Goal: Book appointment/travel/reservation

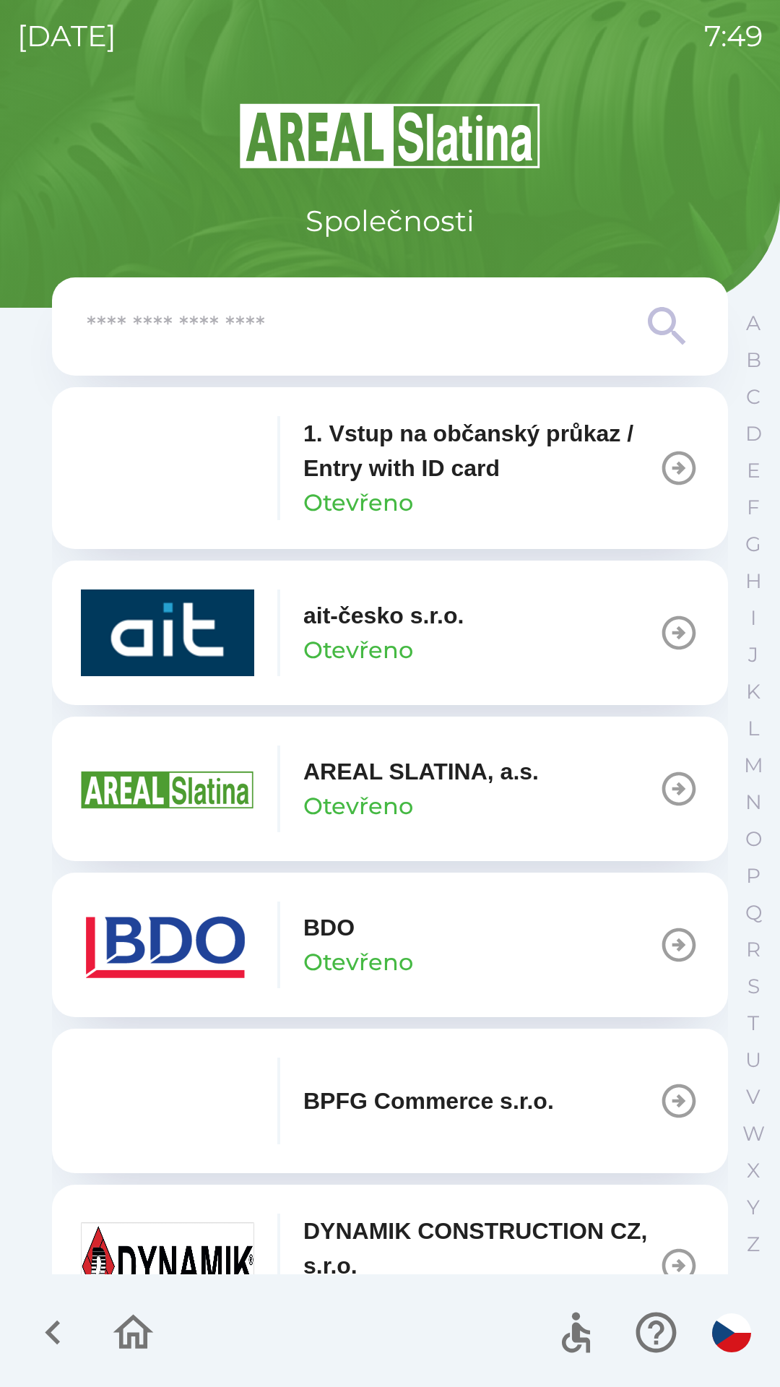
click at [134, 303] on div at bounding box center [390, 327] width 607 height 52
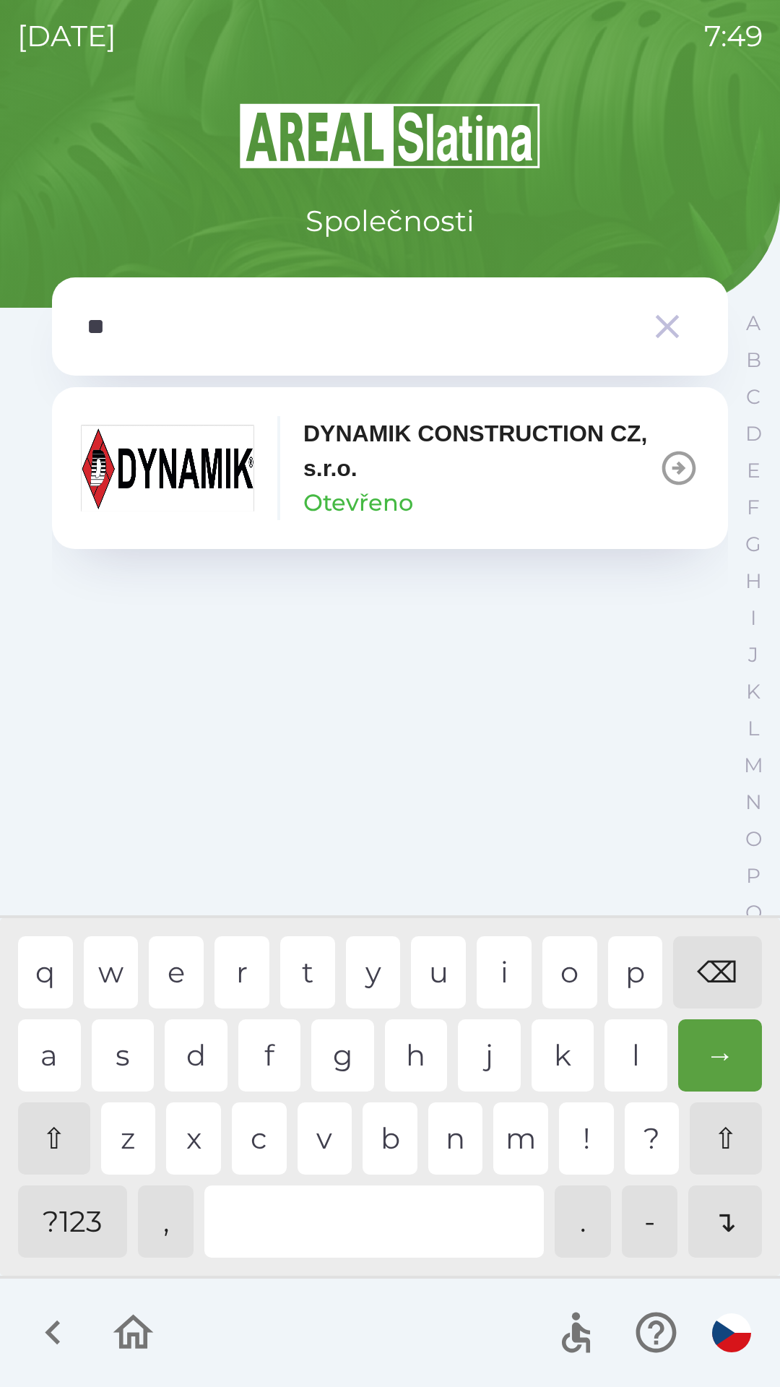
click at [509, 986] on div "i" at bounding box center [504, 972] width 55 height 72
type input "*"
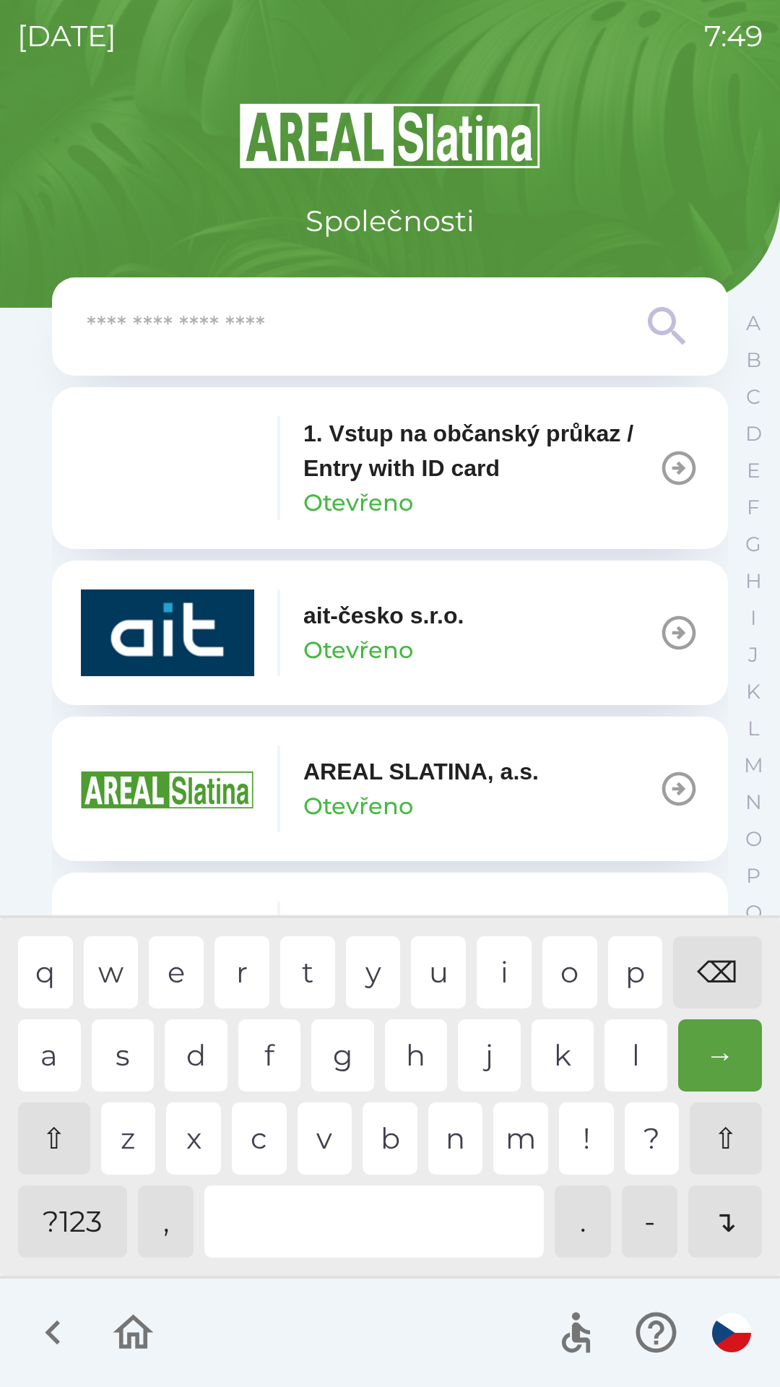
click at [715, 974] on div "⌫" at bounding box center [717, 972] width 89 height 72
click at [247, 312] on input "text" at bounding box center [361, 327] width 549 height 40
click at [88, 207] on div "Společnosti" at bounding box center [390, 172] width 676 height 142
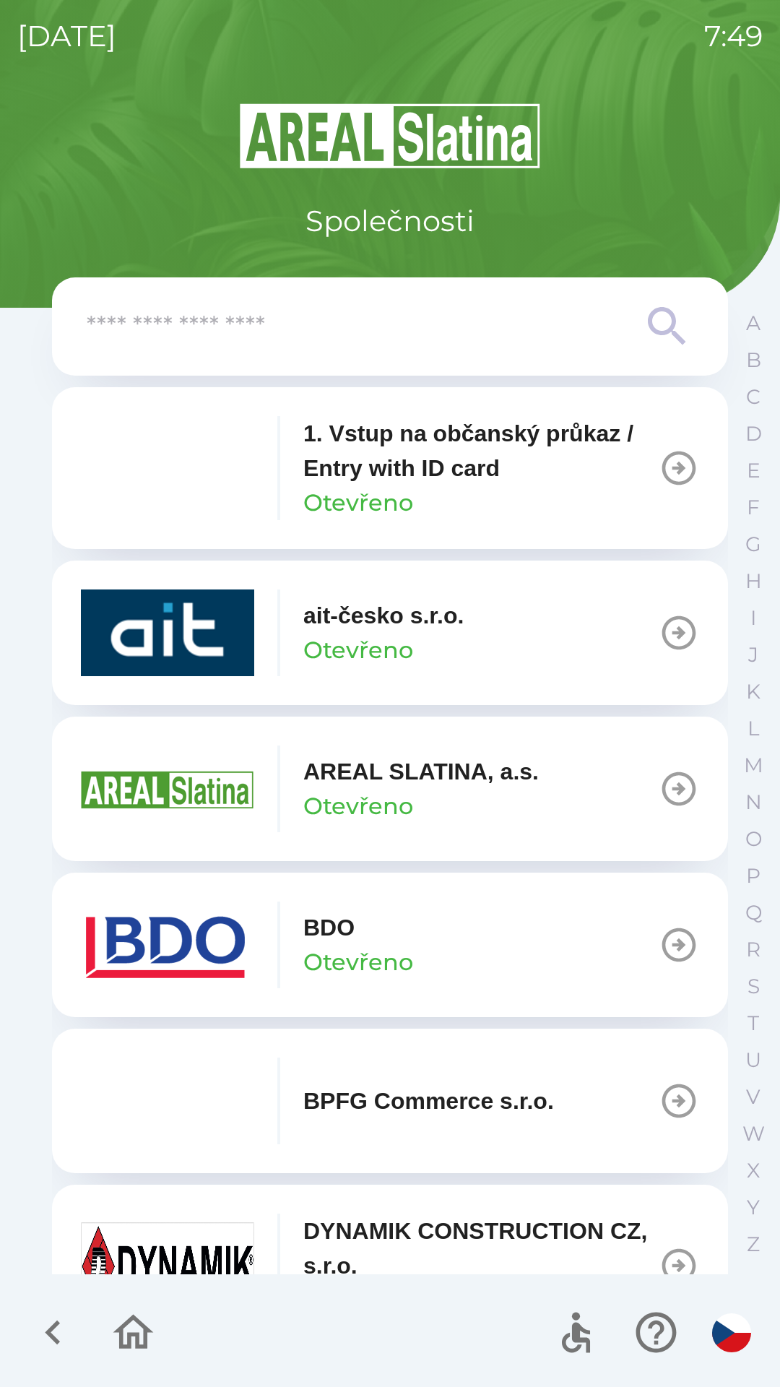
click at [66, 1337] on icon "button" at bounding box center [53, 1333] width 48 height 48
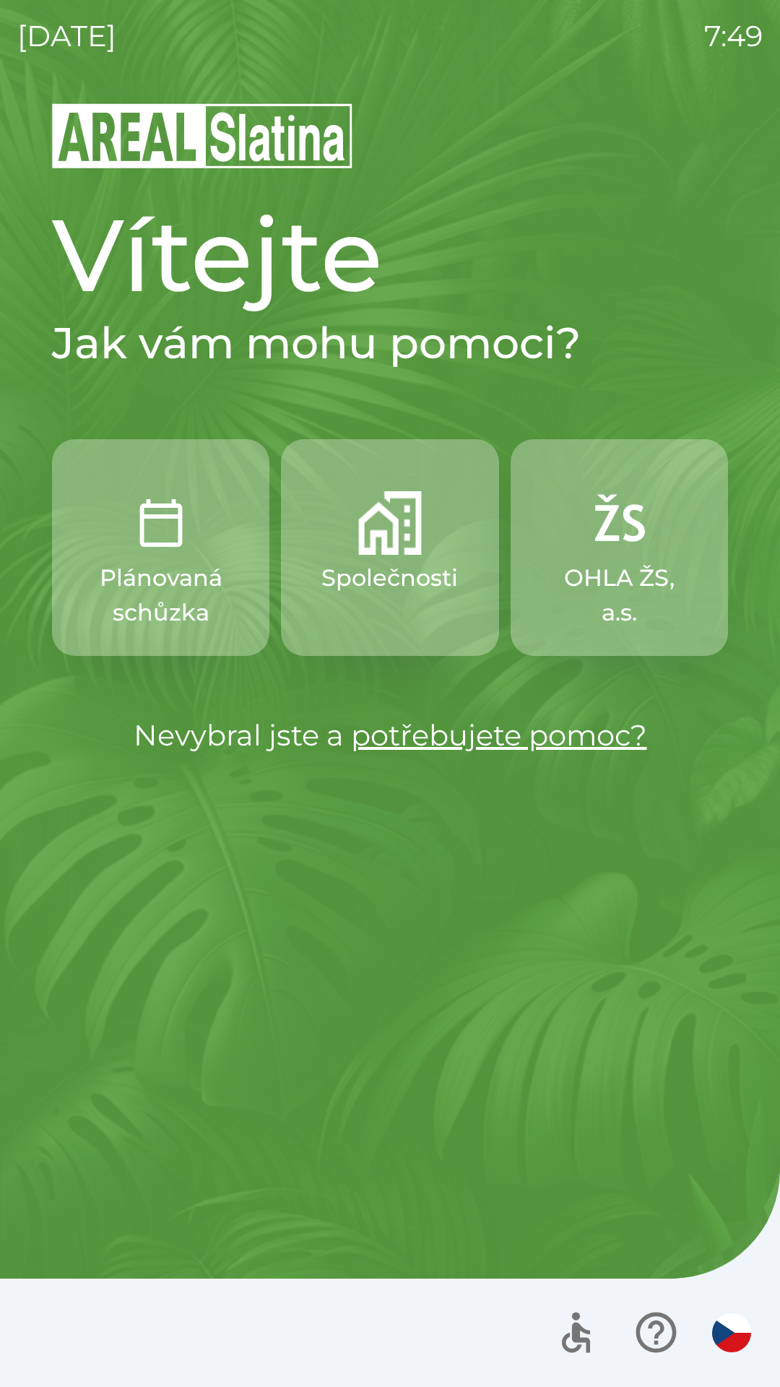
click at [114, 589] on p "Plánovaná schůzka" at bounding box center [161, 595] width 148 height 69
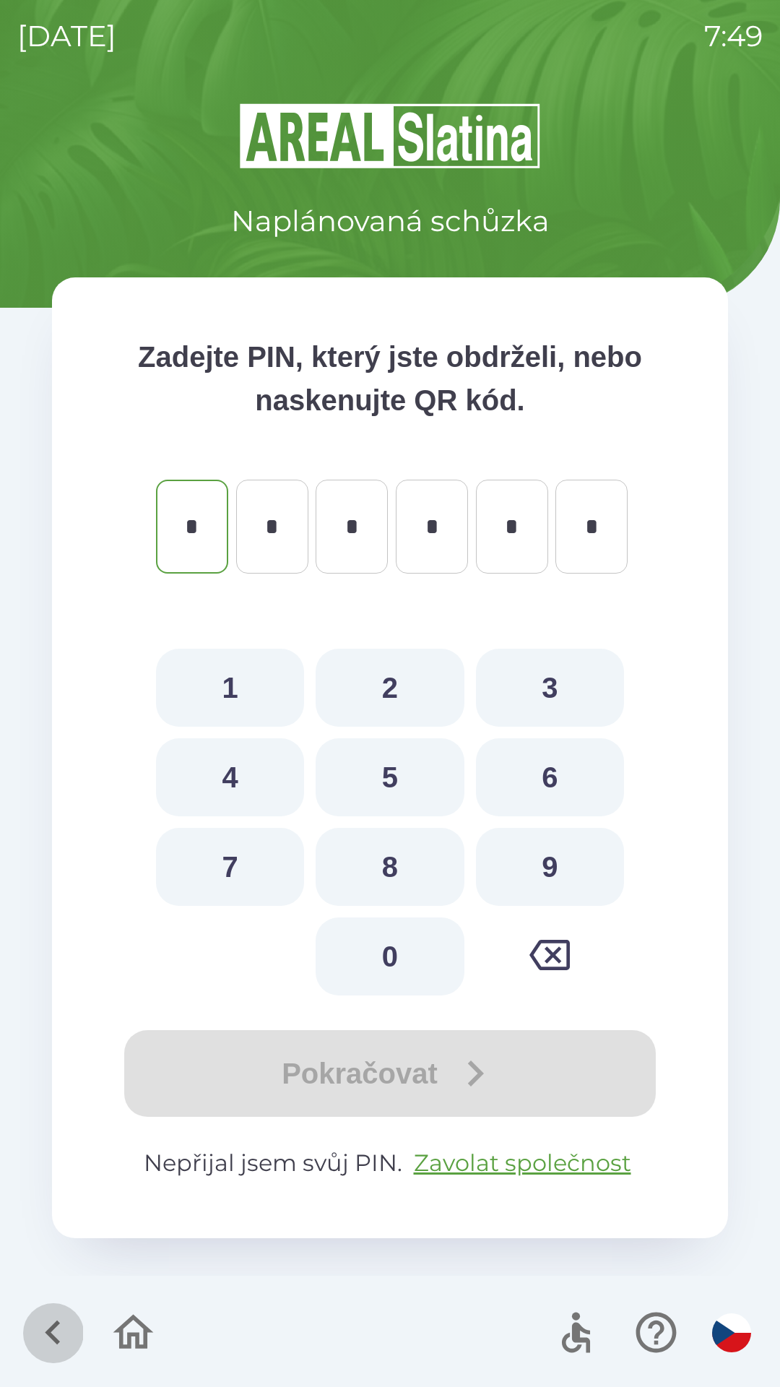
click at [42, 1328] on icon "button" at bounding box center [53, 1333] width 48 height 48
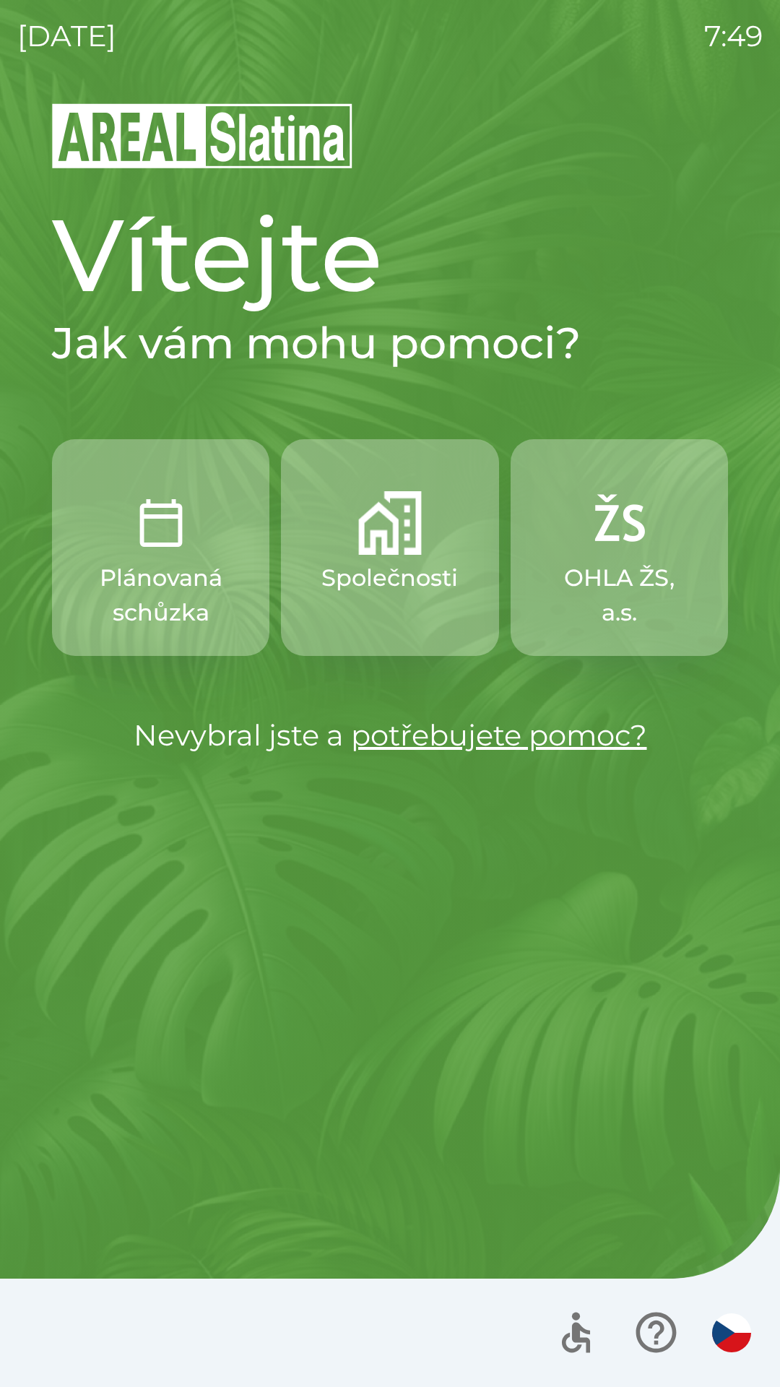
click at [583, 561] on p "OHLA ŽS, a.s." at bounding box center [620, 595] width 148 height 69
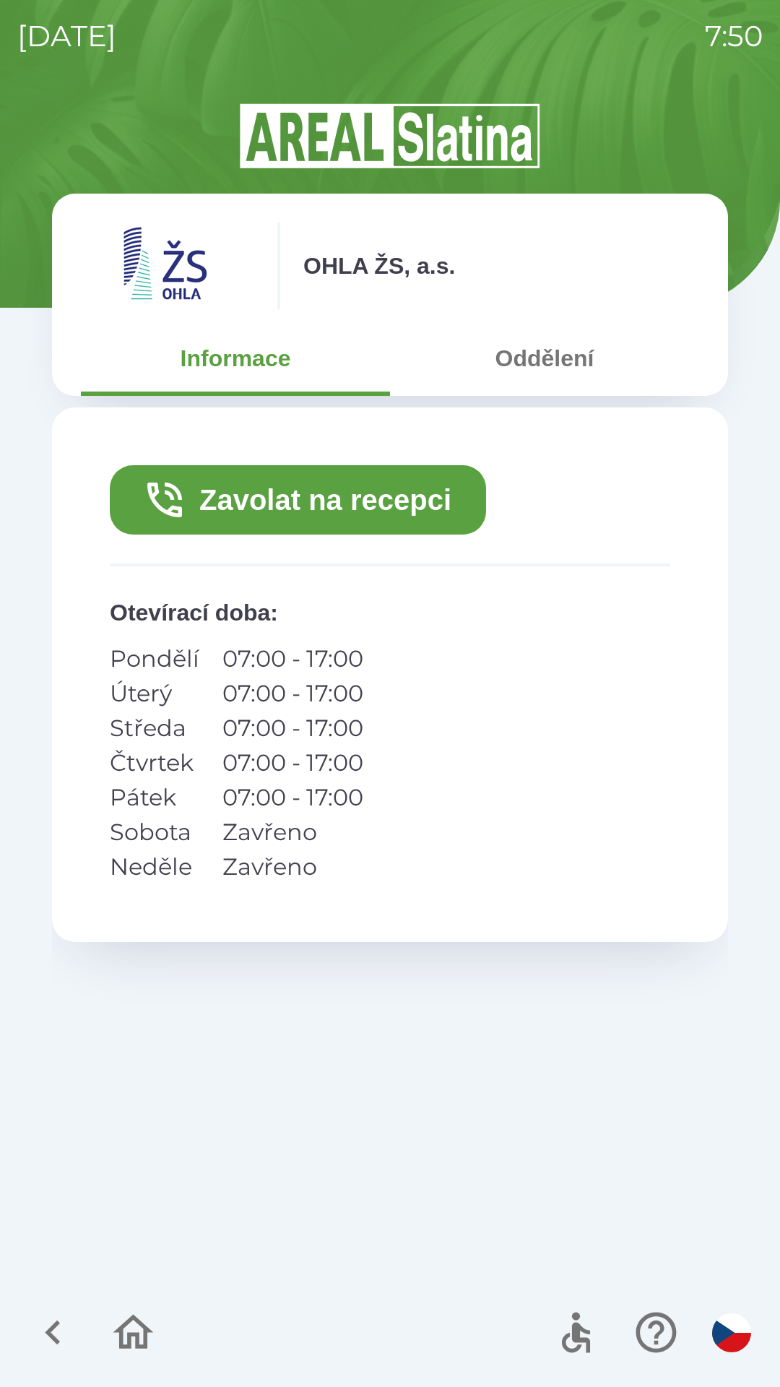
click at [47, 1325] on icon "button" at bounding box center [53, 1333] width 48 height 48
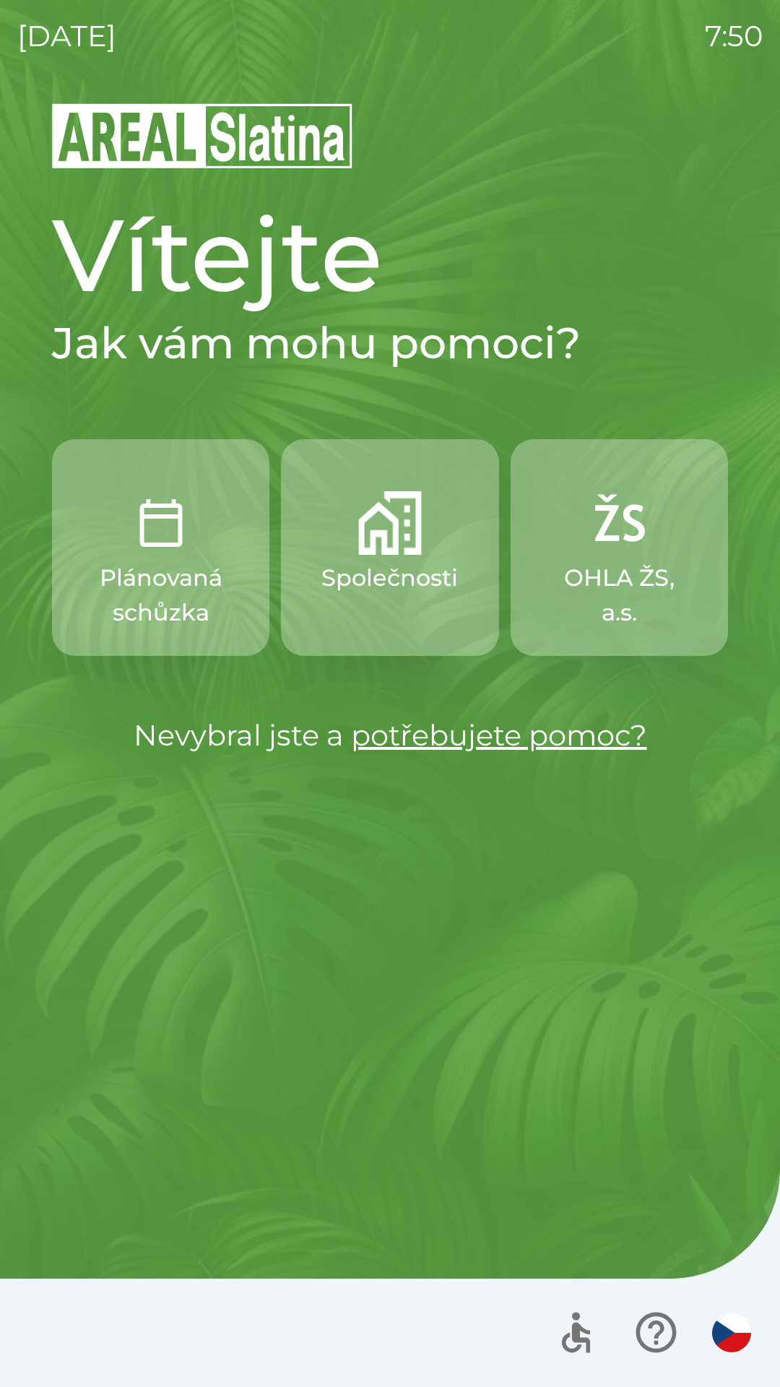
click at [369, 572] on p "Společnosti" at bounding box center [390, 578] width 137 height 35
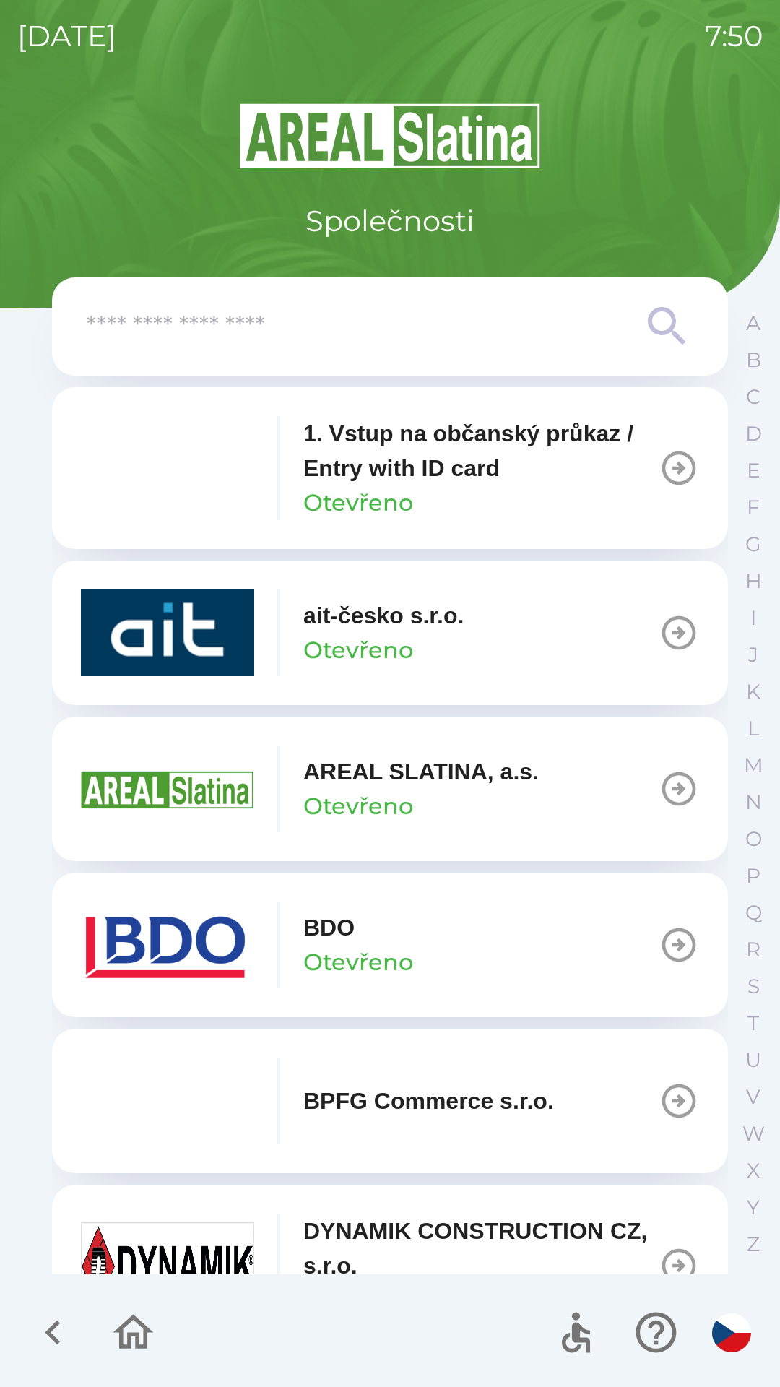
click at [383, 430] on p "1. Vstup na občanský průkaz / Entry with ID card" at bounding box center [481, 450] width 356 height 69
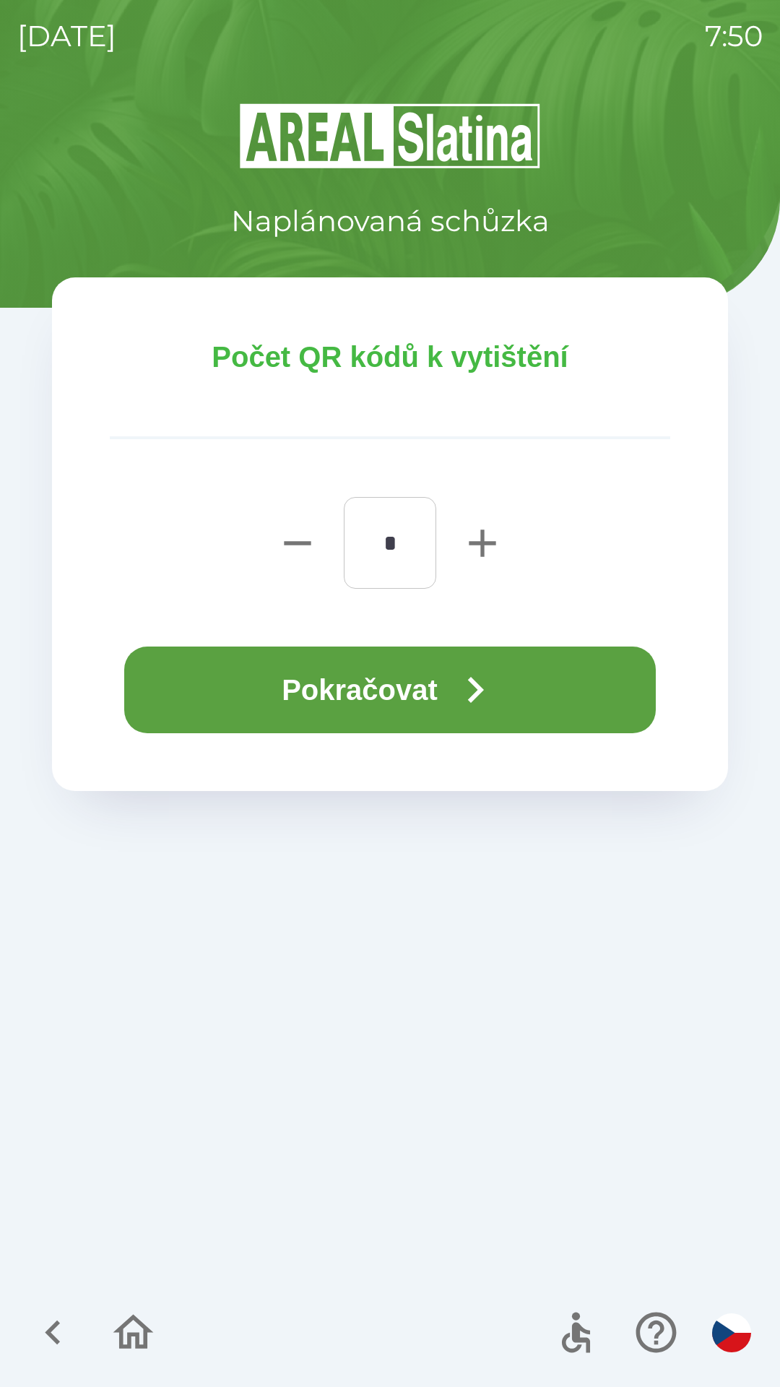
click at [553, 678] on button "Pokračovat" at bounding box center [390, 690] width 532 height 87
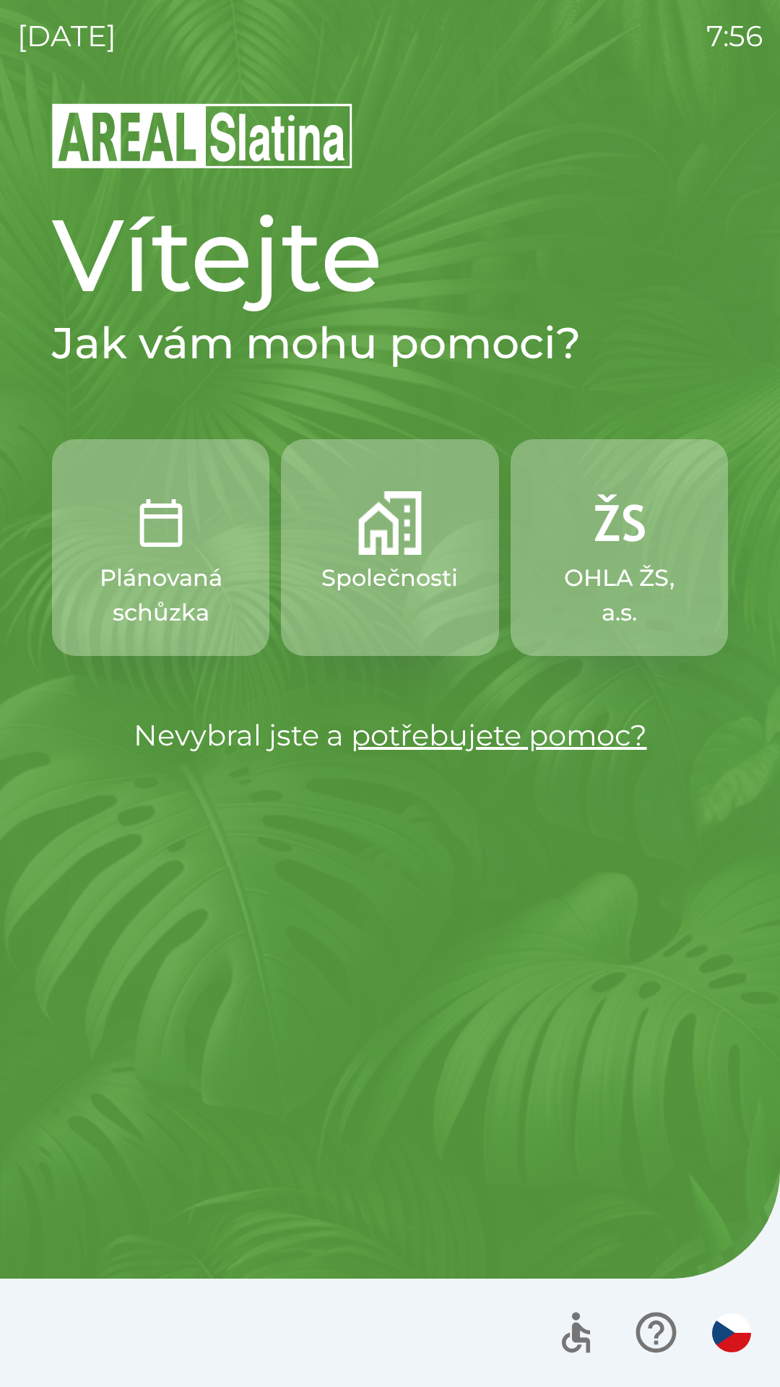
click at [391, 596] on button "Společnosti" at bounding box center [389, 547] width 217 height 217
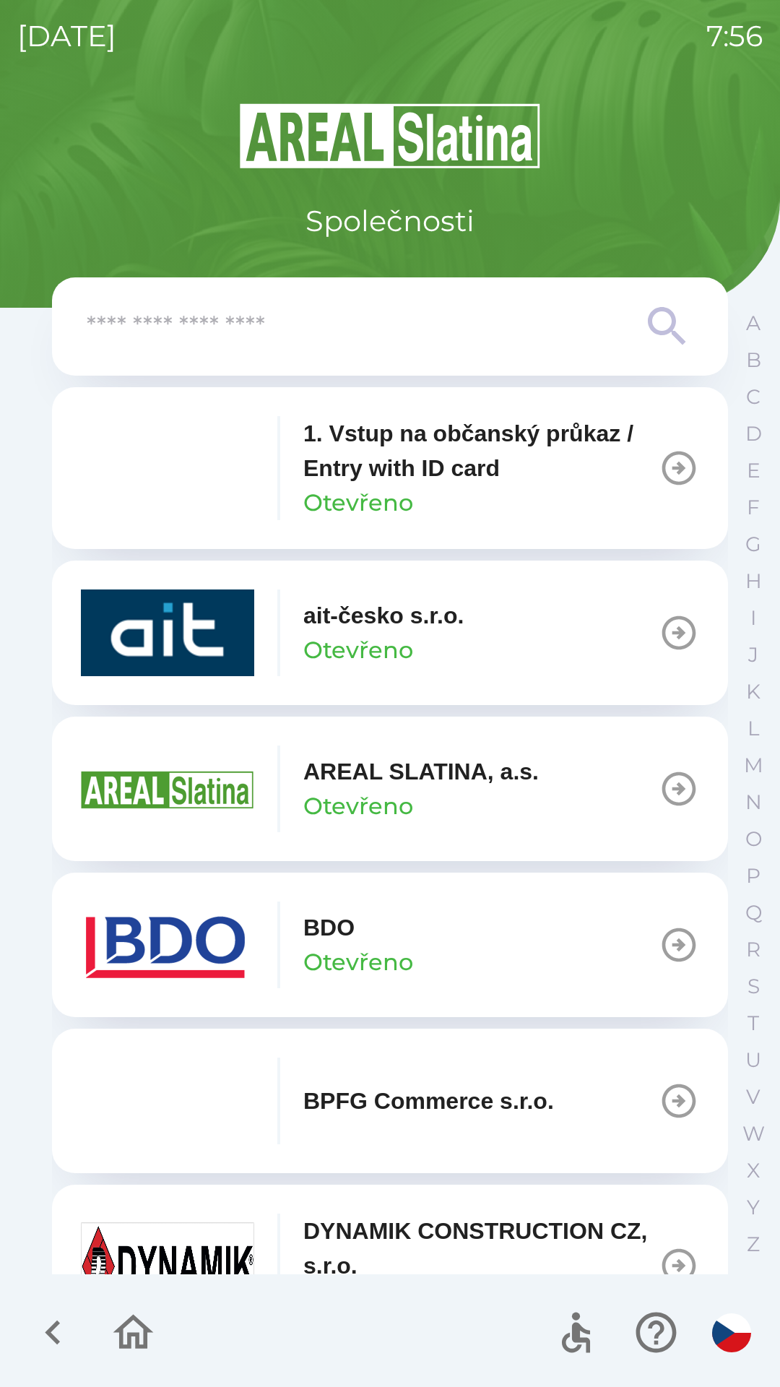
click at [411, 470] on p "1. Vstup na občanský průkaz / Entry with ID card" at bounding box center [481, 450] width 356 height 69
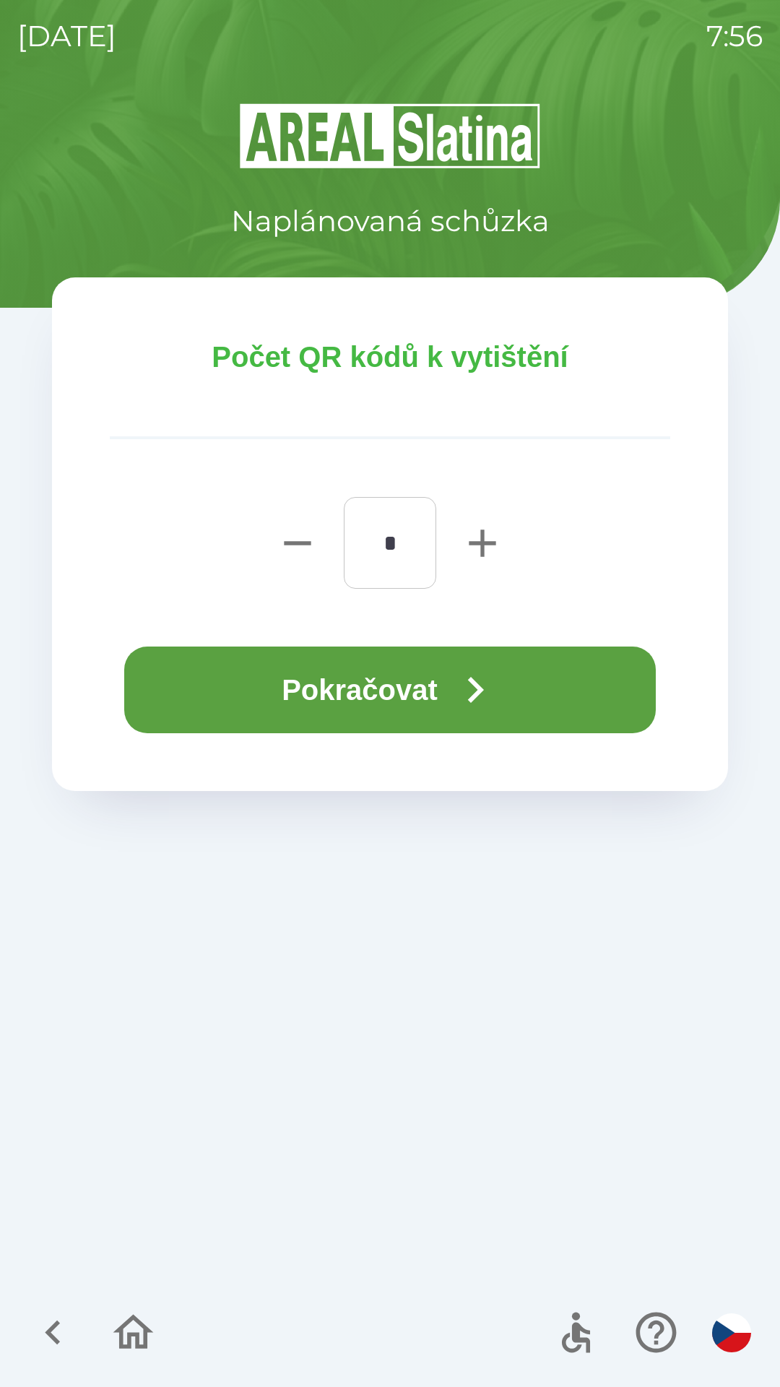
click at [397, 723] on button "Pokračovat" at bounding box center [390, 690] width 532 height 87
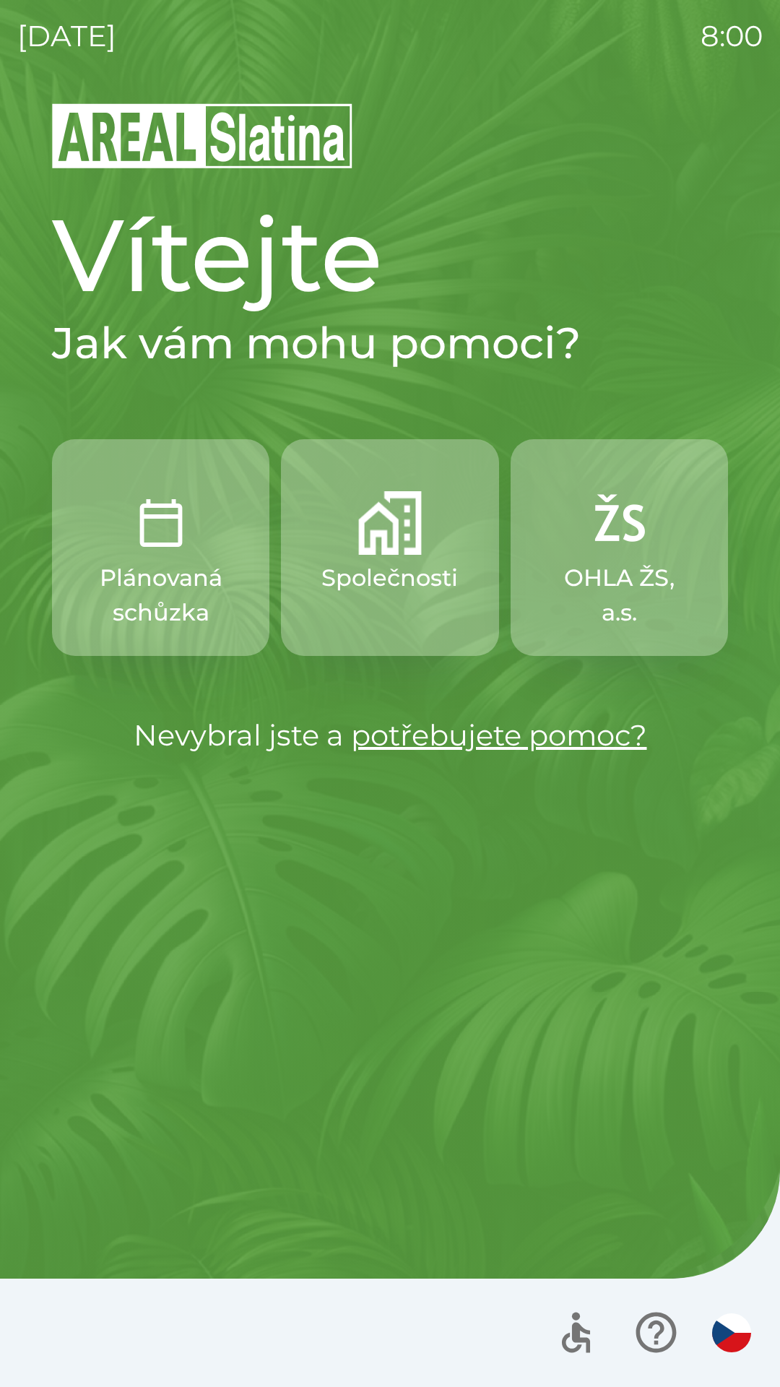
click at [368, 534] on img "button" at bounding box center [390, 523] width 64 height 64
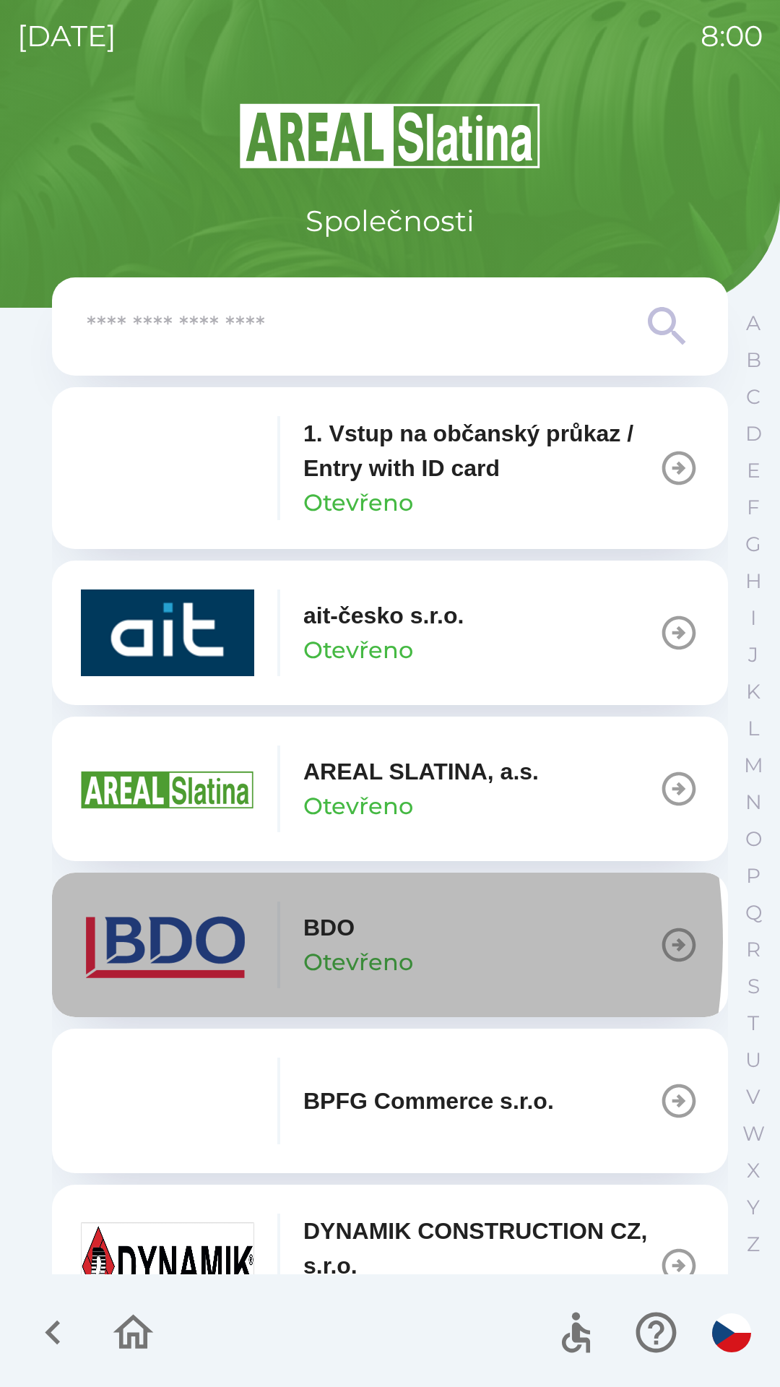
click at [176, 943] on img "button" at bounding box center [167, 945] width 173 height 87
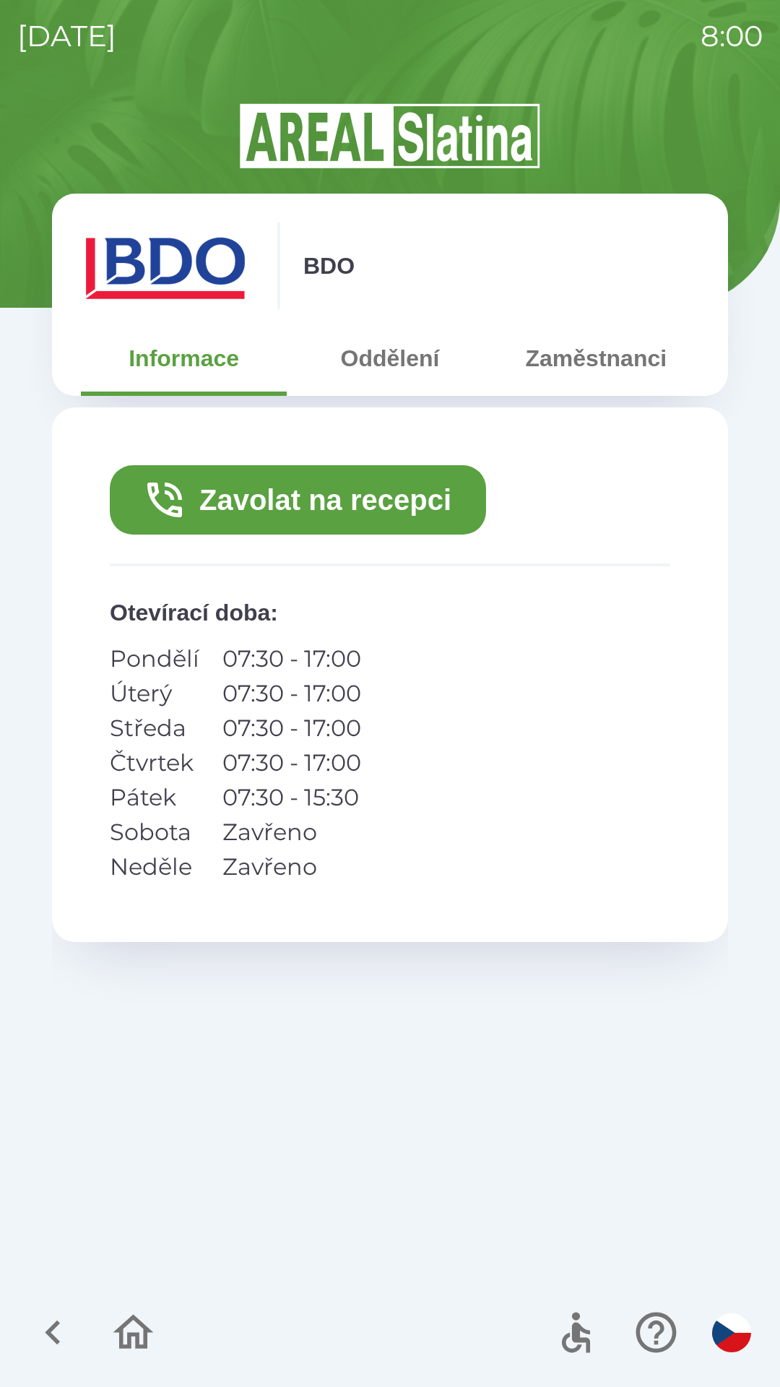
click at [238, 503] on button "Zavolat na recepci" at bounding box center [298, 499] width 376 height 69
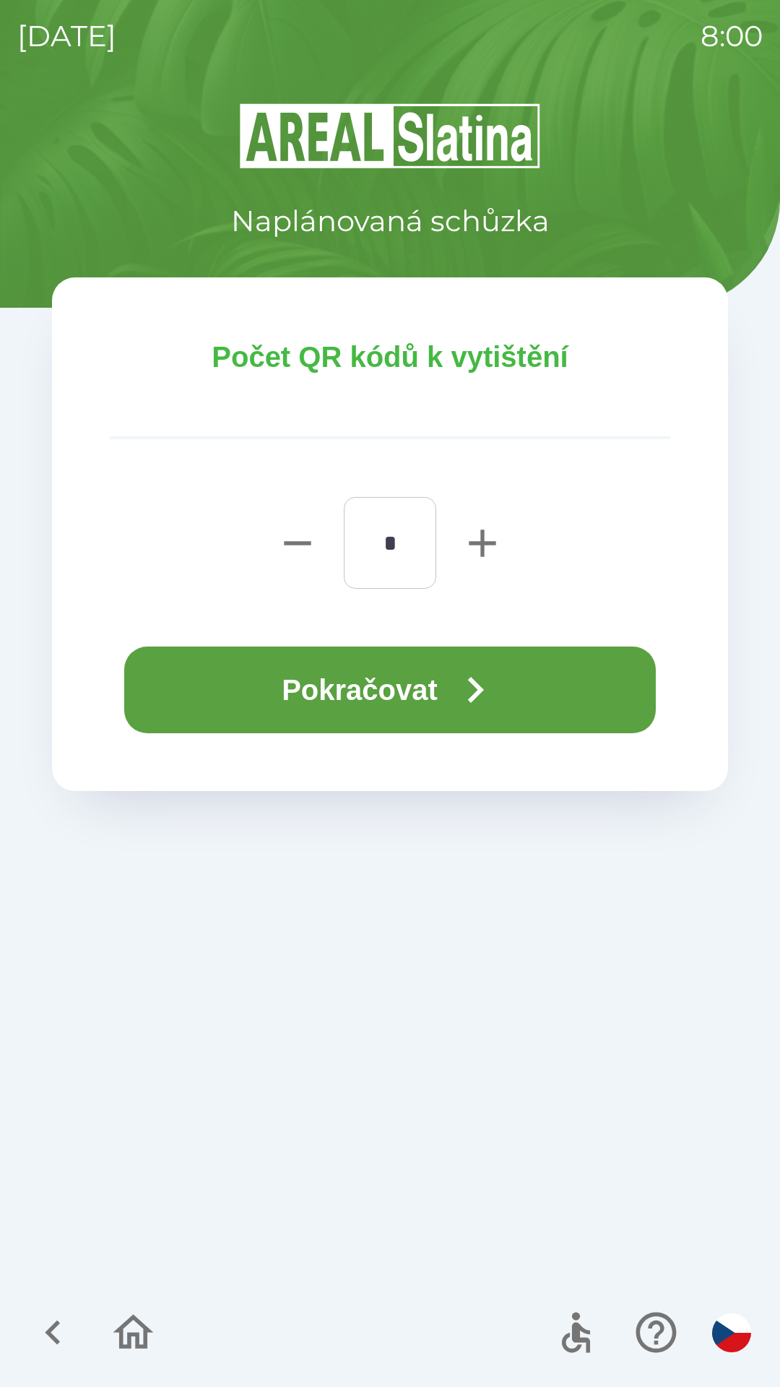
click at [428, 674] on button "Pokračovat" at bounding box center [390, 690] width 532 height 87
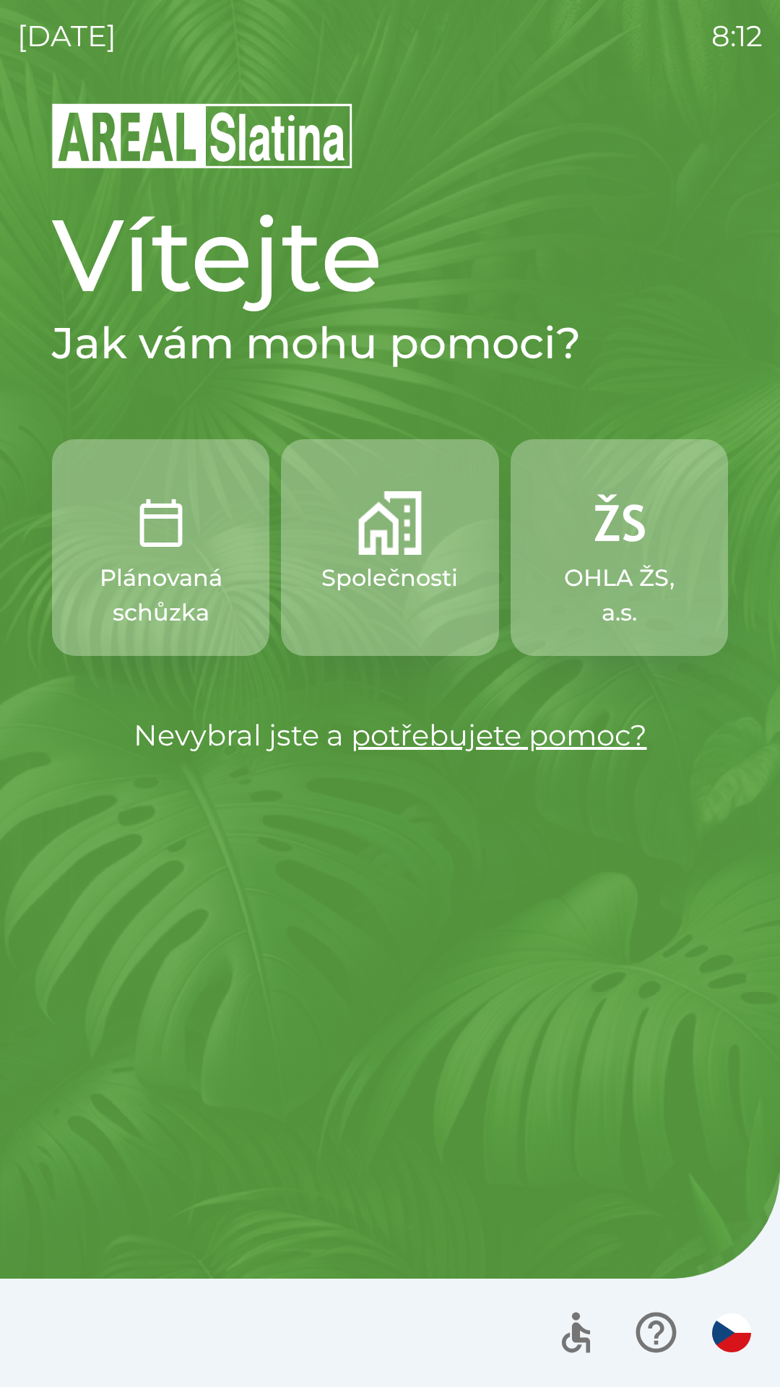
click at [421, 558] on button "Společnosti" at bounding box center [389, 547] width 217 height 217
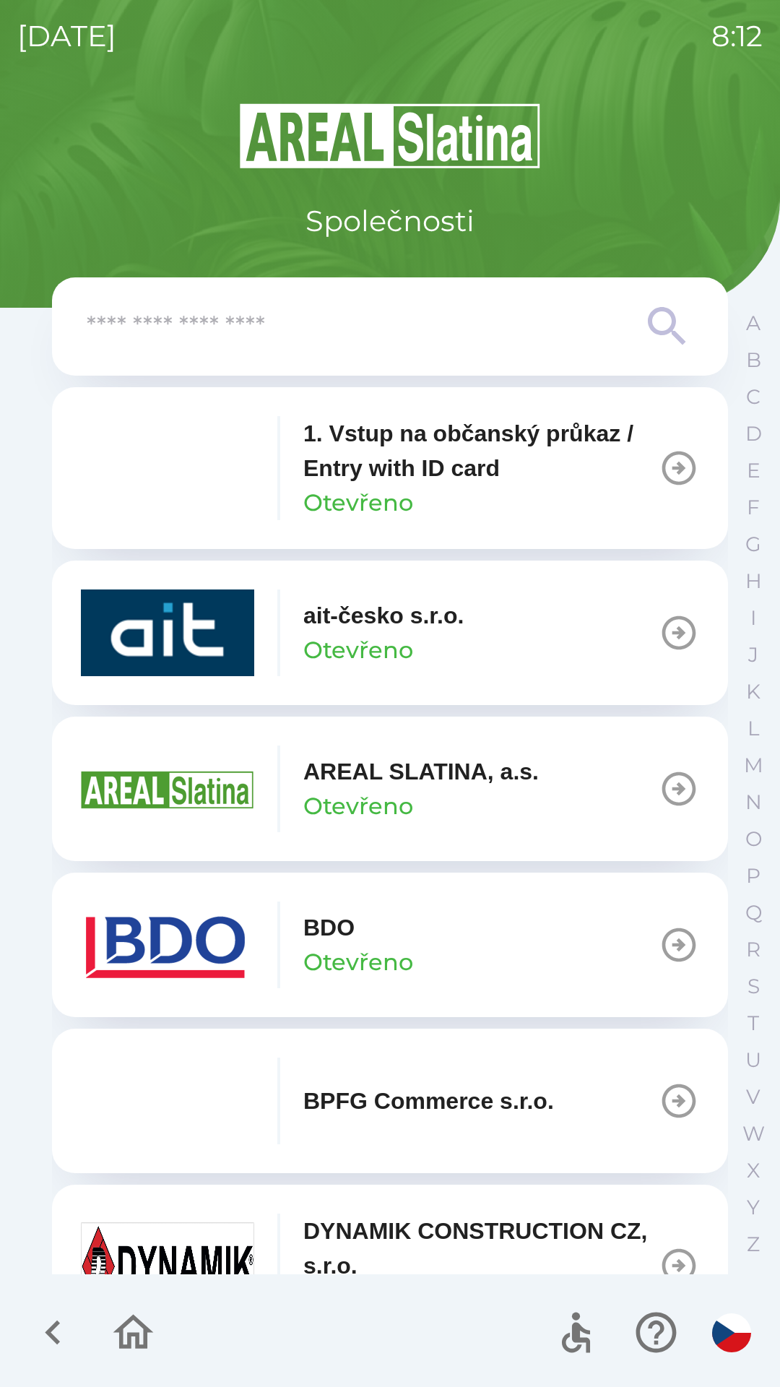
click at [545, 810] on button "AREAL SLATINA, a.s. Otevřeno" at bounding box center [390, 789] width 676 height 145
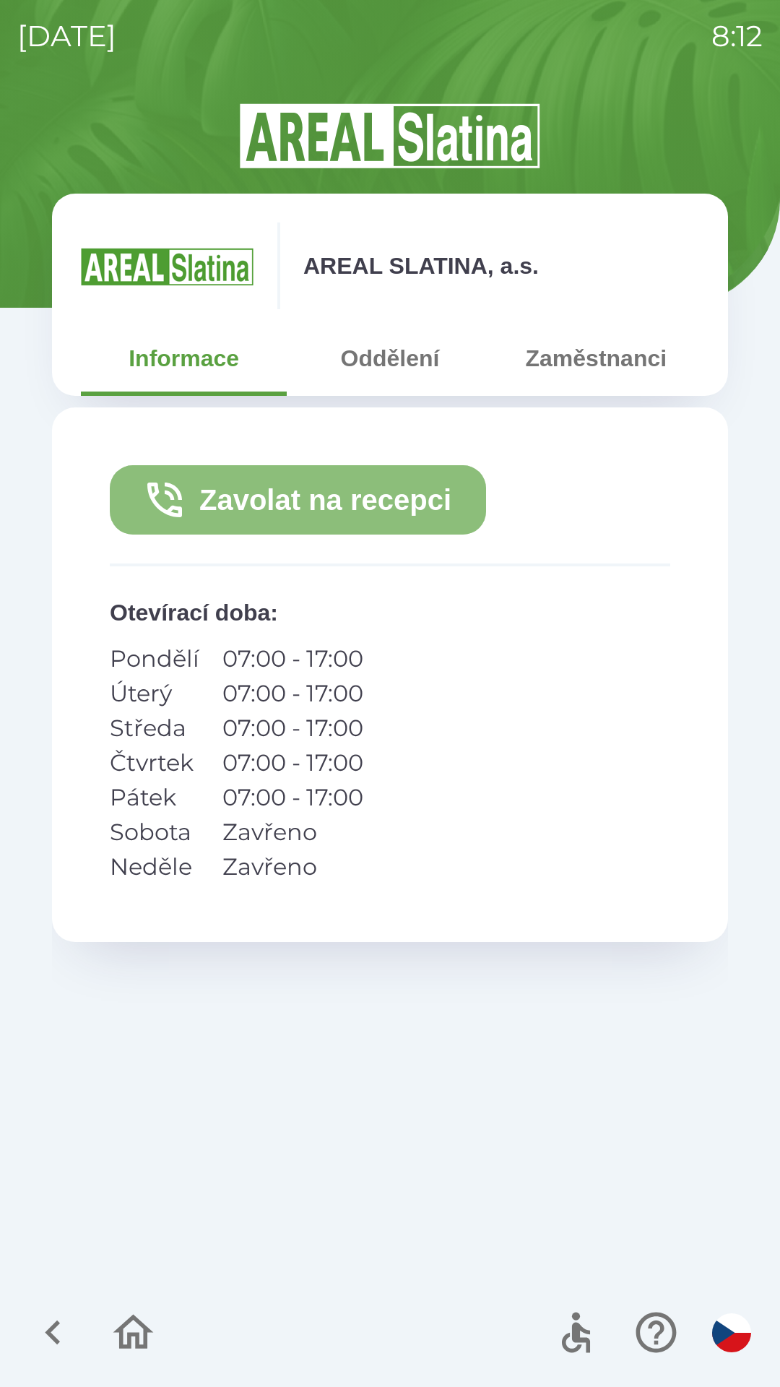
click at [362, 490] on button "Zavolat na recepci" at bounding box center [298, 499] width 376 height 69
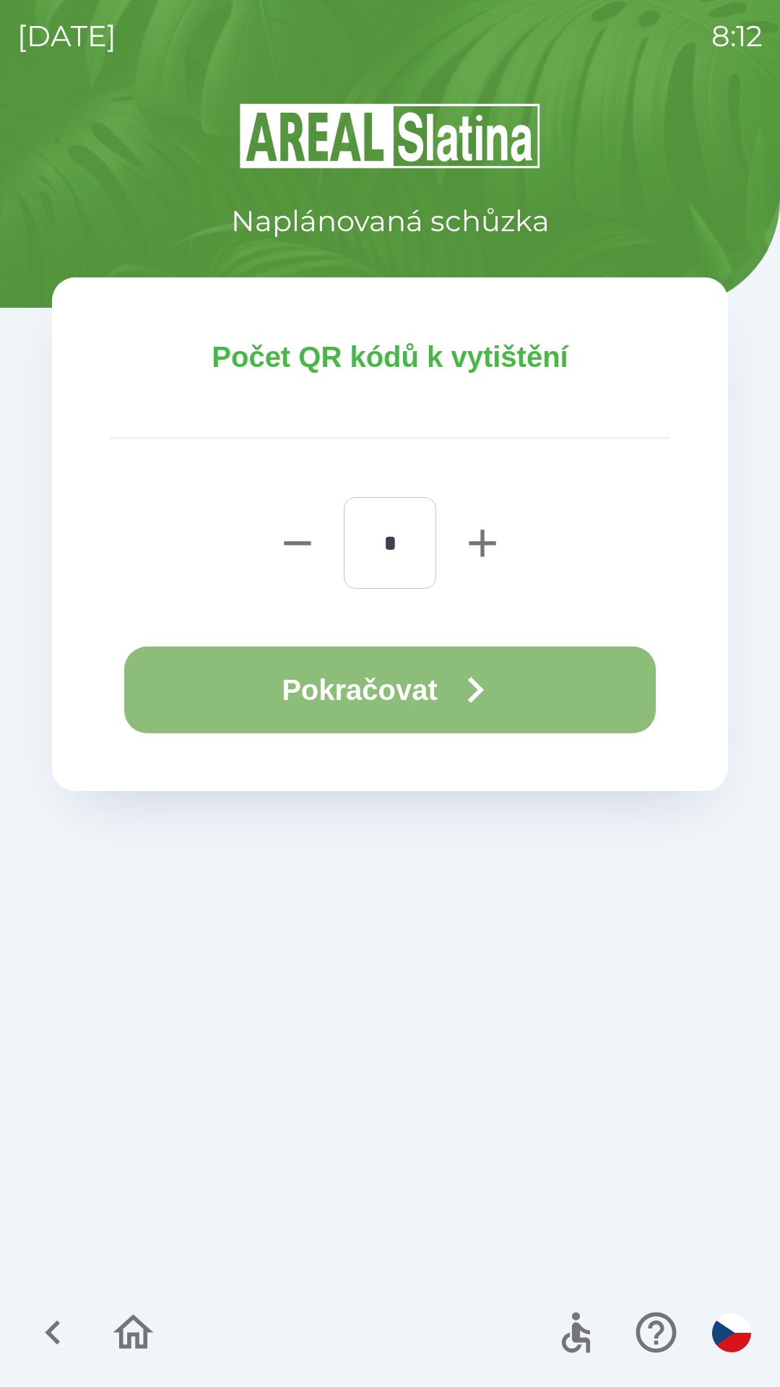
click at [465, 691] on icon "button" at bounding box center [475, 690] width 52 height 52
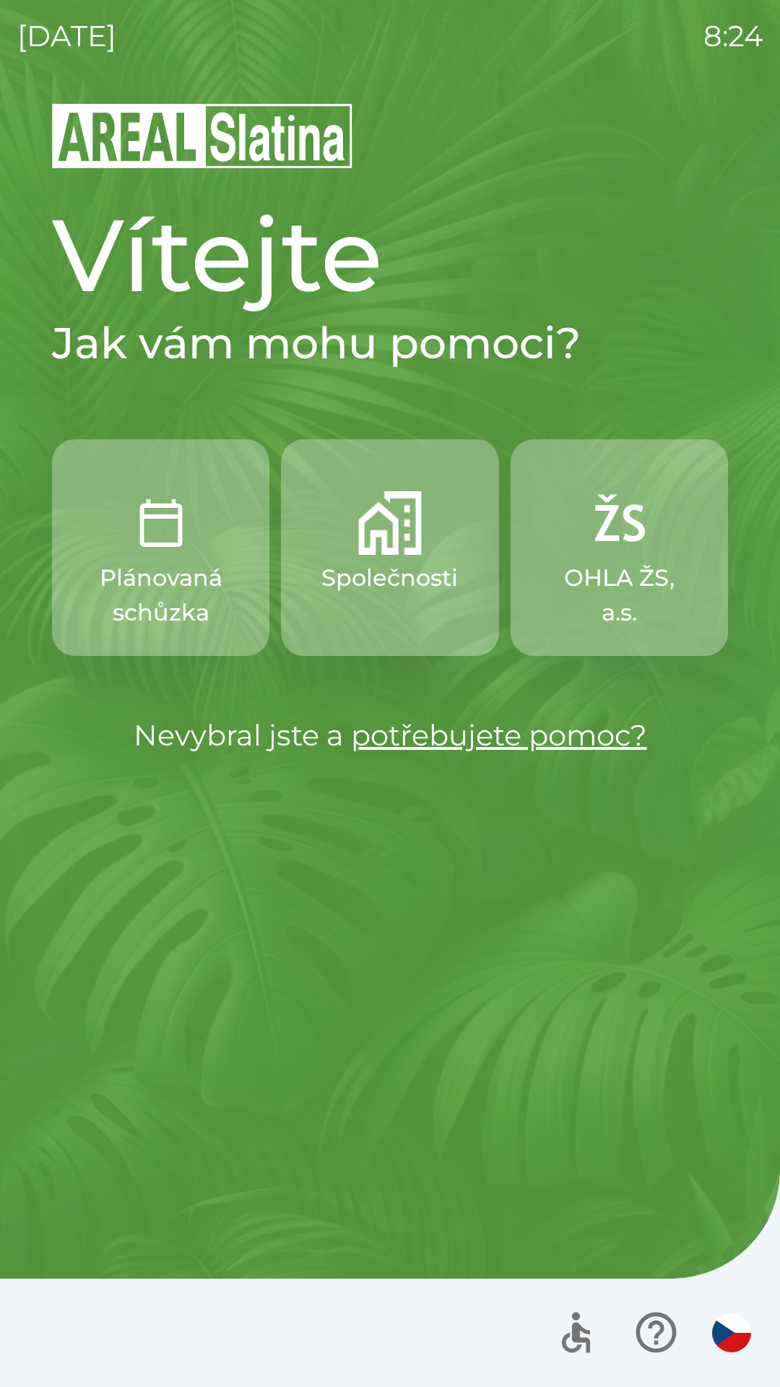
click at [382, 556] on button "Společnosti" at bounding box center [389, 547] width 217 height 217
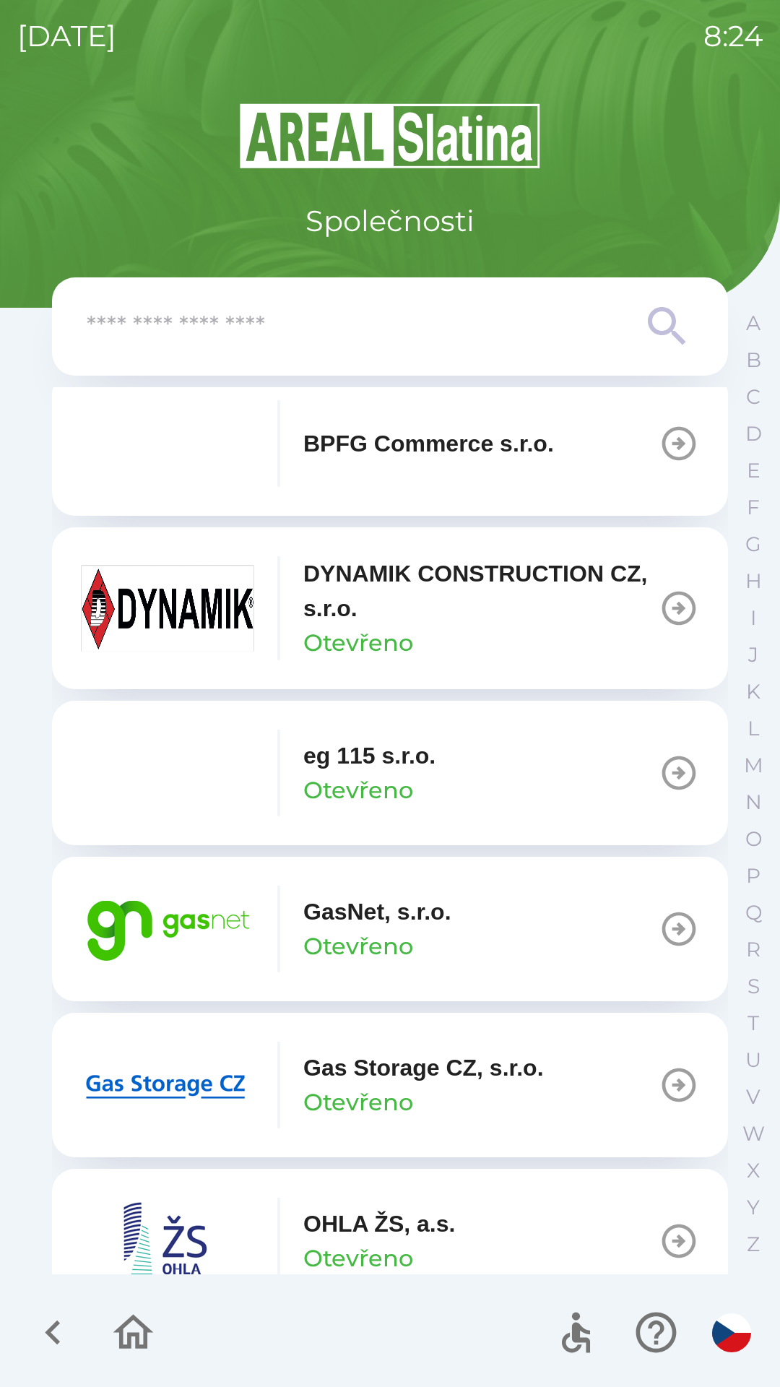
scroll to position [660, 0]
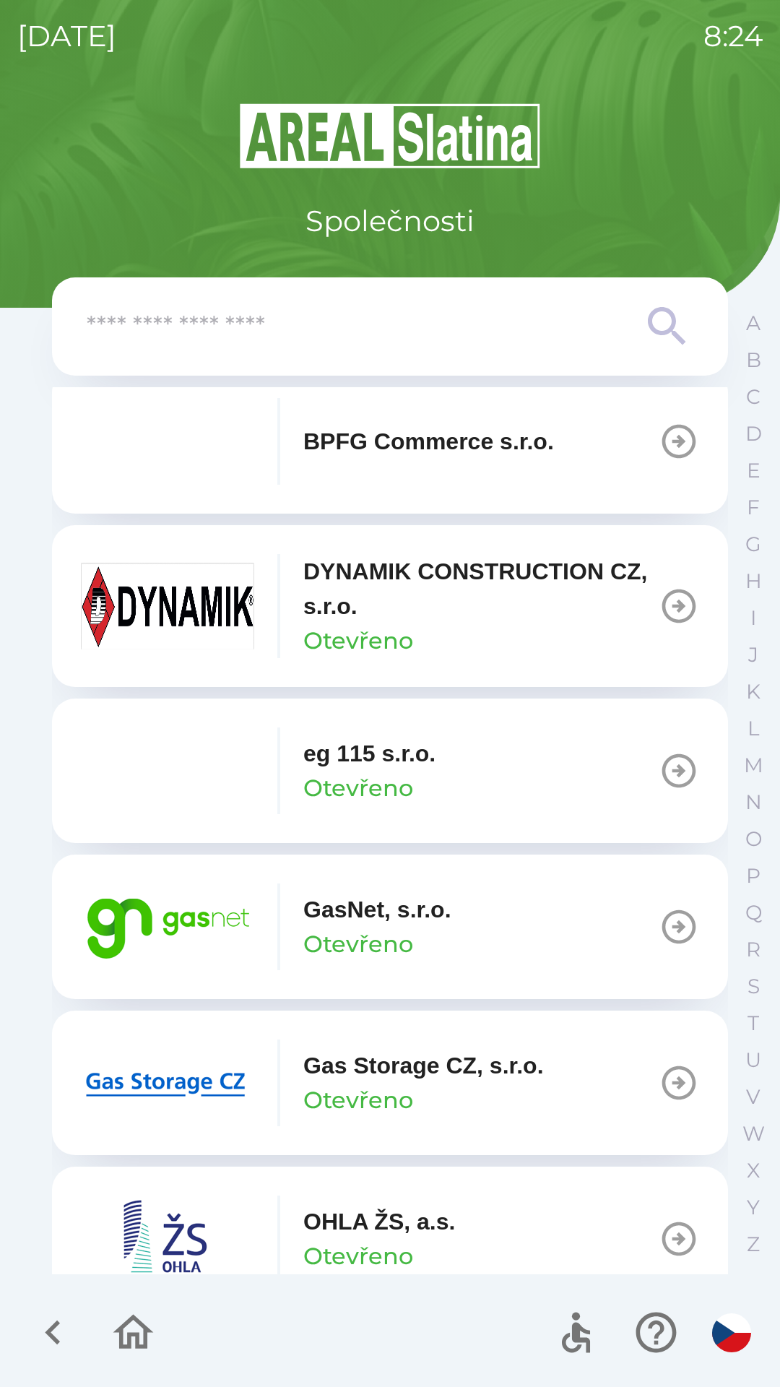
click at [661, 918] on icon "button" at bounding box center [679, 927] width 40 height 40
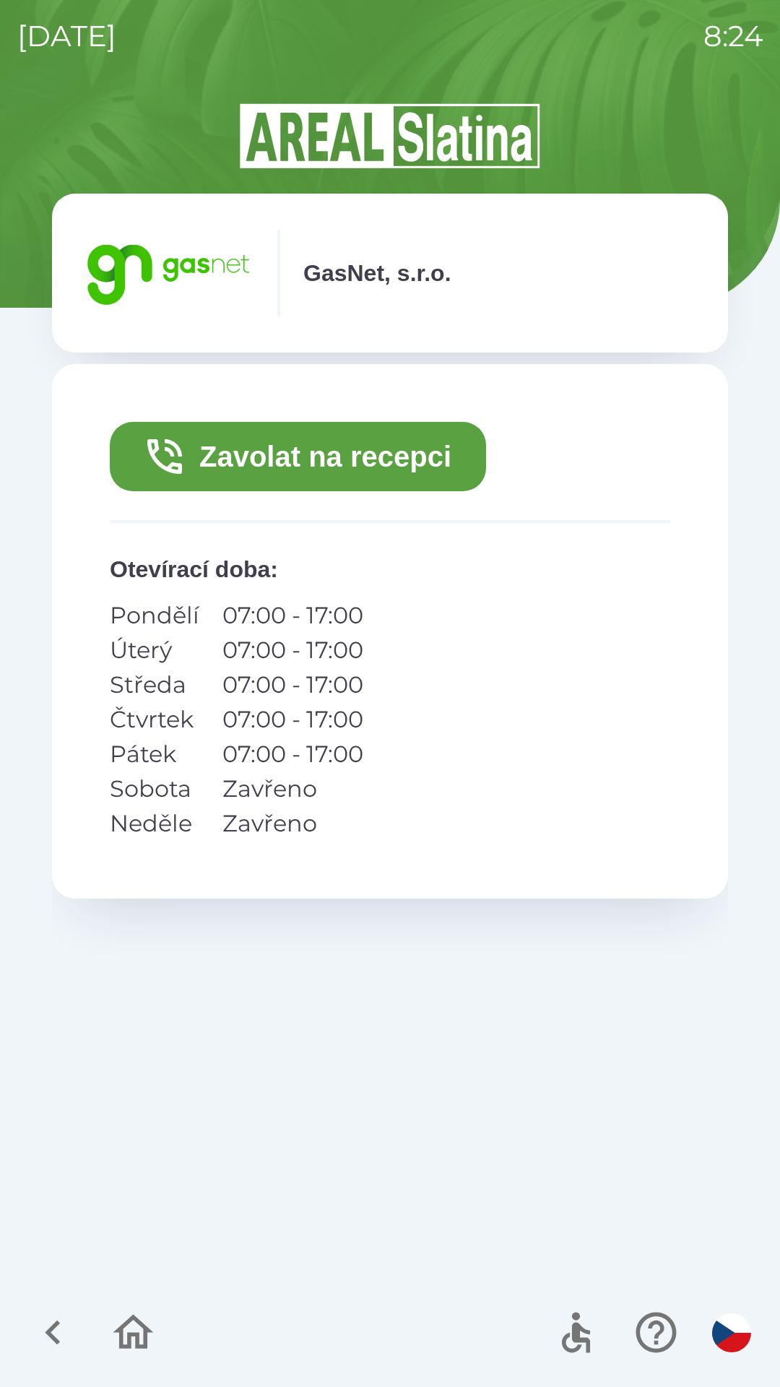
click at [38, 1343] on icon "button" at bounding box center [53, 1333] width 48 height 48
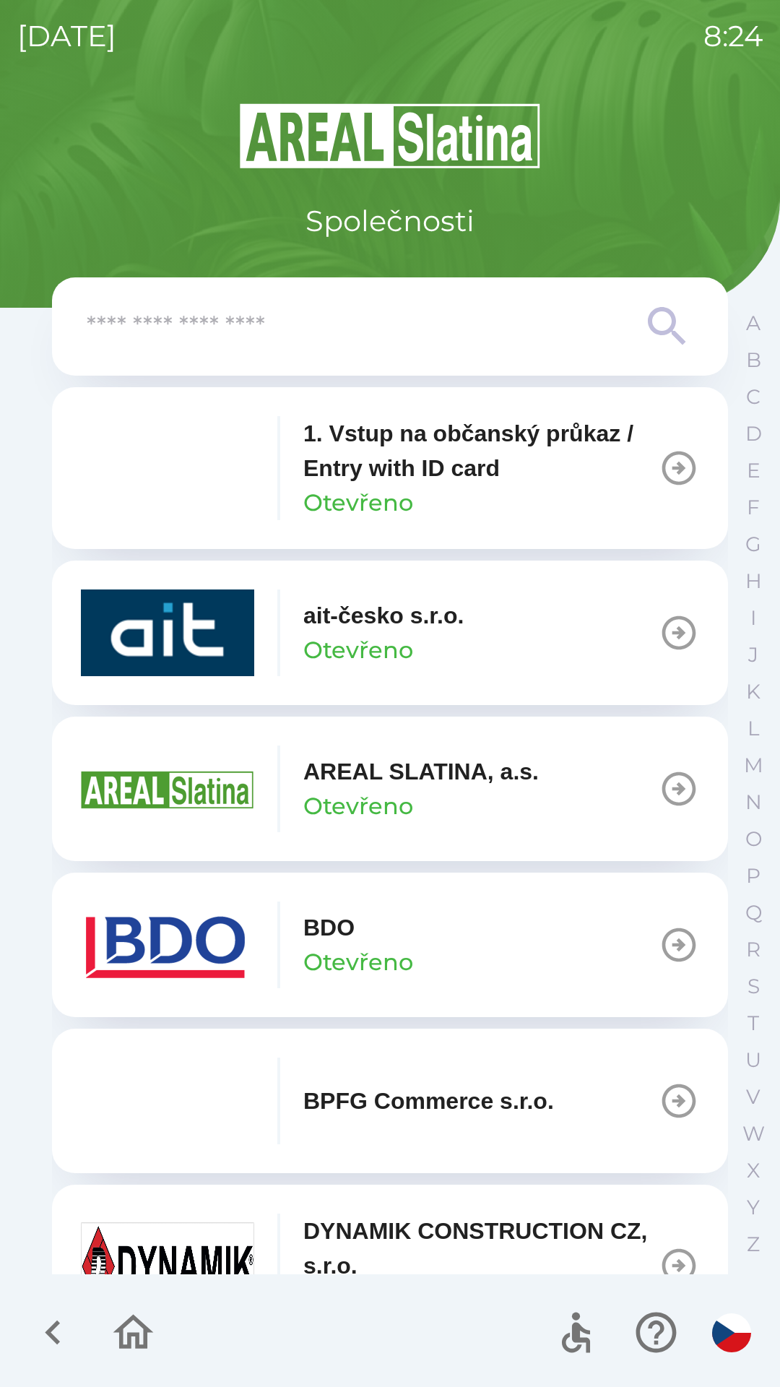
click at [53, 1323] on icon "button" at bounding box center [53, 1333] width 48 height 48
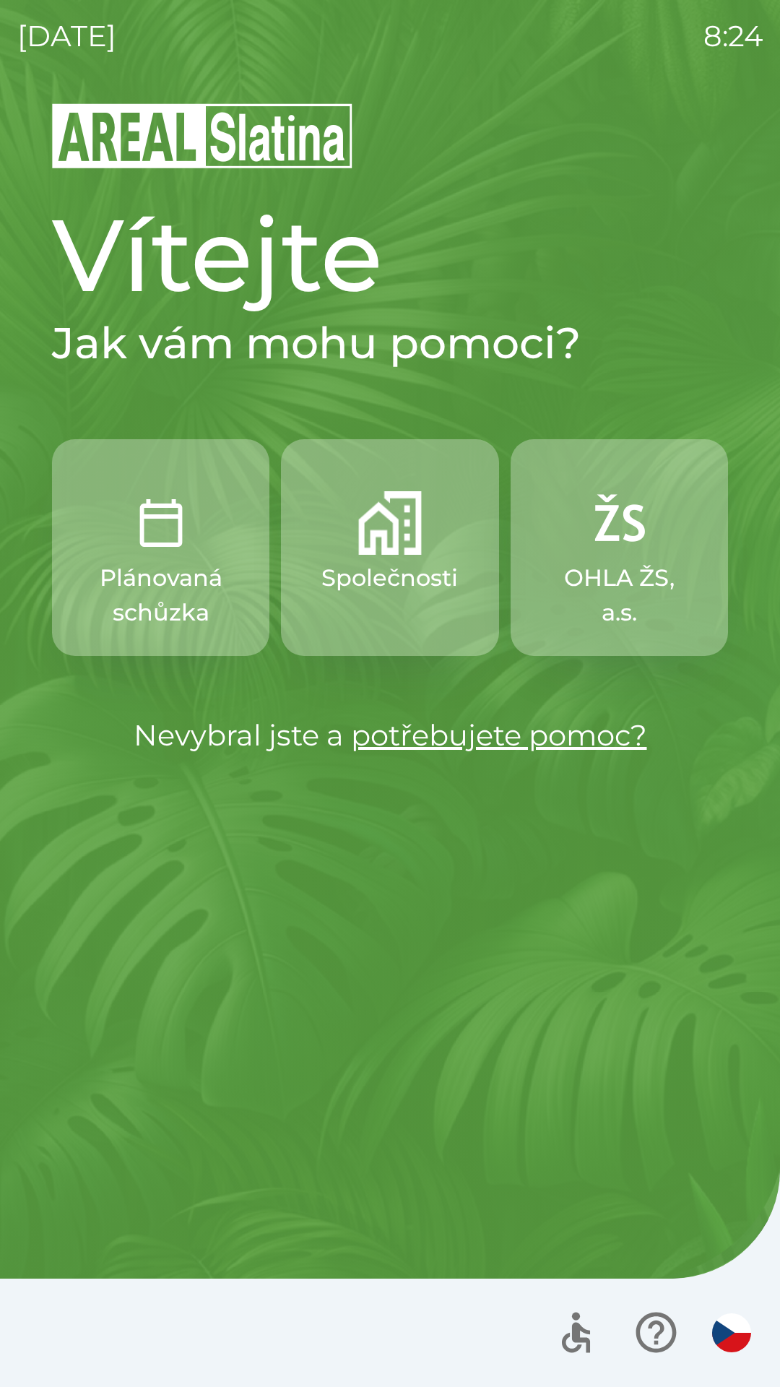
click at [157, 559] on button "Plánovaná schůzka" at bounding box center [160, 547] width 217 height 217
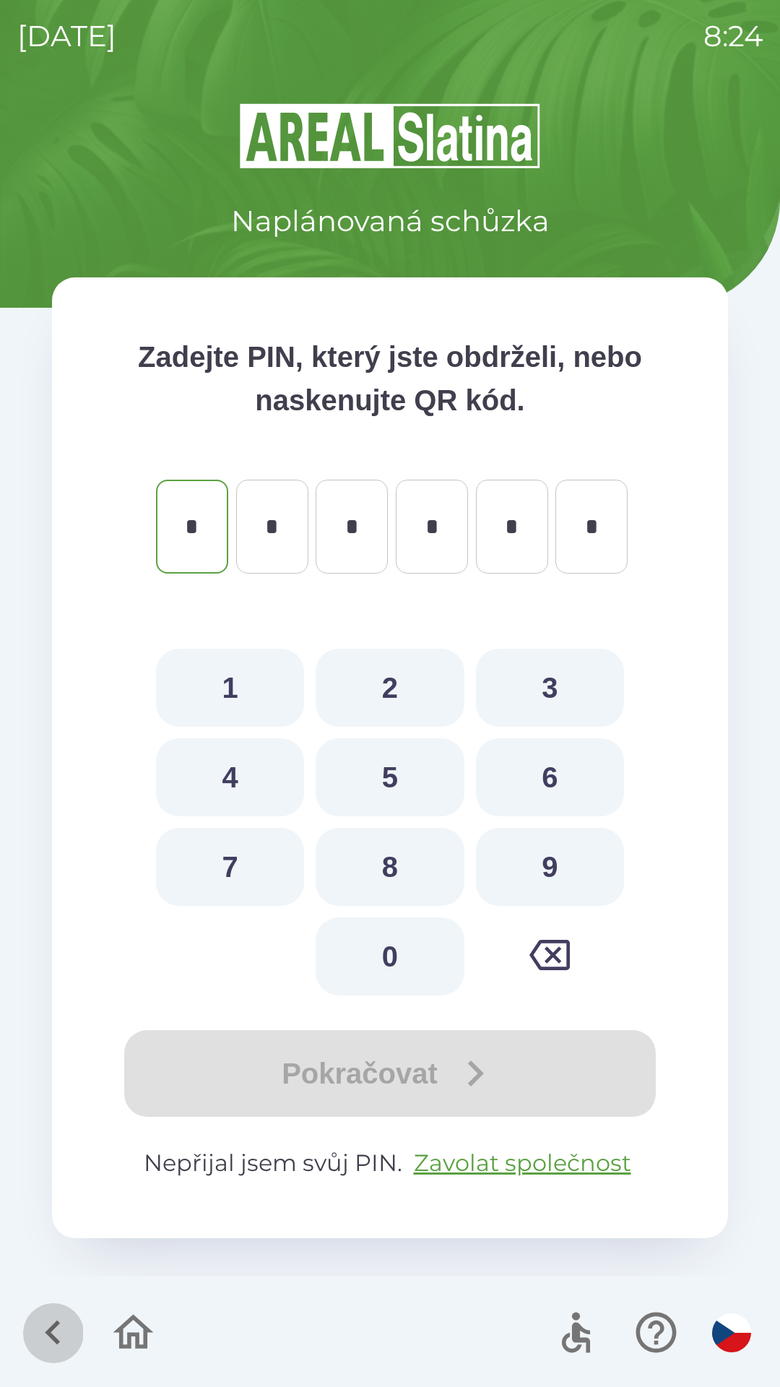
click at [59, 1328] on icon "button" at bounding box center [53, 1333] width 48 height 48
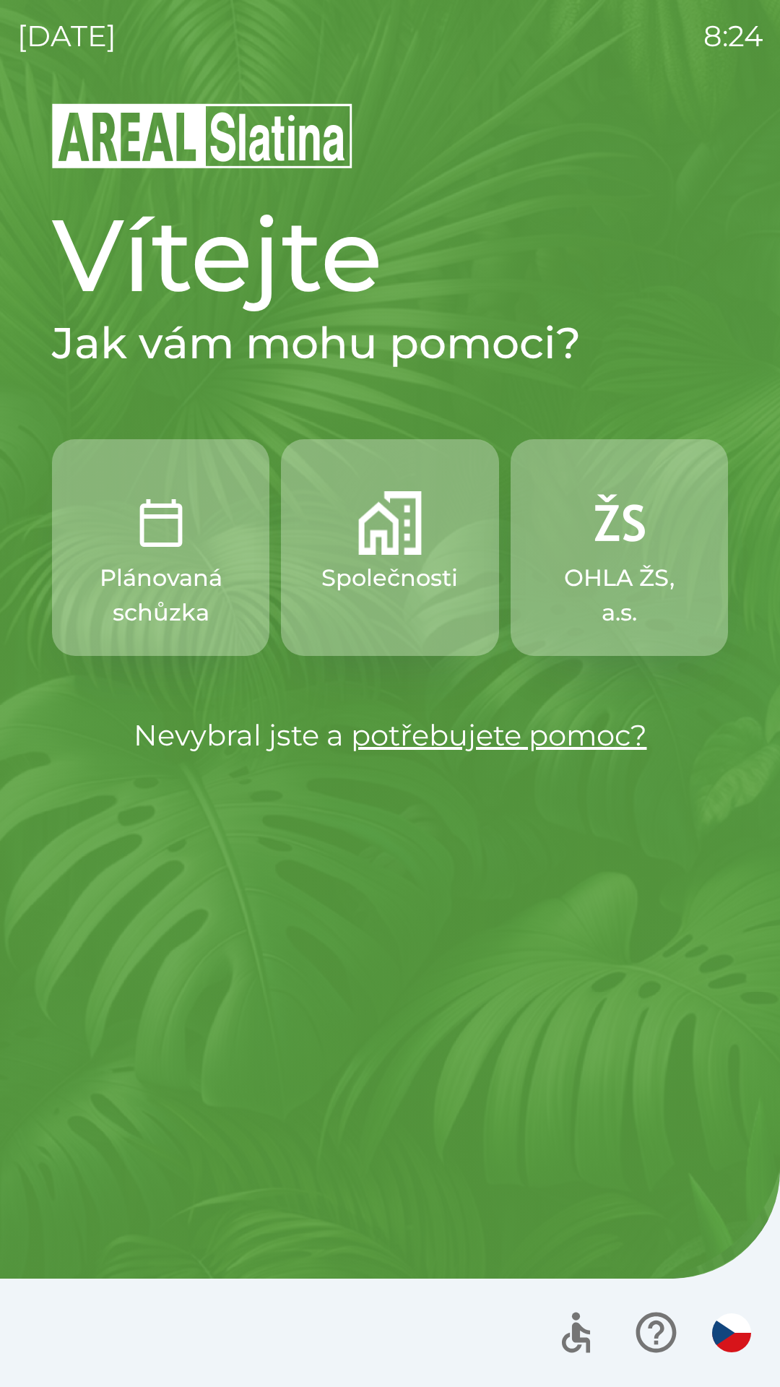
click at [399, 529] on img "button" at bounding box center [390, 523] width 64 height 64
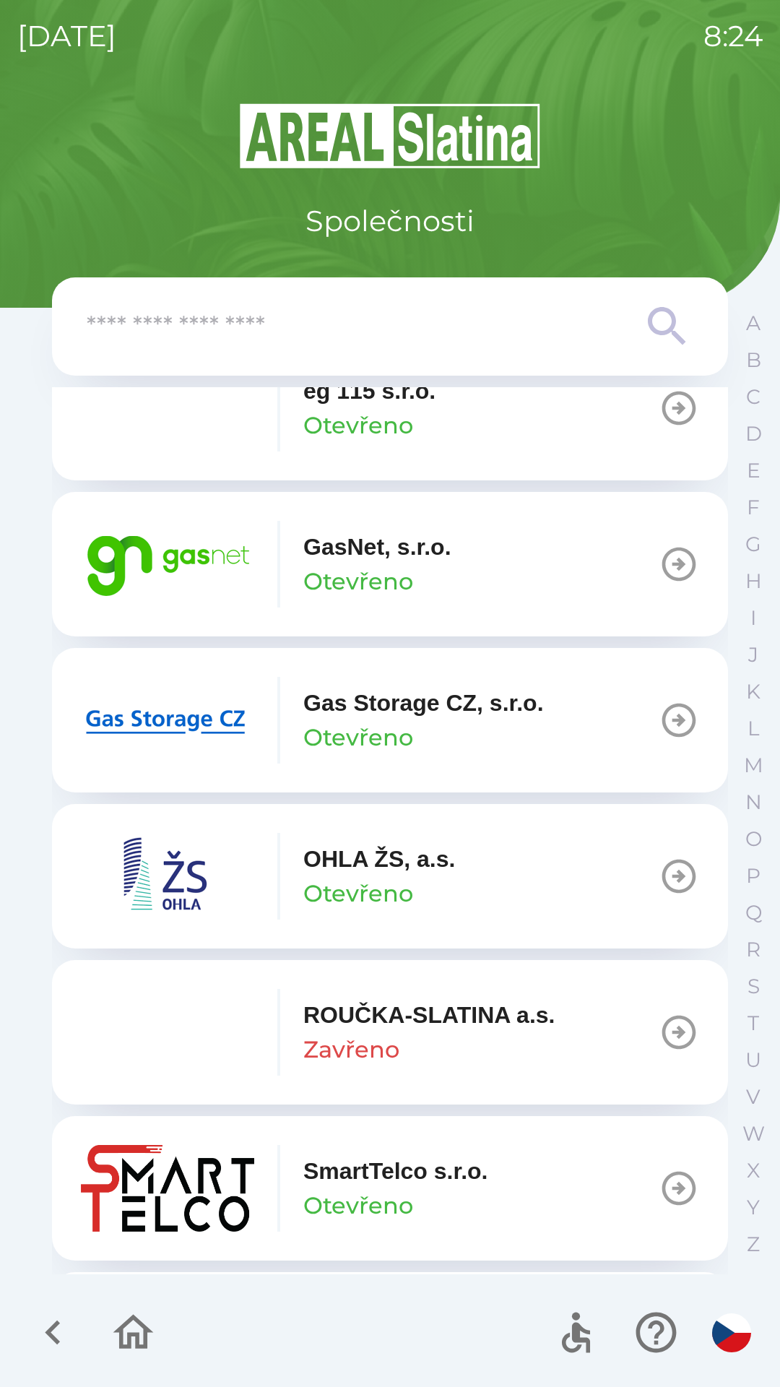
scroll to position [1018, 0]
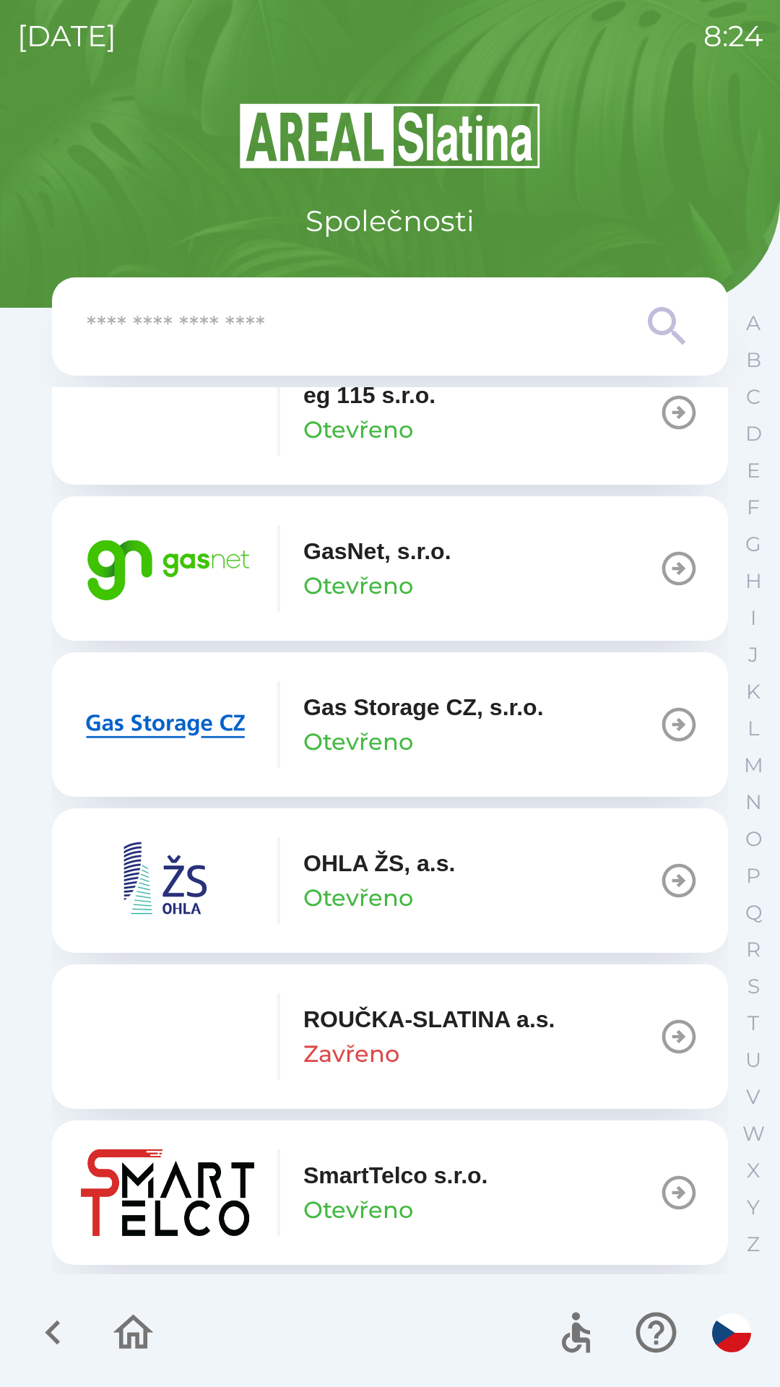
click at [659, 580] on icon "button" at bounding box center [679, 568] width 40 height 40
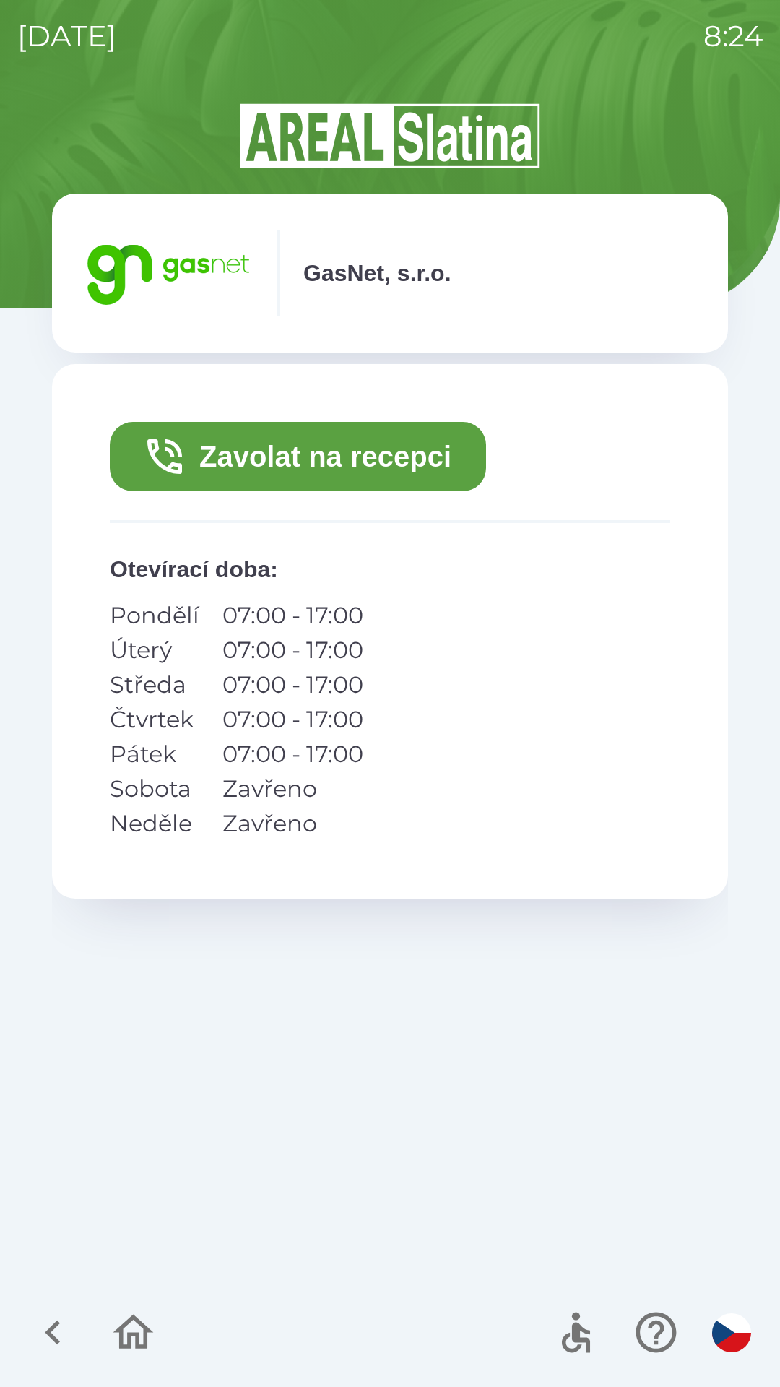
click at [285, 475] on button "Zavolat na recepci" at bounding box center [298, 456] width 376 height 69
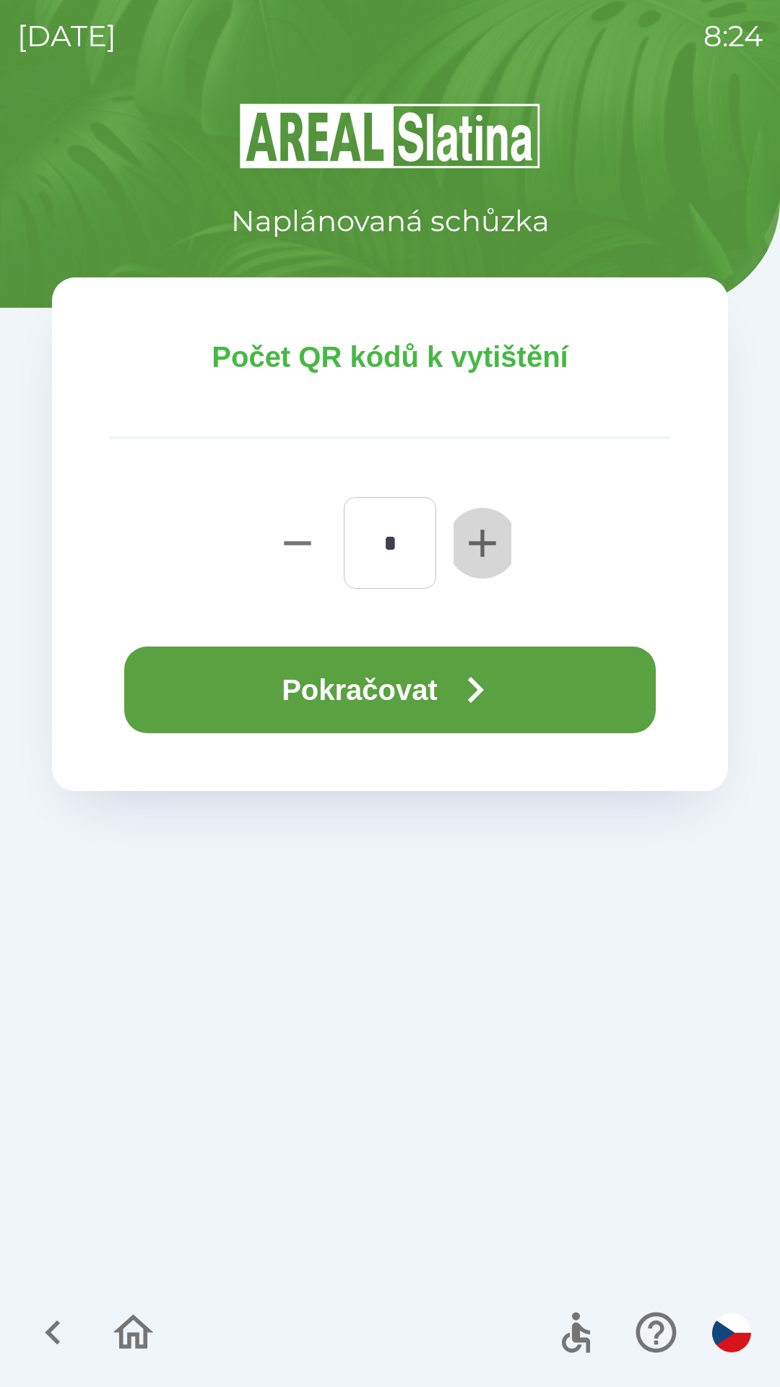
click at [488, 551] on icon "button" at bounding box center [483, 543] width 46 height 46
type input "*"
click at [394, 692] on button "Pokračovat" at bounding box center [390, 690] width 532 height 87
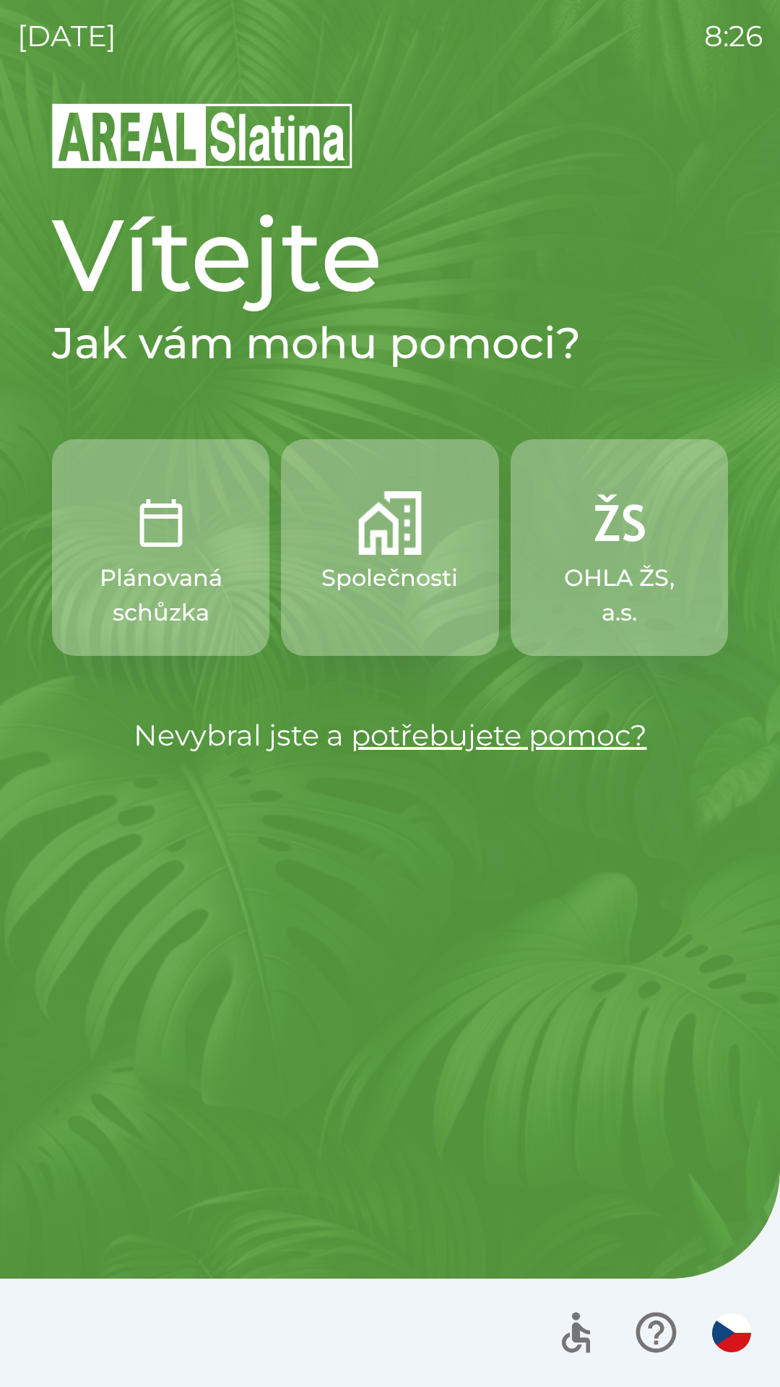
click at [398, 576] on p "Společnosti" at bounding box center [390, 578] width 137 height 35
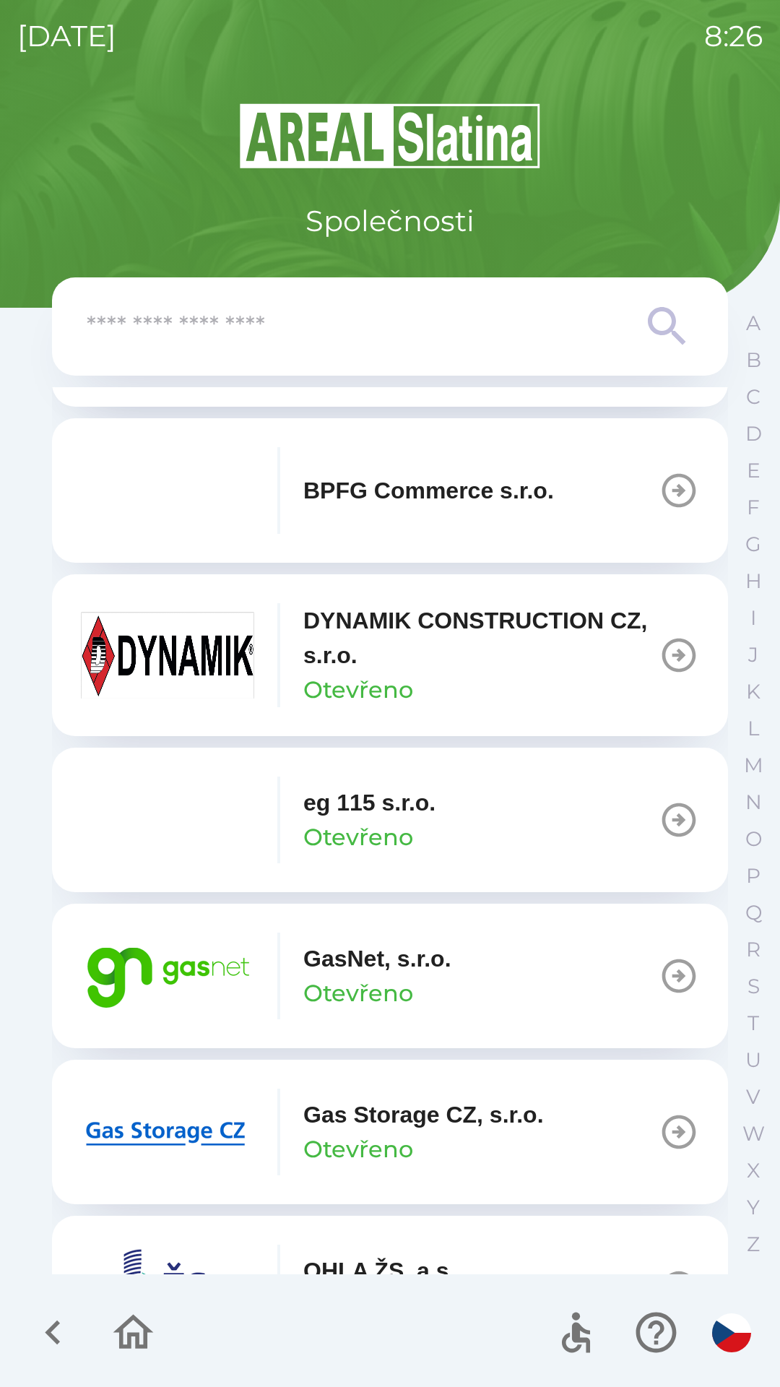
scroll to position [620, 0]
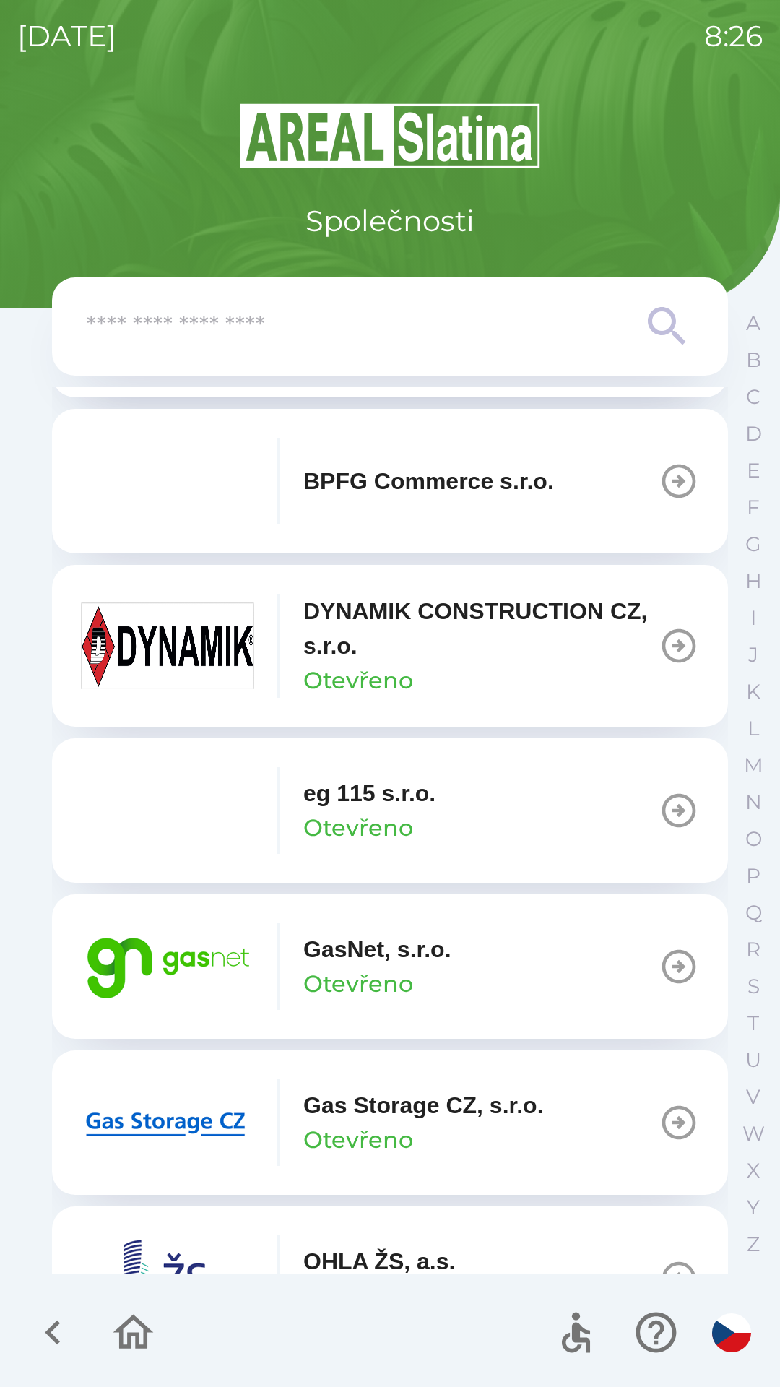
click at [468, 971] on button "GasNet, s.r.o. Otevřeno" at bounding box center [390, 967] width 676 height 145
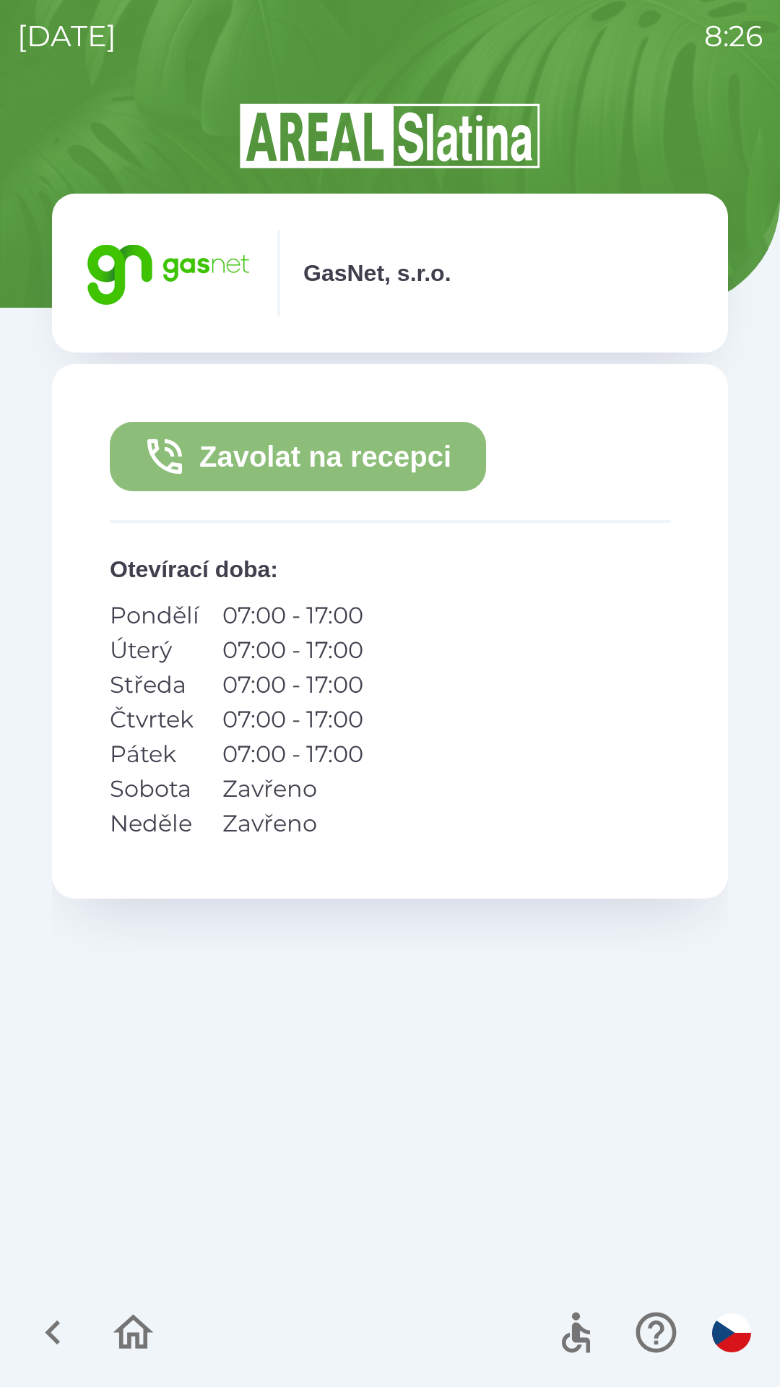
click at [278, 457] on button "Zavolat na recepci" at bounding box center [298, 456] width 376 height 69
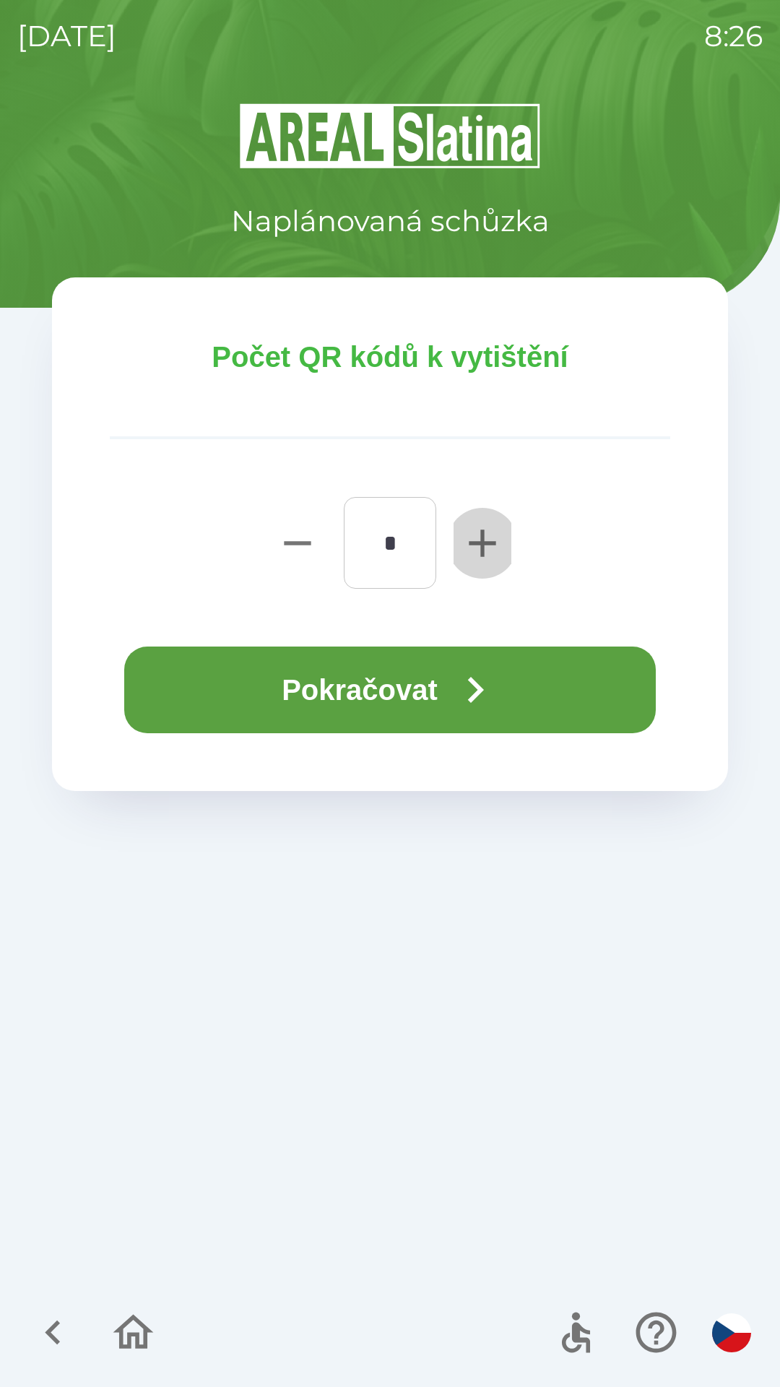
click at [482, 536] on icon "button" at bounding box center [482, 543] width 27 height 27
click at [482, 543] on icon "button" at bounding box center [482, 543] width 27 height 27
click at [487, 534] on icon "button" at bounding box center [483, 543] width 46 height 46
click at [485, 543] on icon "button" at bounding box center [482, 543] width 27 height 27
type input "*"
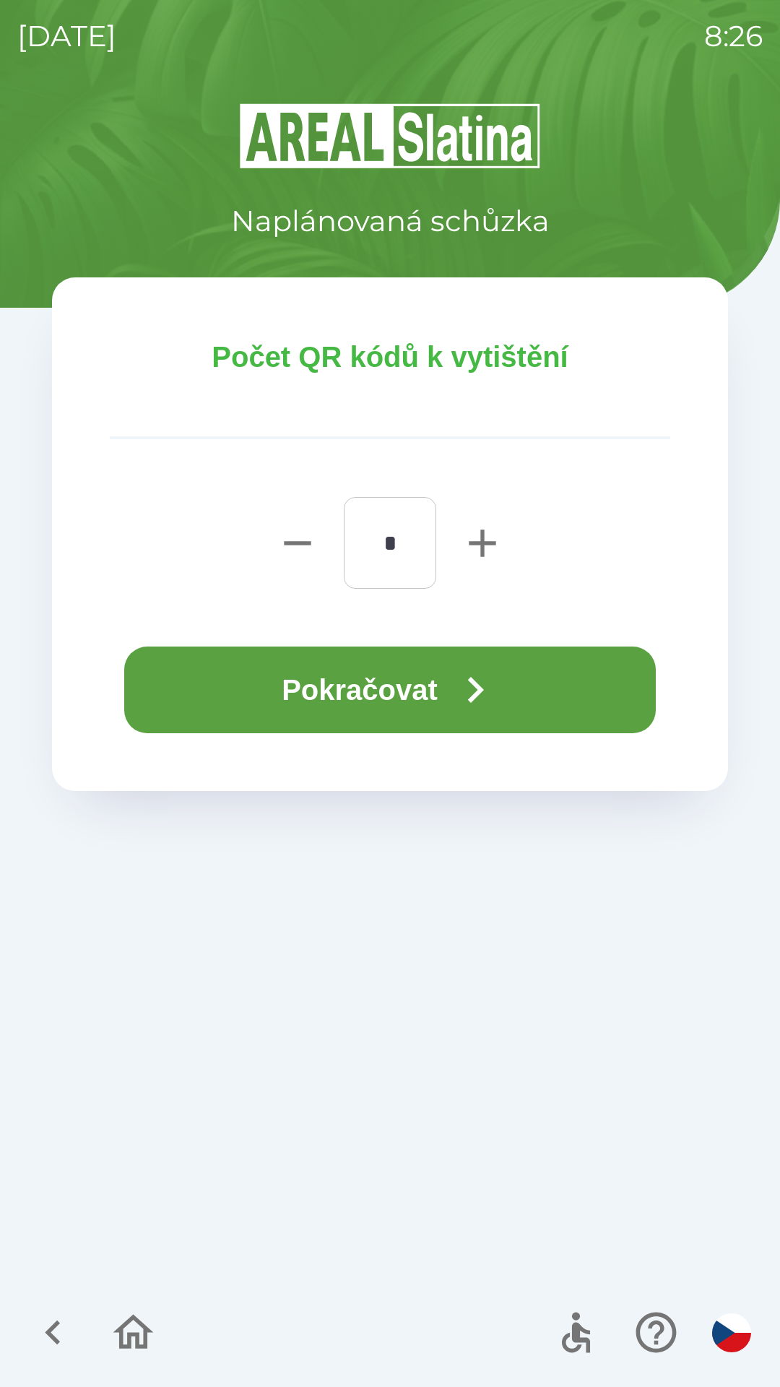
click at [488, 692] on icon "button" at bounding box center [475, 690] width 52 height 52
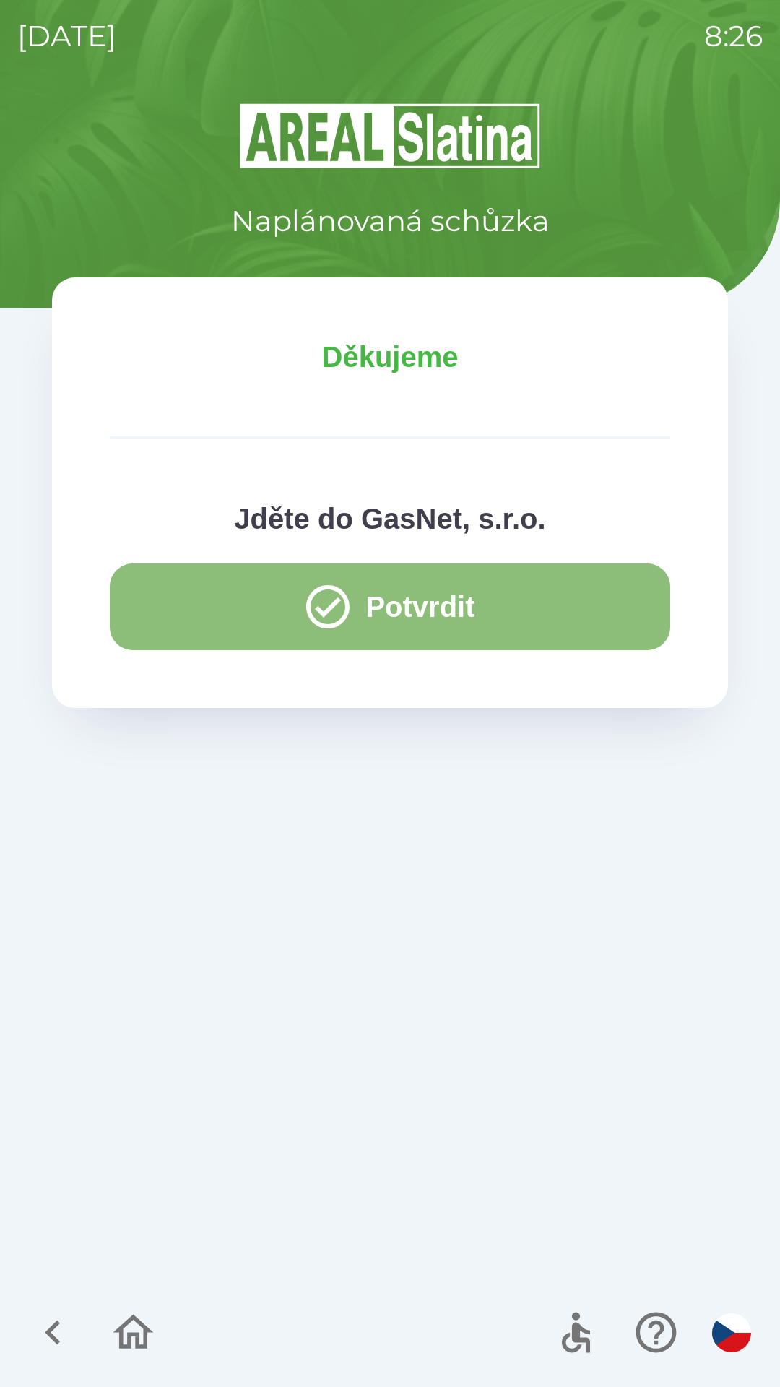
click at [455, 592] on button "Potvrdit" at bounding box center [390, 607] width 561 height 87
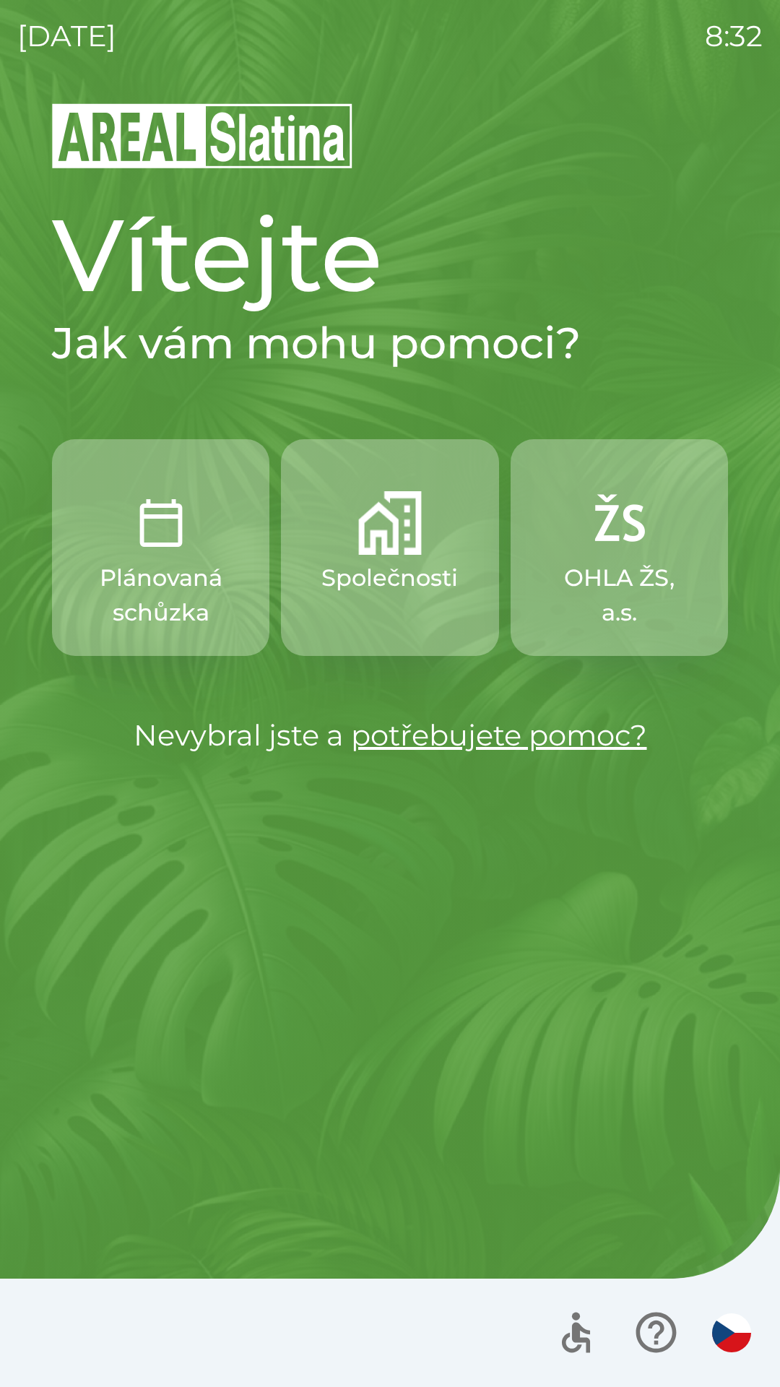
click at [379, 574] on p "Společnosti" at bounding box center [390, 578] width 137 height 35
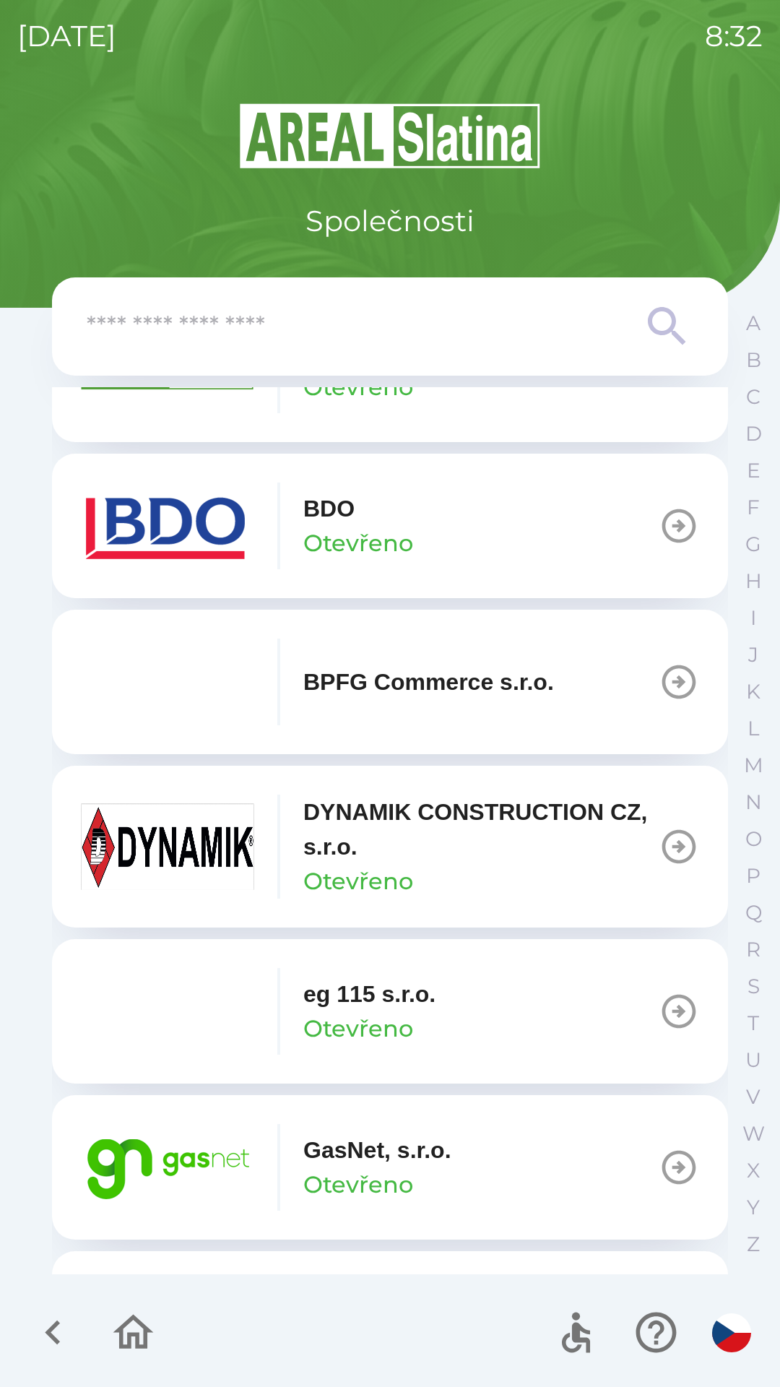
scroll to position [451, 0]
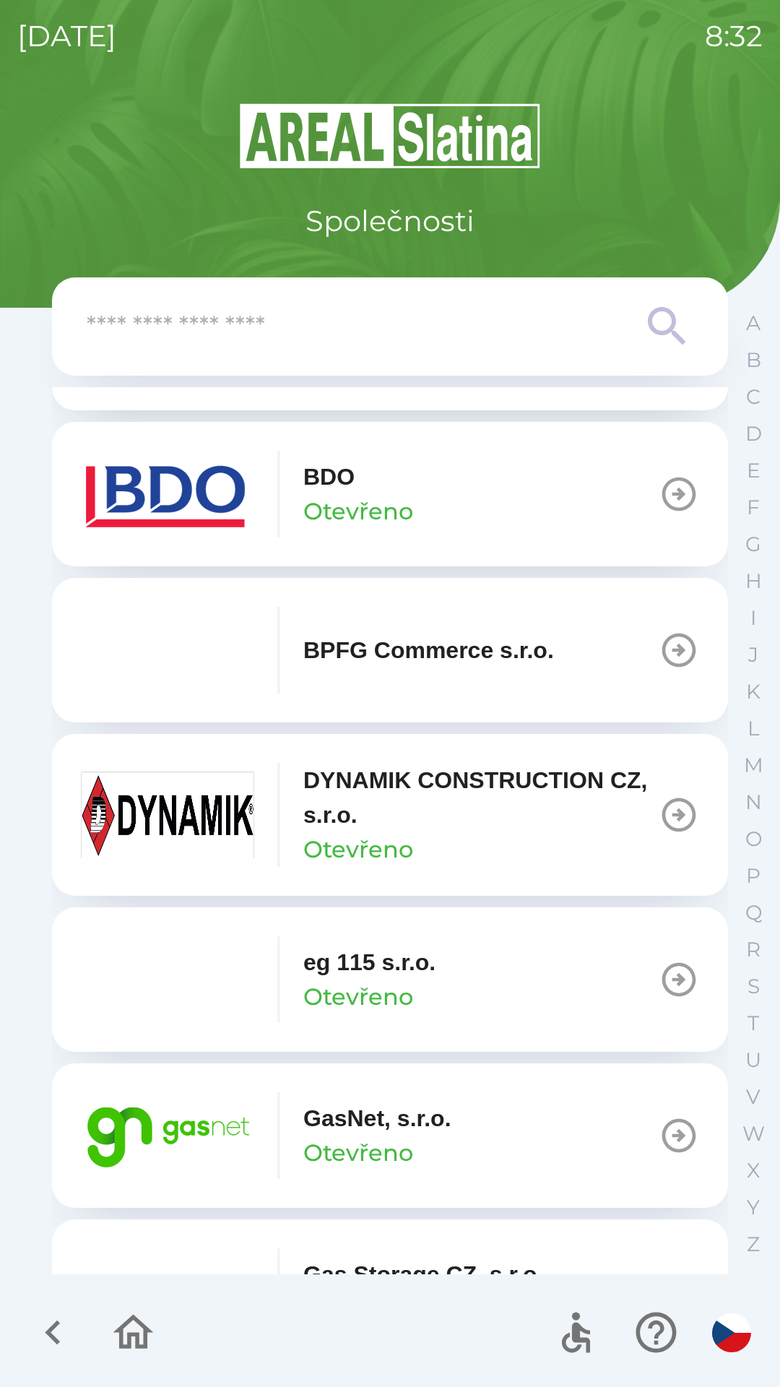
click at [376, 1123] on p "GasNet, s.r.o." at bounding box center [377, 1118] width 148 height 35
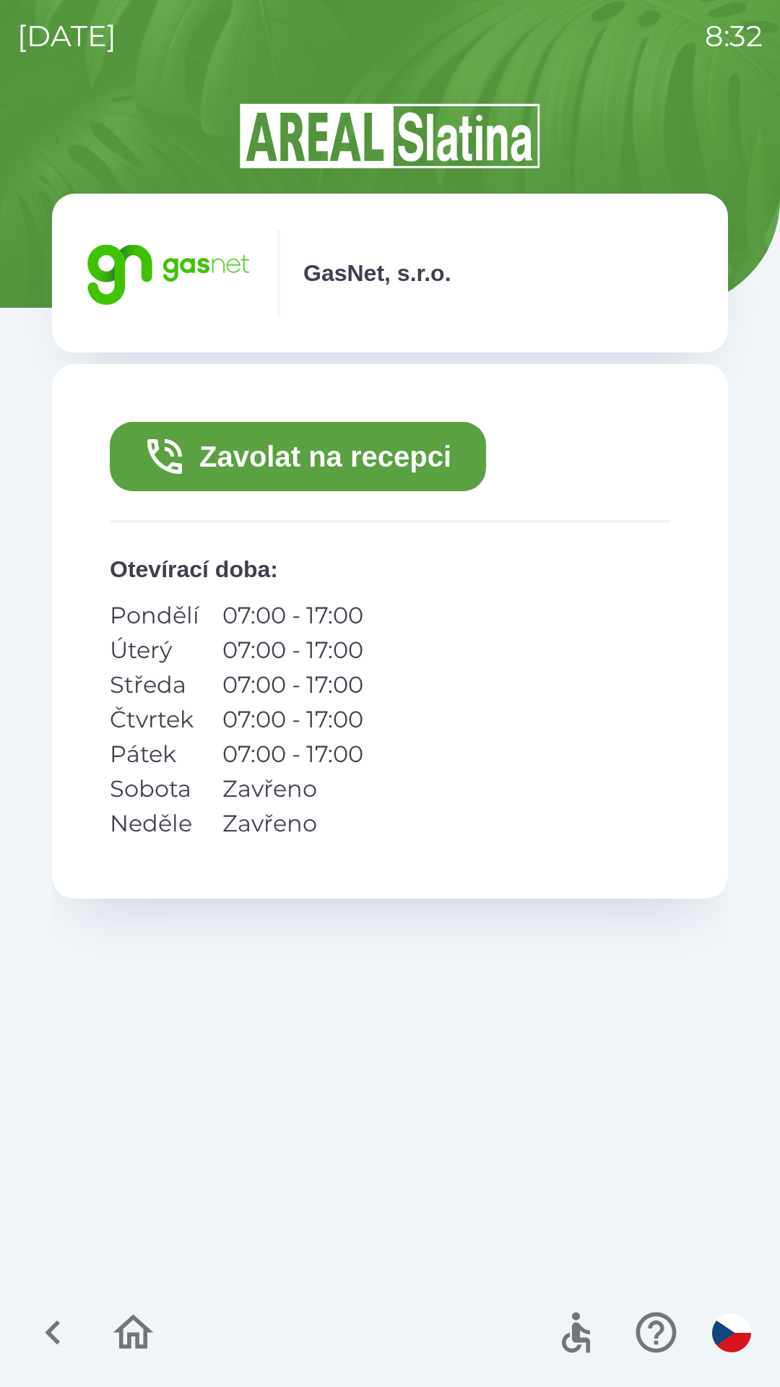
click at [384, 450] on button "Zavolat na recepci" at bounding box center [298, 456] width 376 height 69
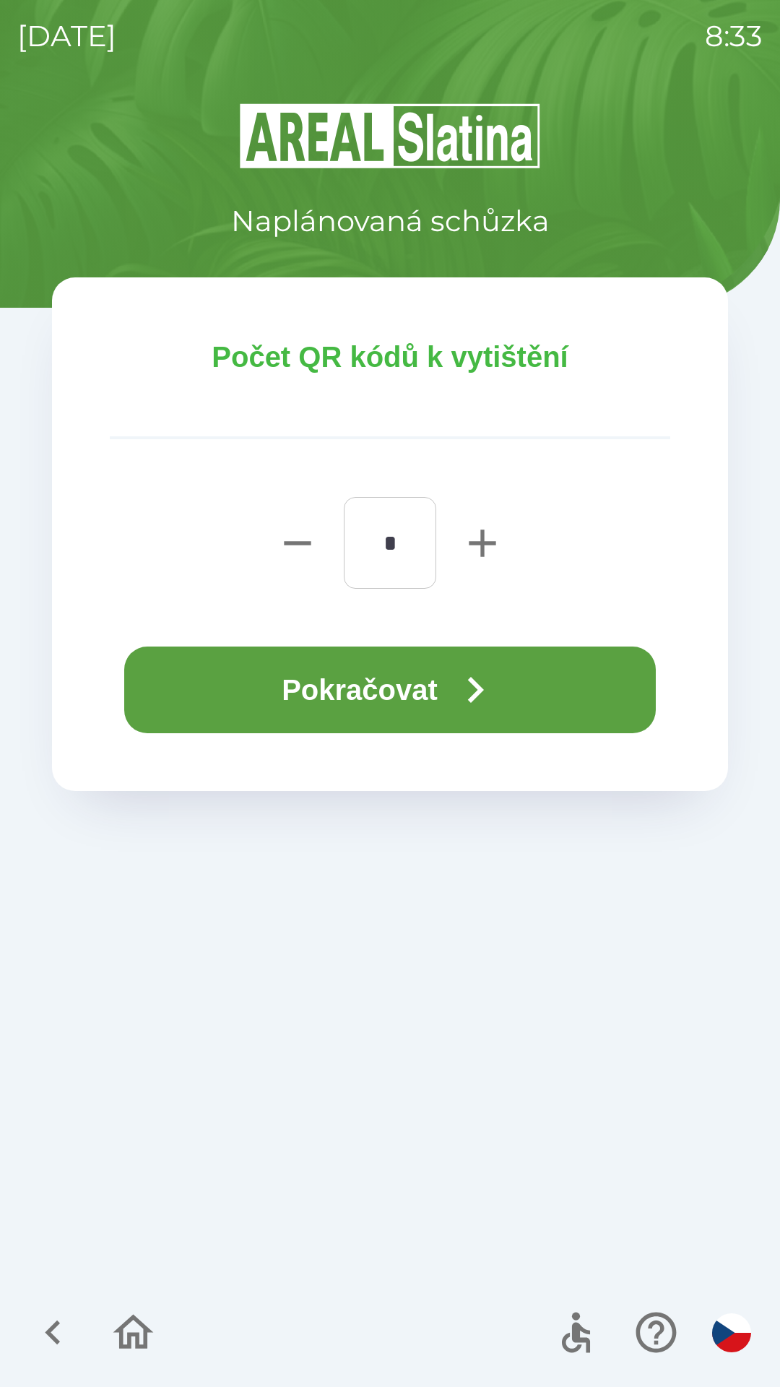
click at [425, 694] on button "Pokračovat" at bounding box center [390, 690] width 532 height 87
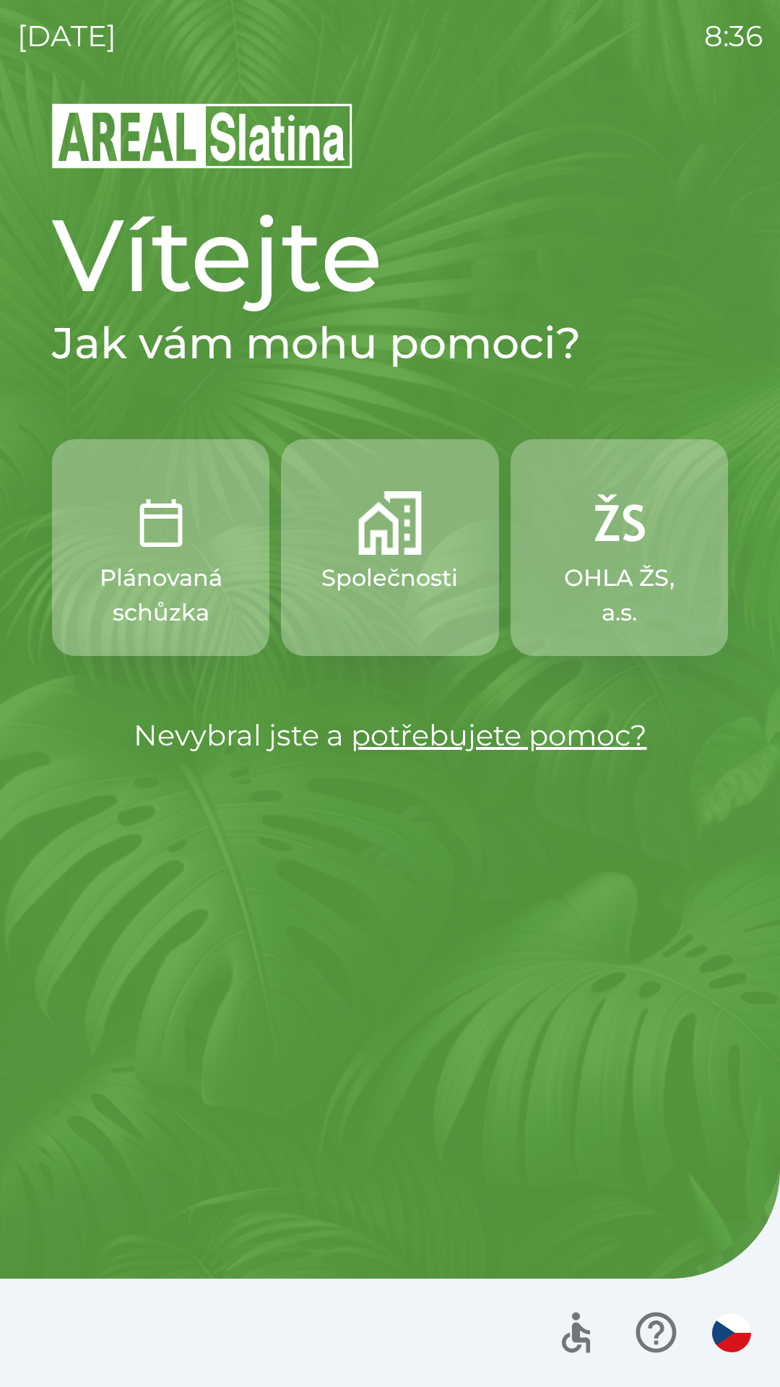
click at [395, 594] on p "Společnosti" at bounding box center [390, 578] width 137 height 35
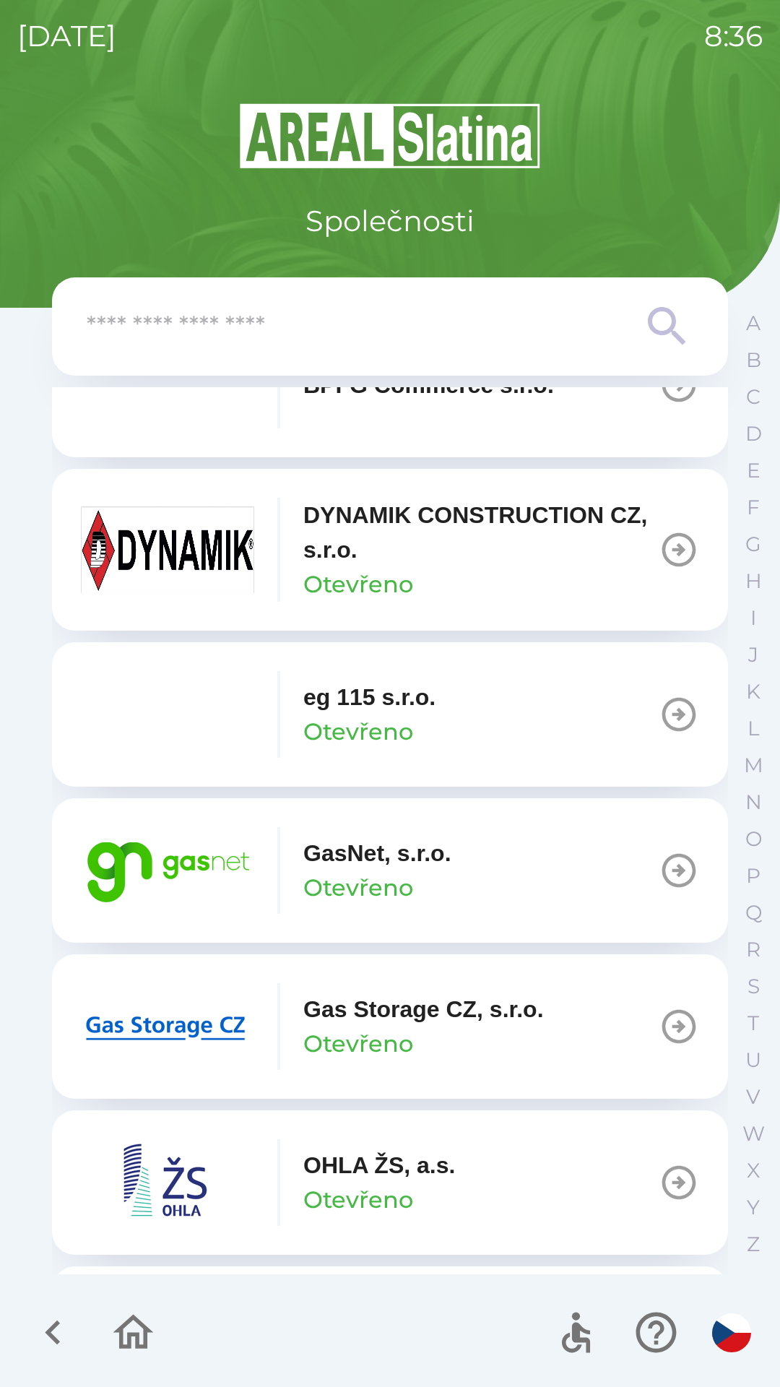
scroll to position [722, 0]
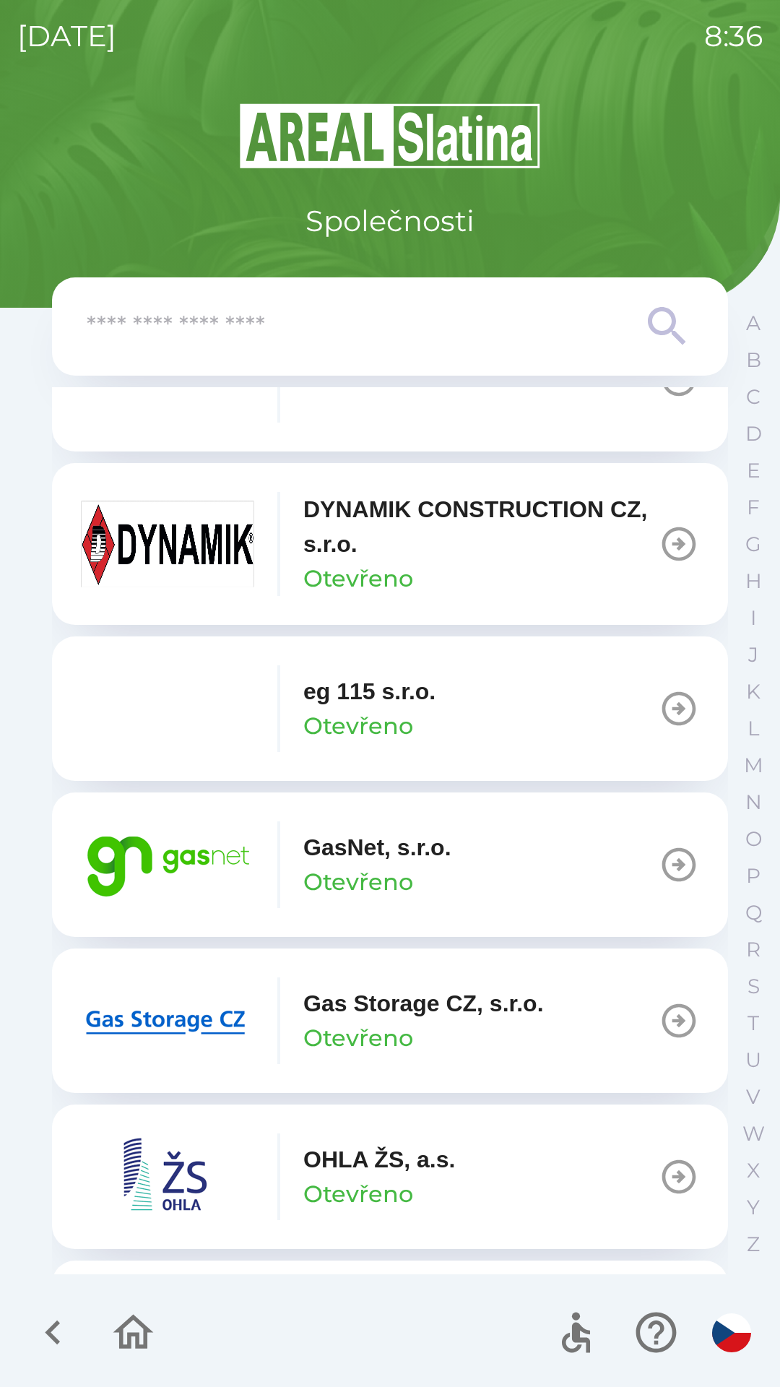
click at [517, 866] on button "GasNet, s.r.o. Otevřeno" at bounding box center [390, 865] width 676 height 145
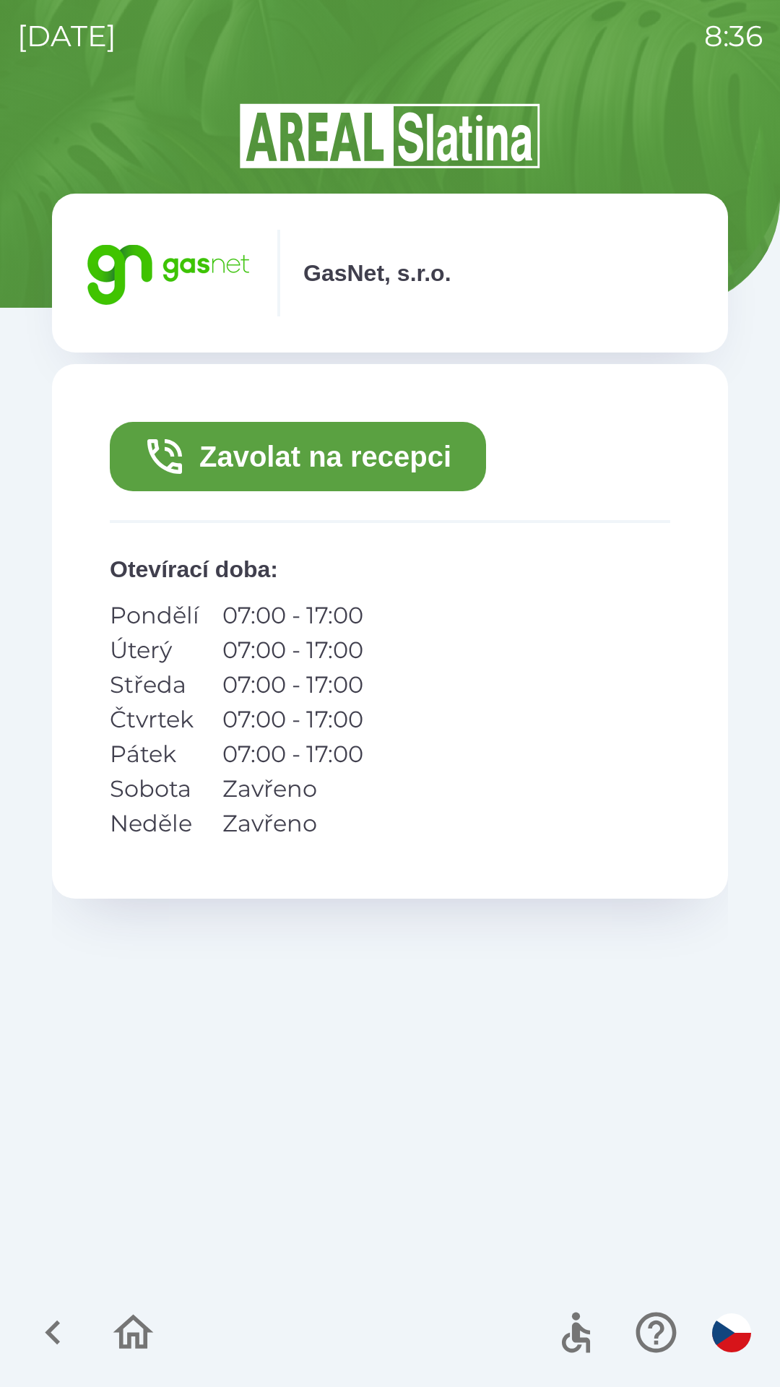
click at [332, 455] on button "Zavolat na recepci" at bounding box center [298, 456] width 376 height 69
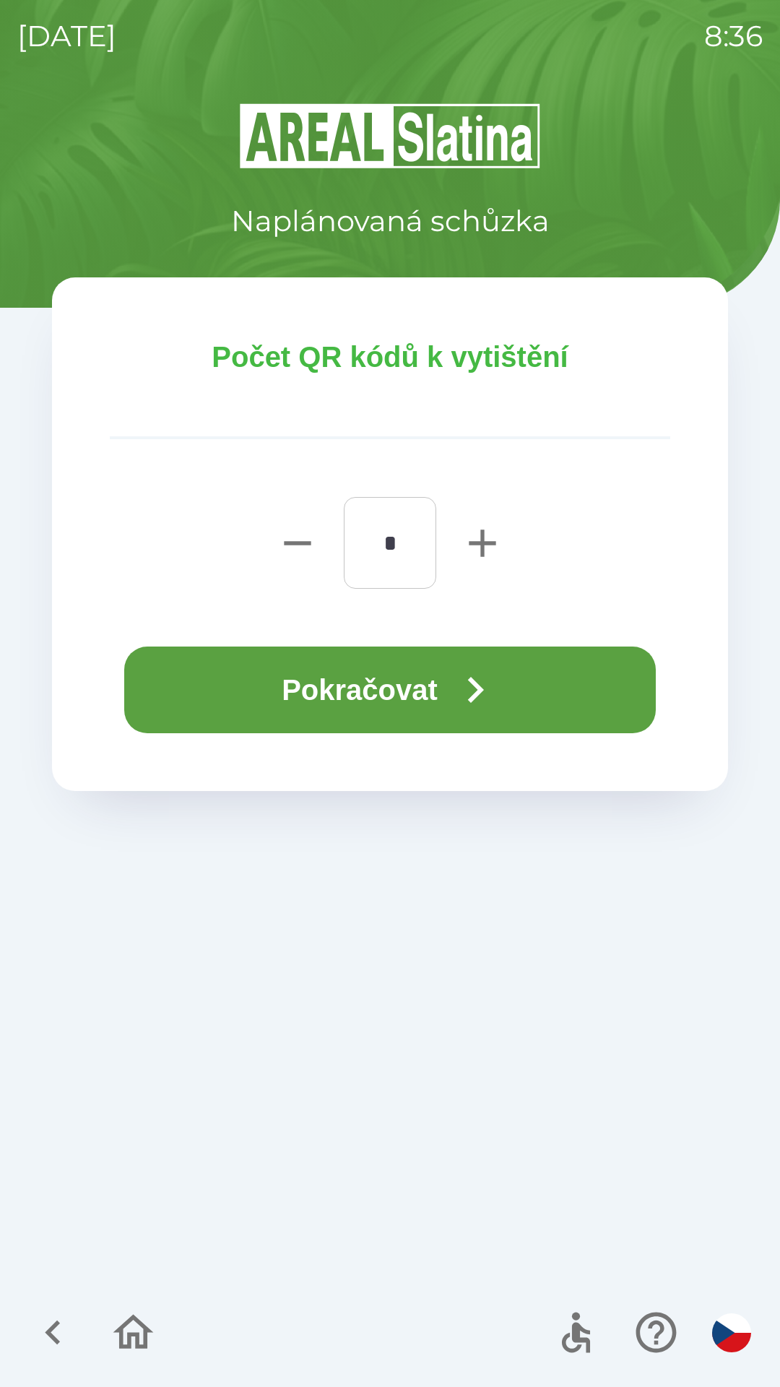
click at [479, 559] on icon "button" at bounding box center [483, 543] width 46 height 46
click at [480, 556] on icon "button" at bounding box center [483, 543] width 46 height 46
click at [485, 546] on icon "button" at bounding box center [483, 543] width 46 height 46
click at [483, 547] on icon "button" at bounding box center [482, 543] width 27 height 27
click at [483, 544] on icon "button" at bounding box center [482, 543] width 27 height 27
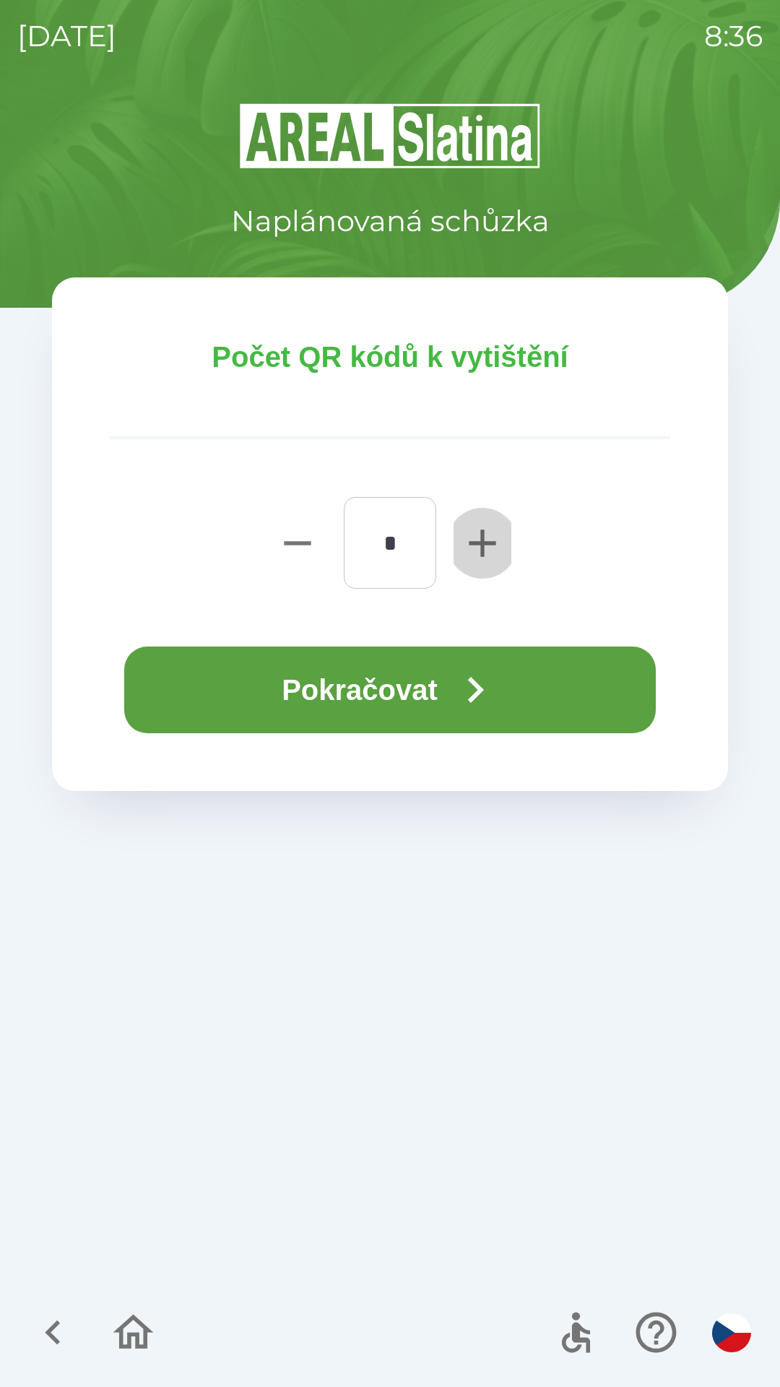
click at [485, 542] on icon "button" at bounding box center [482, 543] width 27 height 27
click at [485, 543] on icon "button" at bounding box center [482, 543] width 27 height 27
type input "*"
click at [481, 684] on icon "button" at bounding box center [476, 690] width 16 height 26
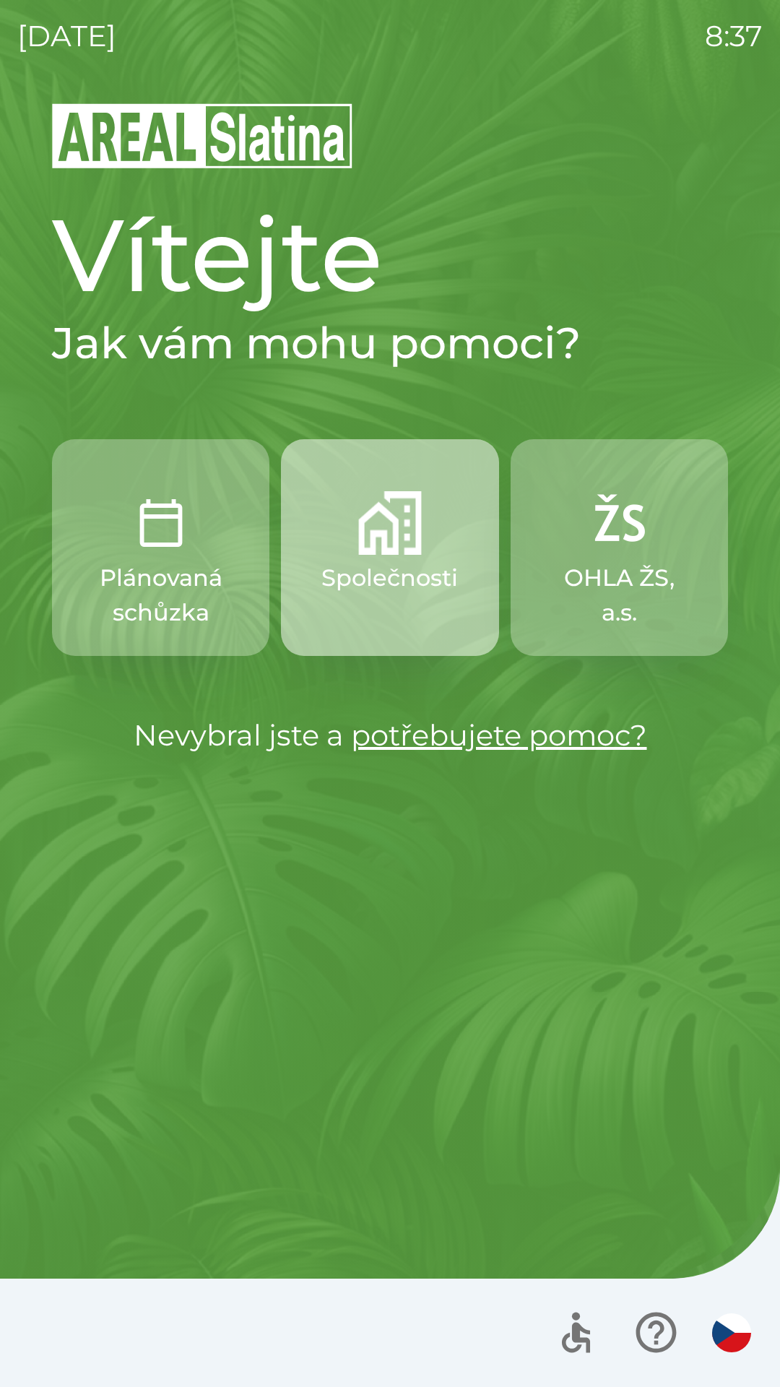
click at [353, 545] on button "Společnosti" at bounding box center [389, 547] width 217 height 217
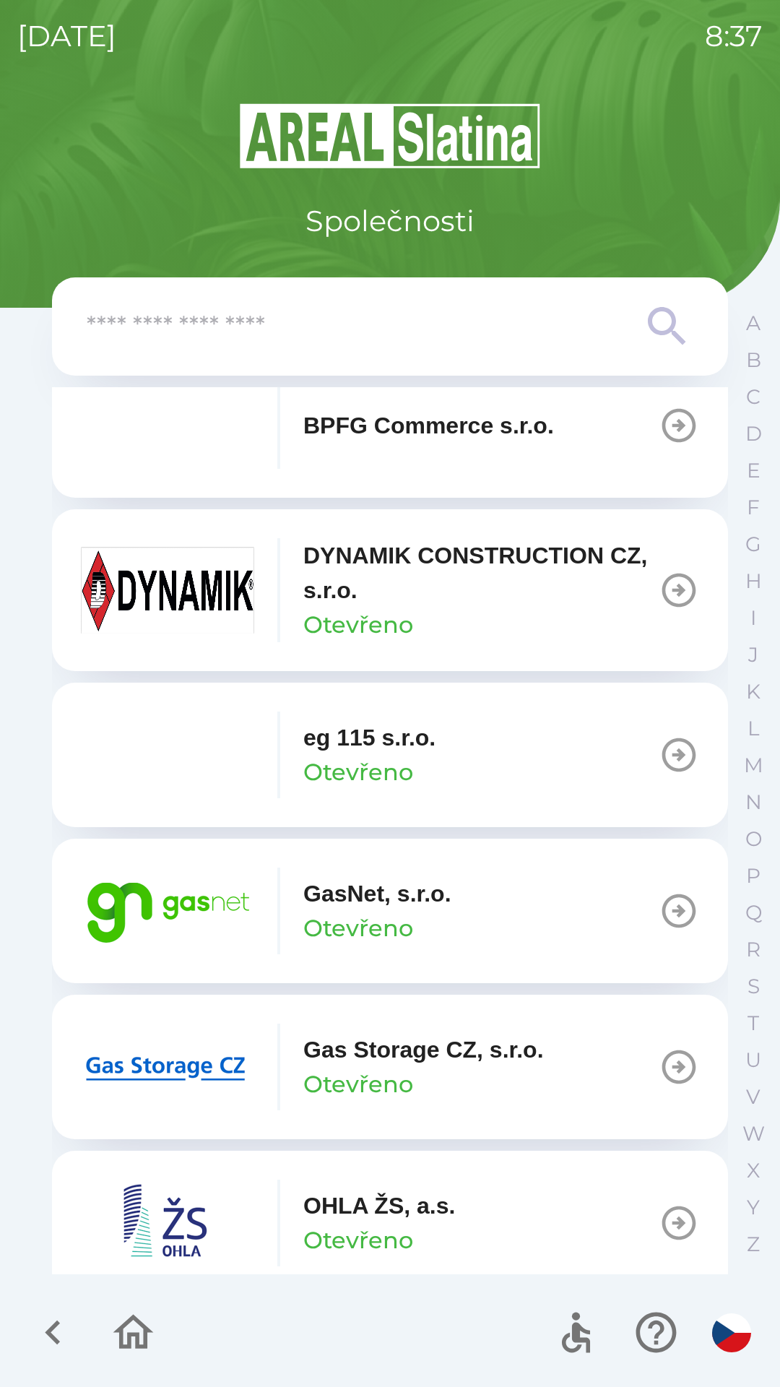
scroll to position [676, 0]
click at [614, 889] on button "GasNet, s.r.o. Otevřeno" at bounding box center [390, 910] width 676 height 145
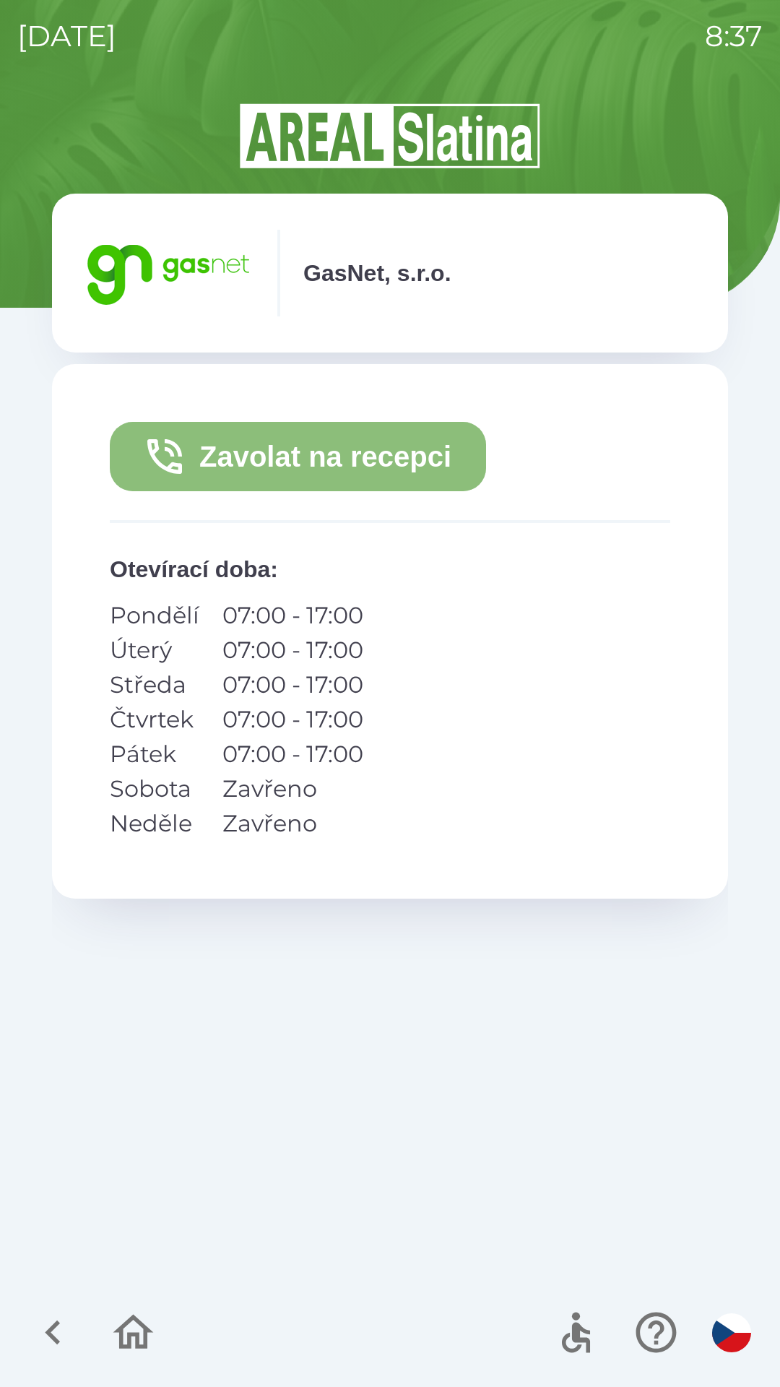
click at [410, 438] on button "Zavolat na recepci" at bounding box center [298, 456] width 376 height 69
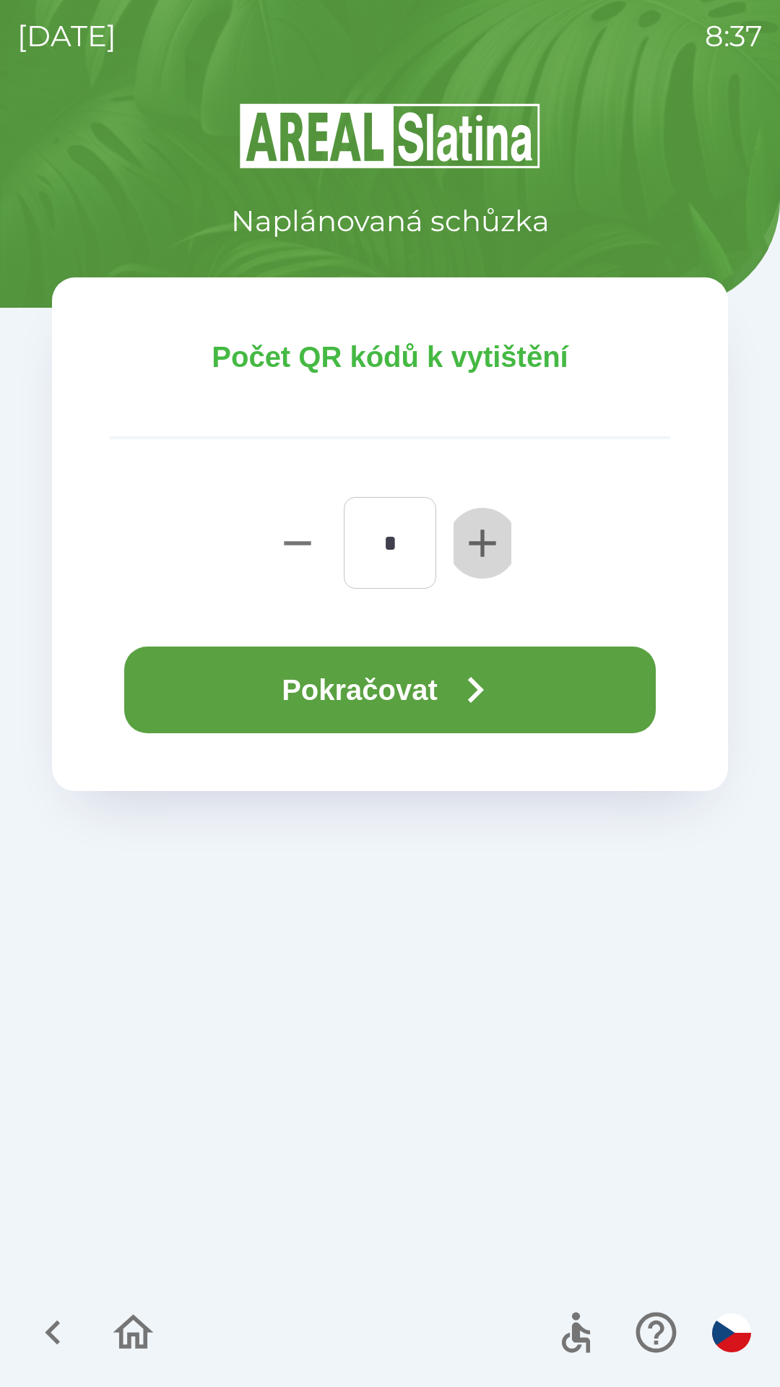
click at [483, 540] on icon "button" at bounding box center [482, 543] width 27 height 27
type input "*"
click at [426, 681] on button "Pokračovat" at bounding box center [390, 690] width 532 height 87
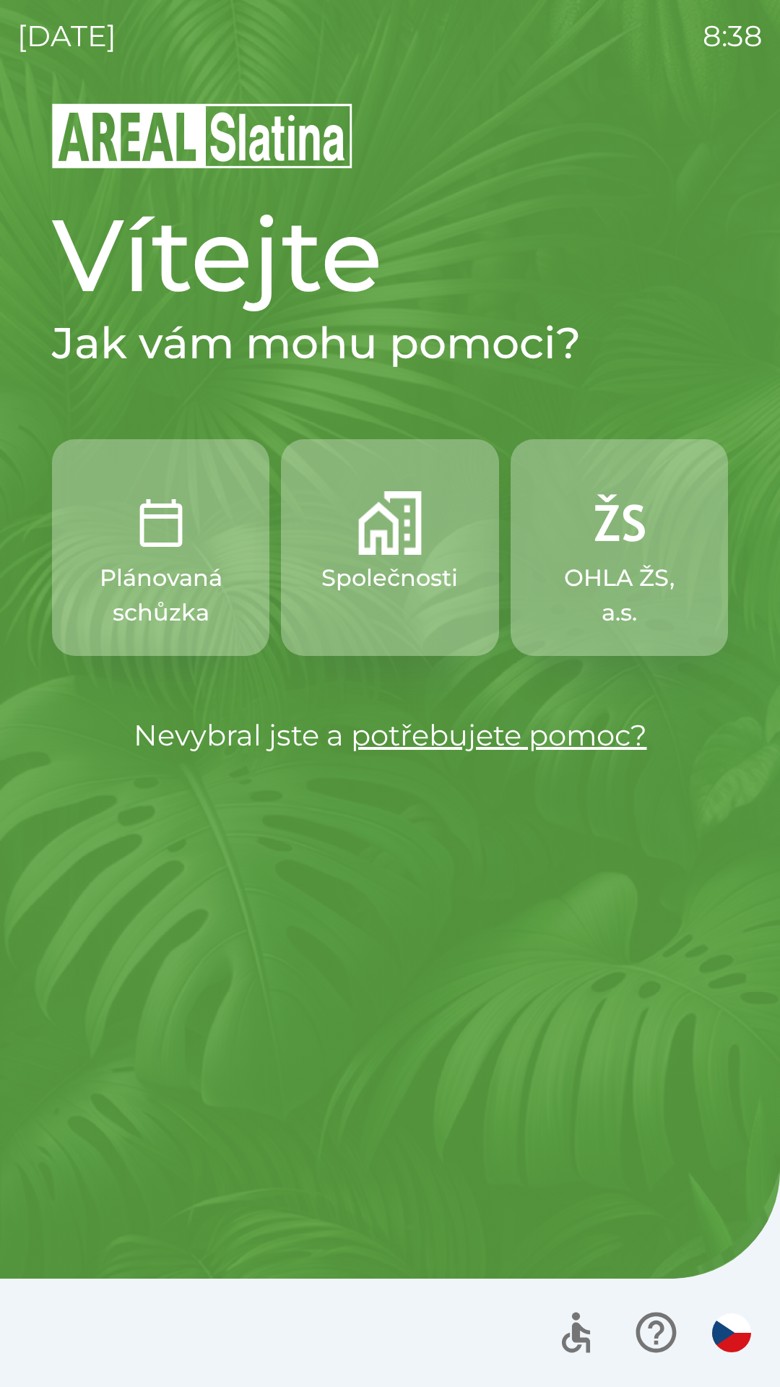
click at [394, 576] on p "Společnosti" at bounding box center [390, 578] width 137 height 35
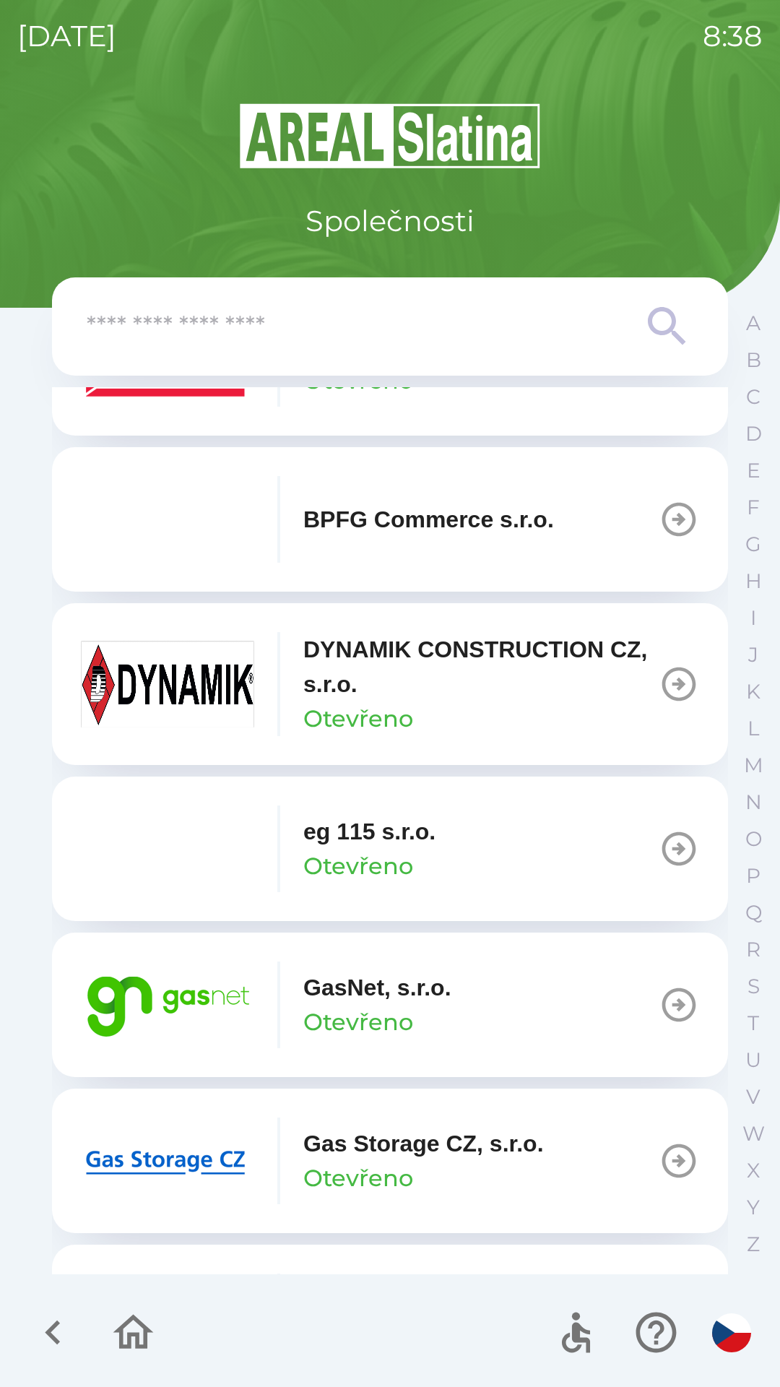
scroll to position [584, 0]
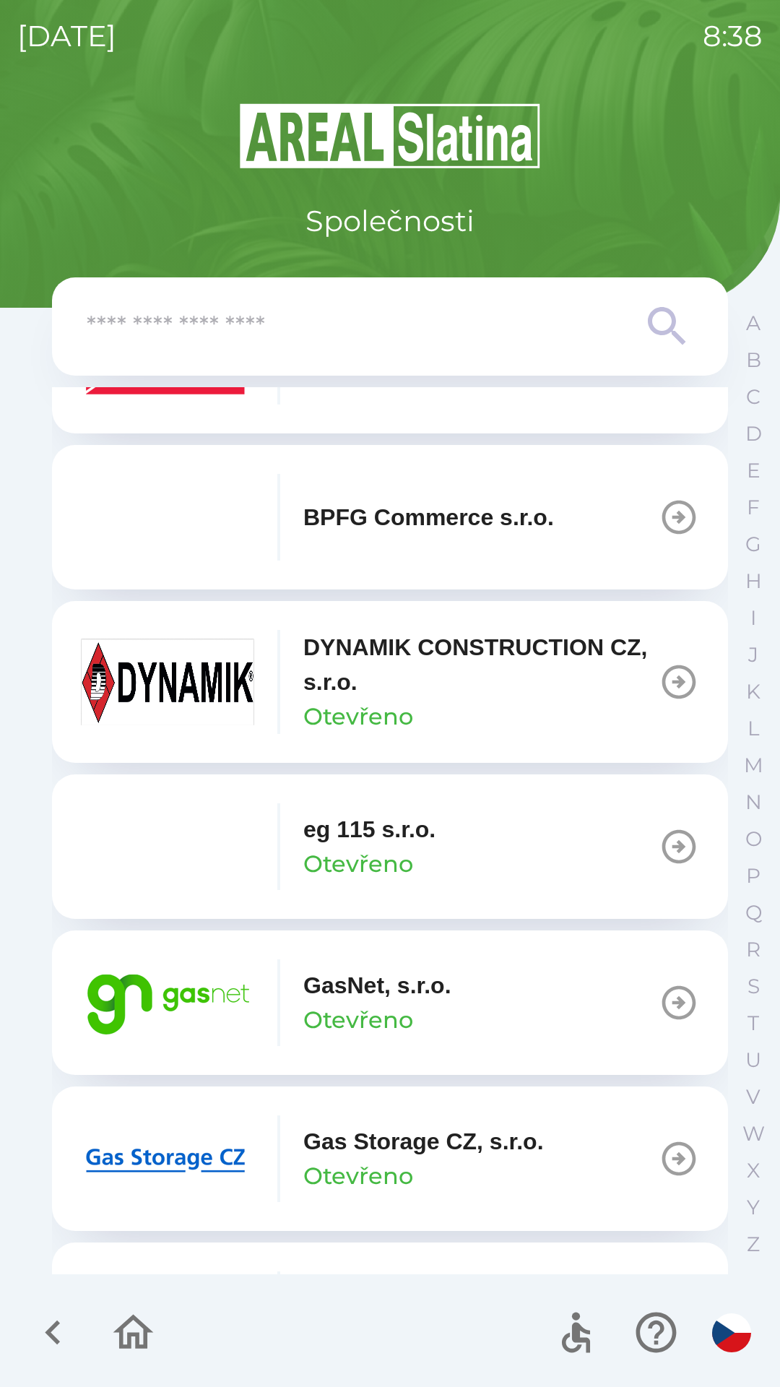
click at [551, 992] on button "GasNet, s.r.o. Otevřeno" at bounding box center [390, 1003] width 676 height 145
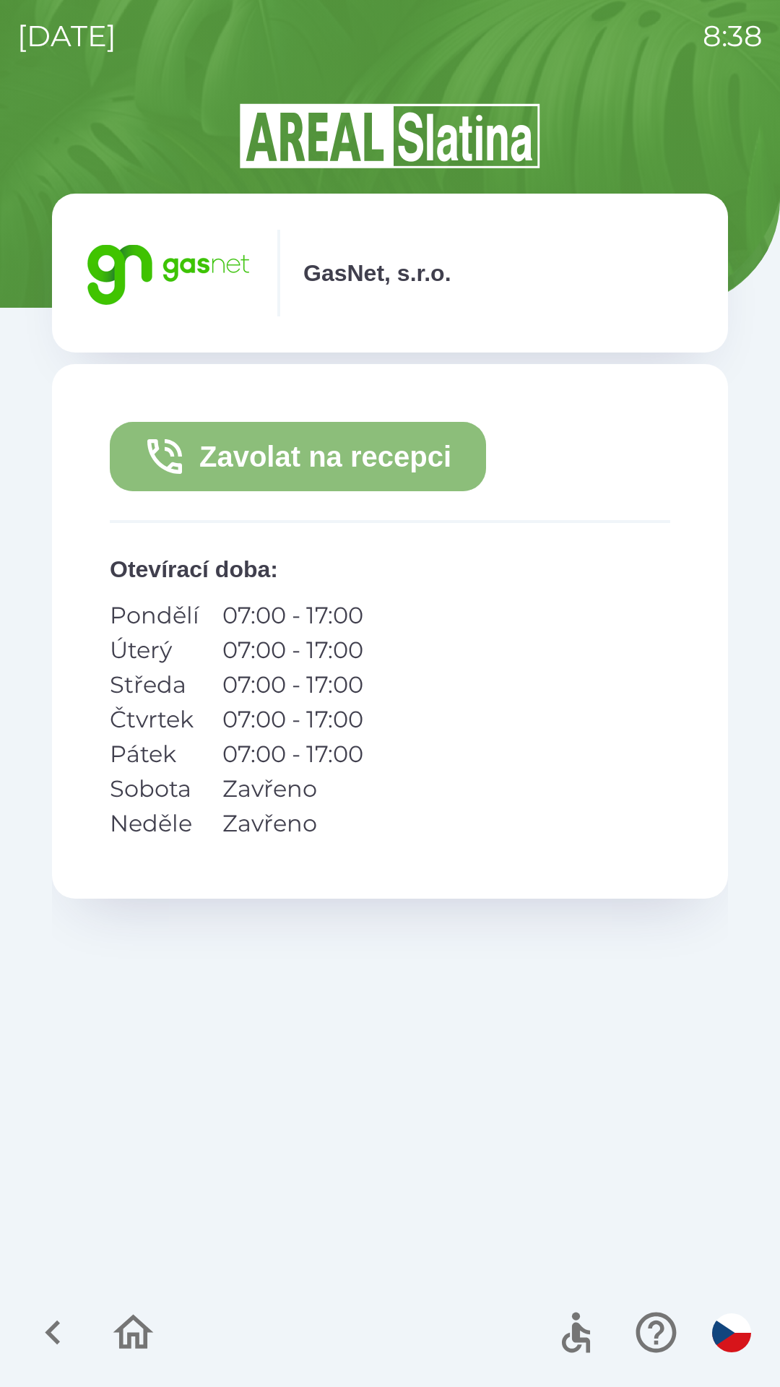
click at [349, 457] on button "Zavolat na recepci" at bounding box center [298, 456] width 376 height 69
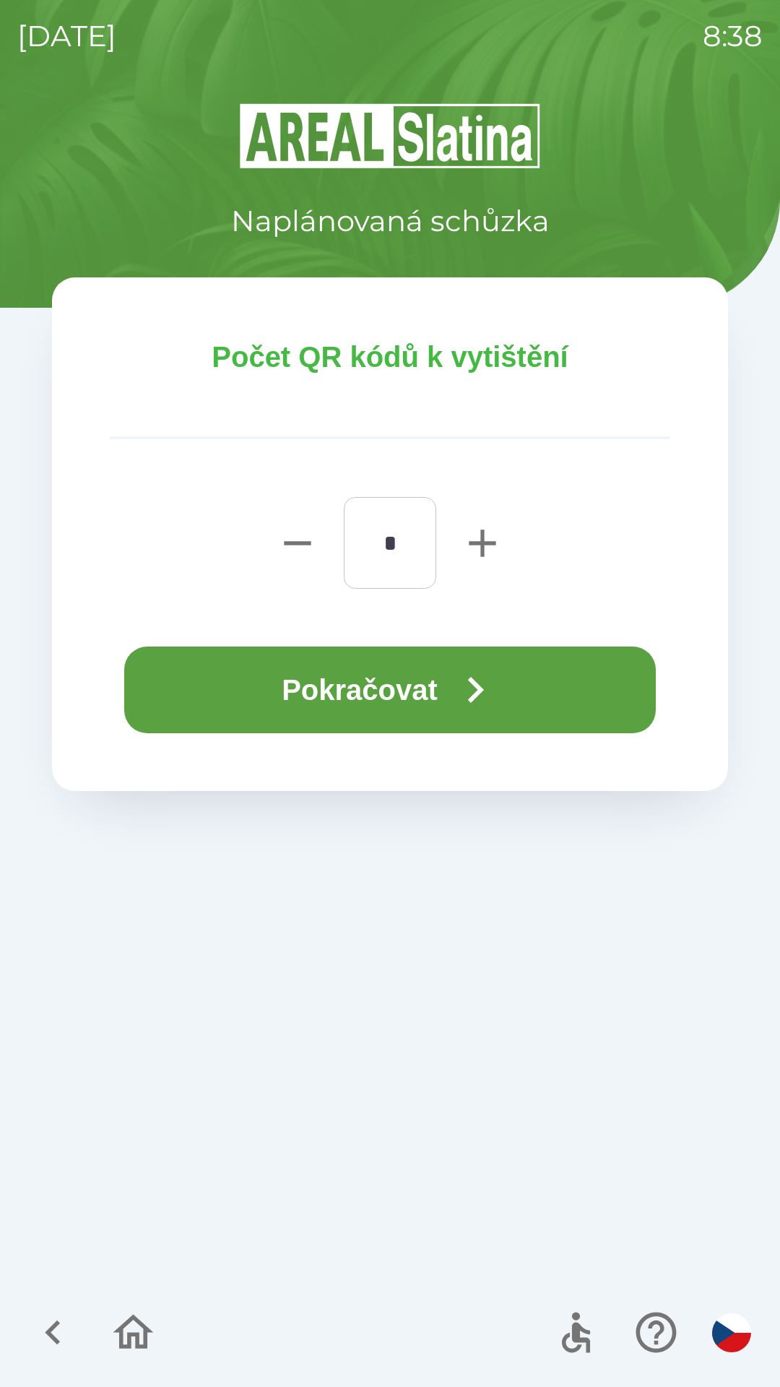
click at [482, 541] on icon "button" at bounding box center [482, 543] width 27 height 27
type input "*"
click at [378, 693] on button "Pokračovat" at bounding box center [390, 690] width 532 height 87
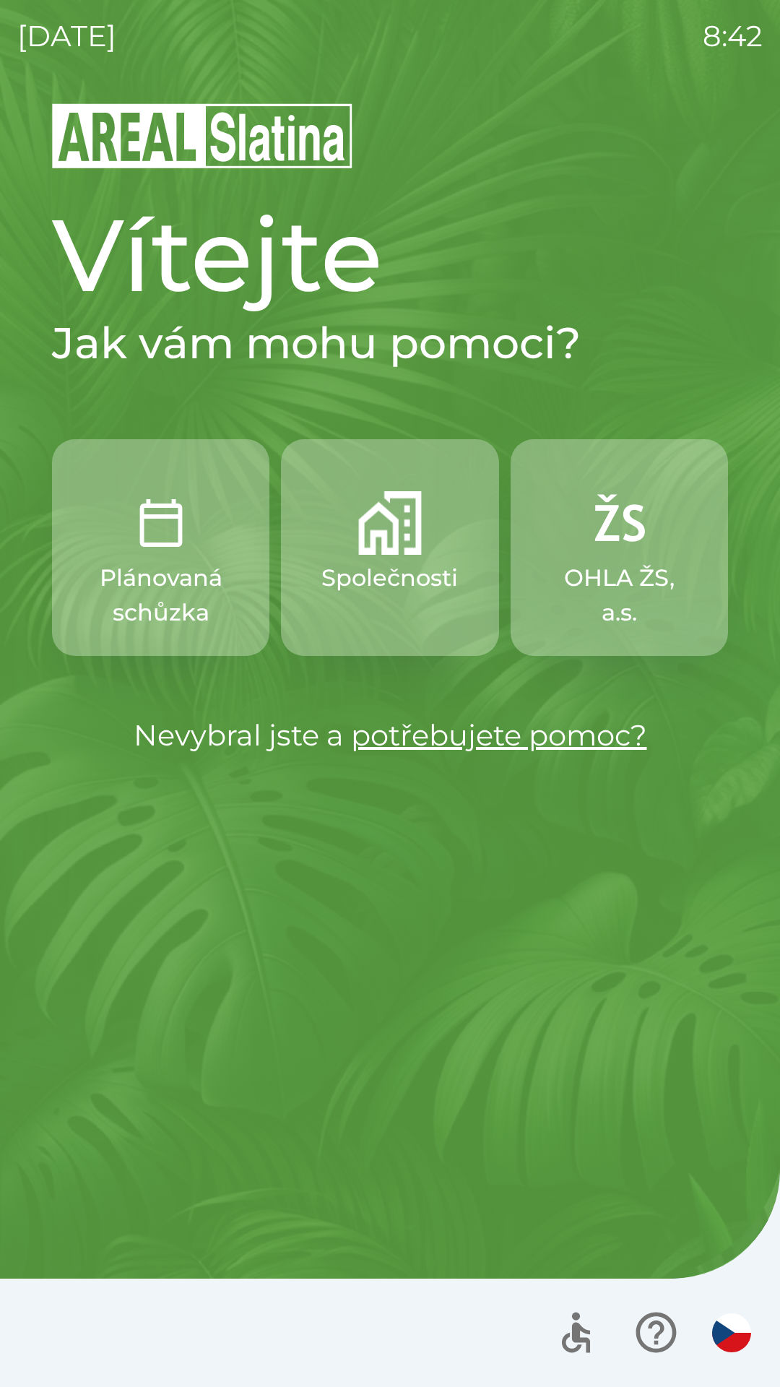
click at [180, 567] on p "Plánovaná schůzka" at bounding box center [161, 595] width 148 height 69
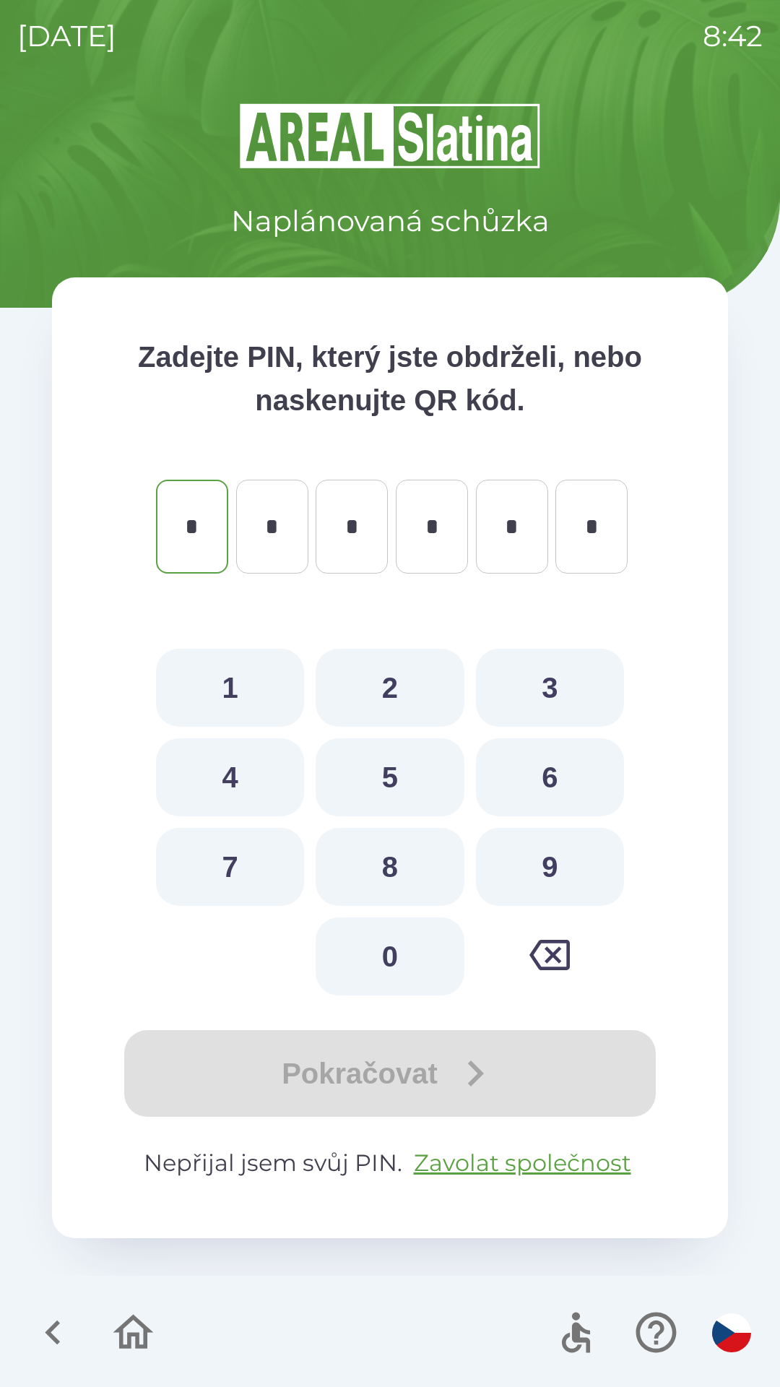
click at [557, 960] on icon "button" at bounding box center [550, 955] width 40 height 30
click at [53, 1332] on icon "button" at bounding box center [53, 1333] width 48 height 48
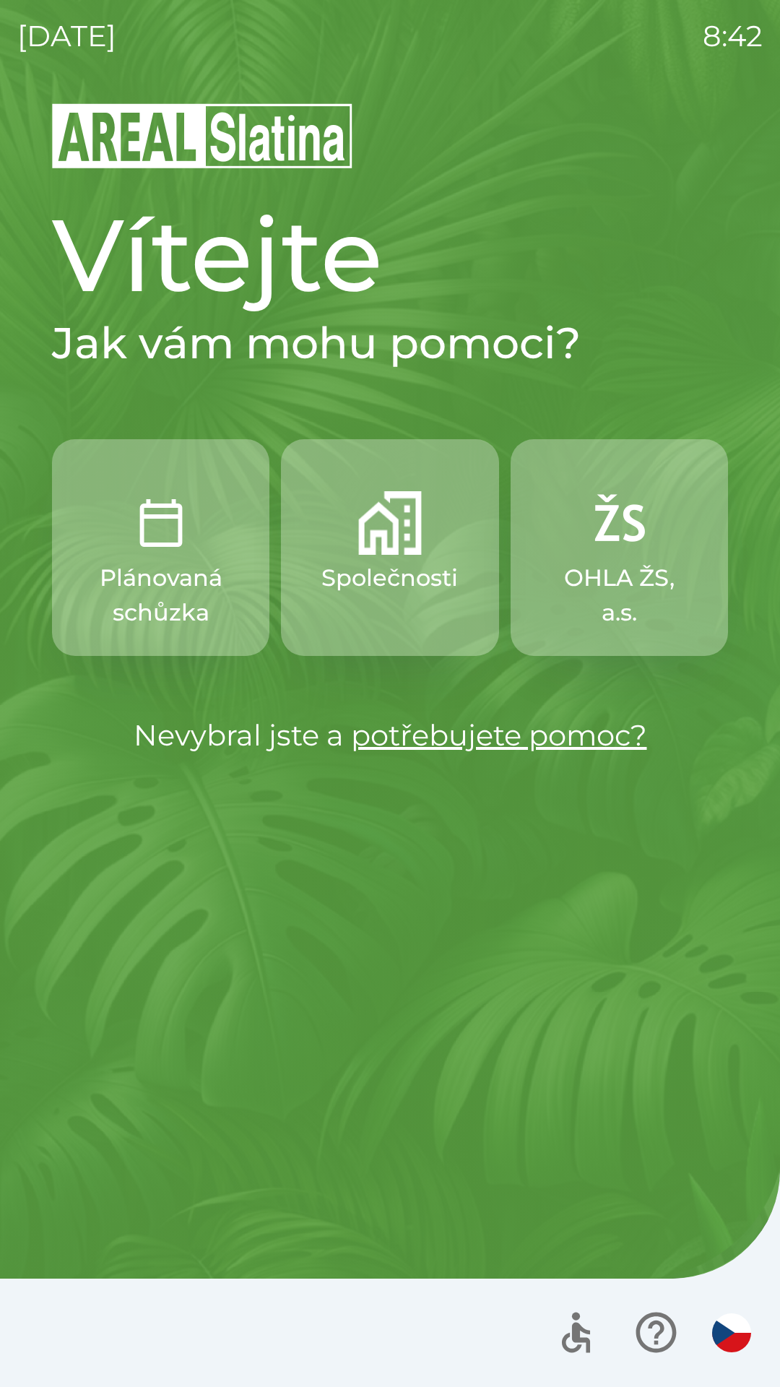
click at [383, 580] on p "Společnosti" at bounding box center [390, 578] width 137 height 35
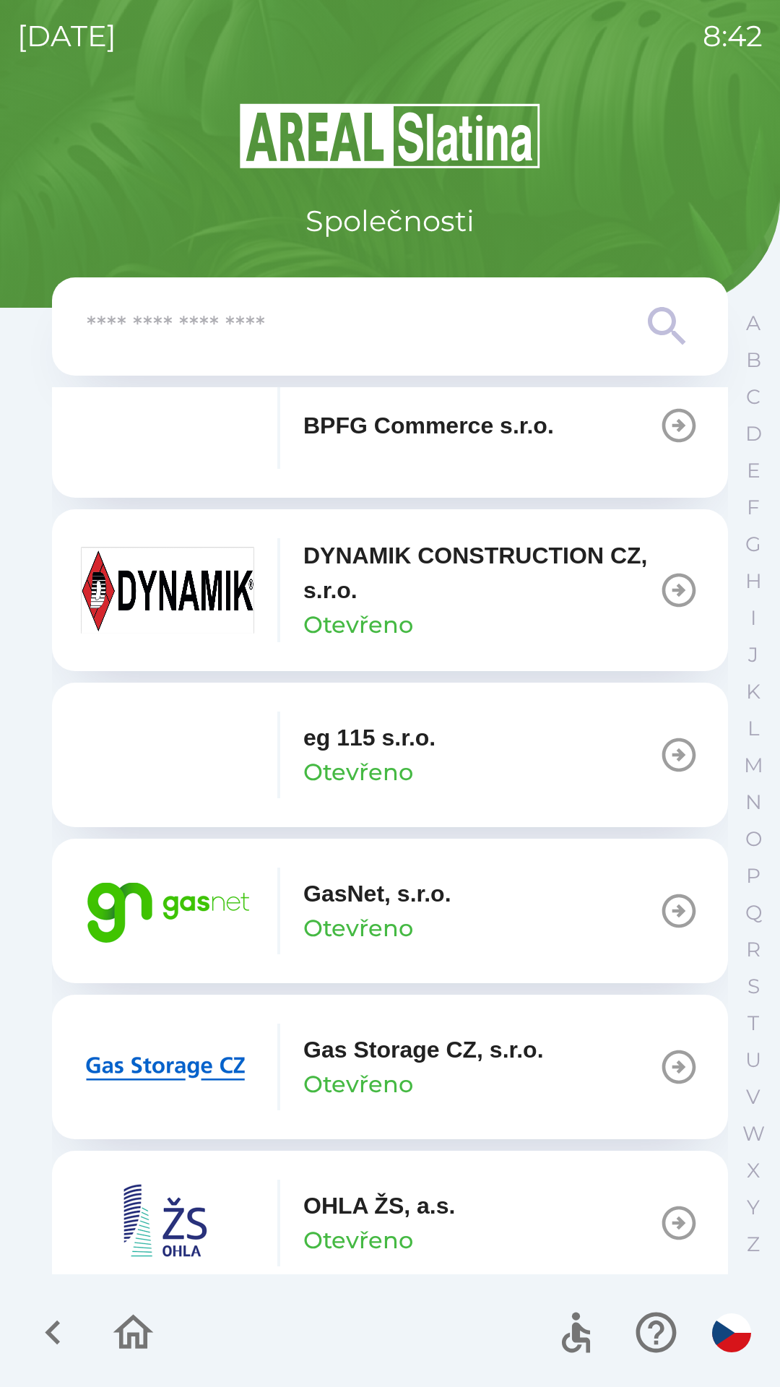
scroll to position [680, 0]
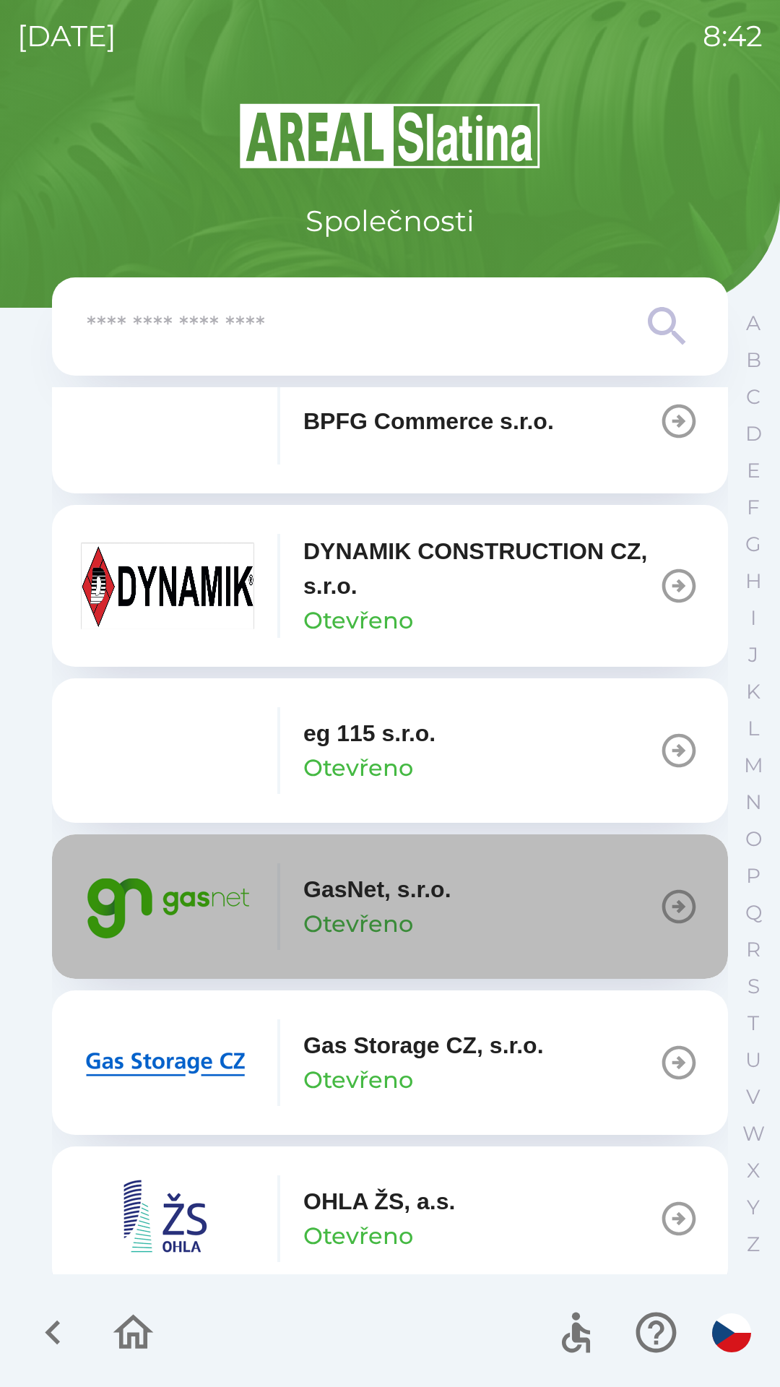
click at [509, 914] on button "GasNet, s.r.o. Otevřeno" at bounding box center [390, 907] width 676 height 145
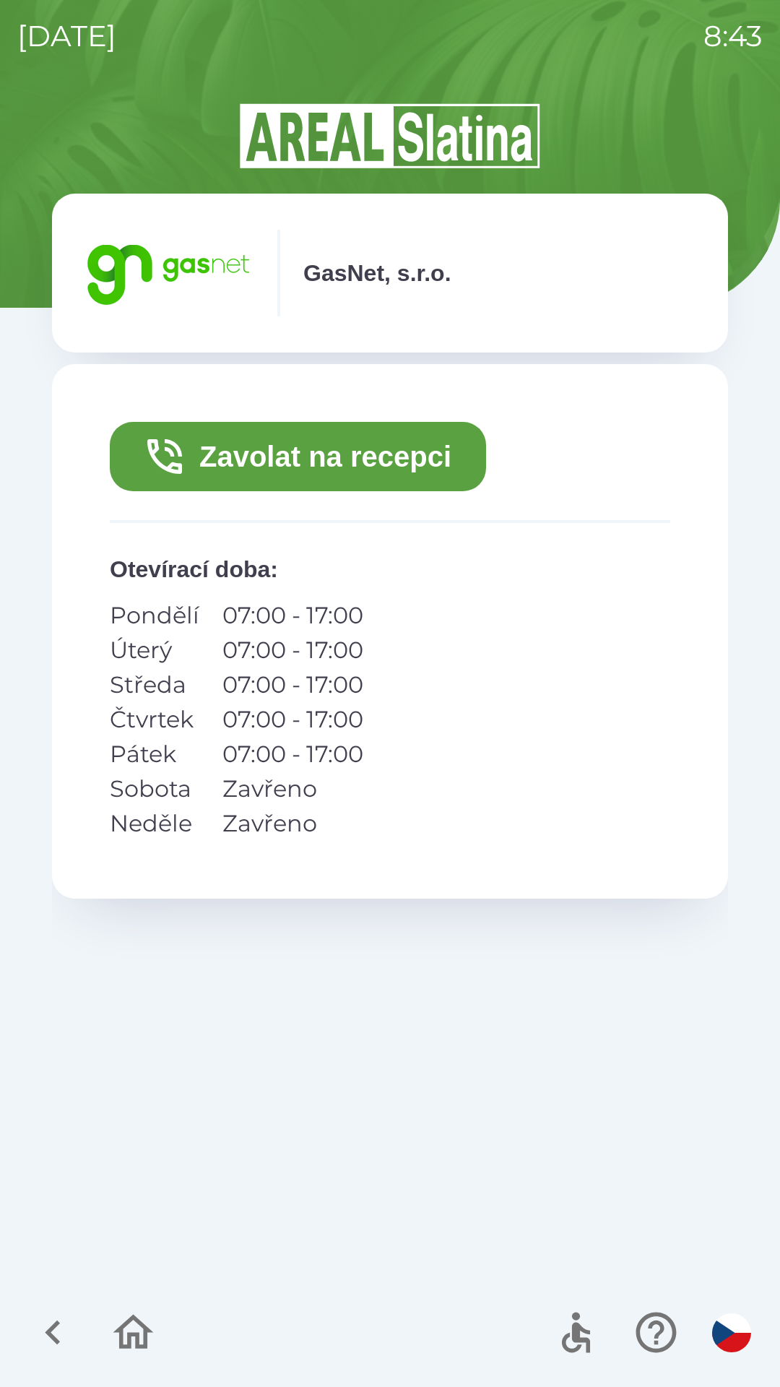
click at [408, 461] on button "Zavolat na recepci" at bounding box center [298, 456] width 376 height 69
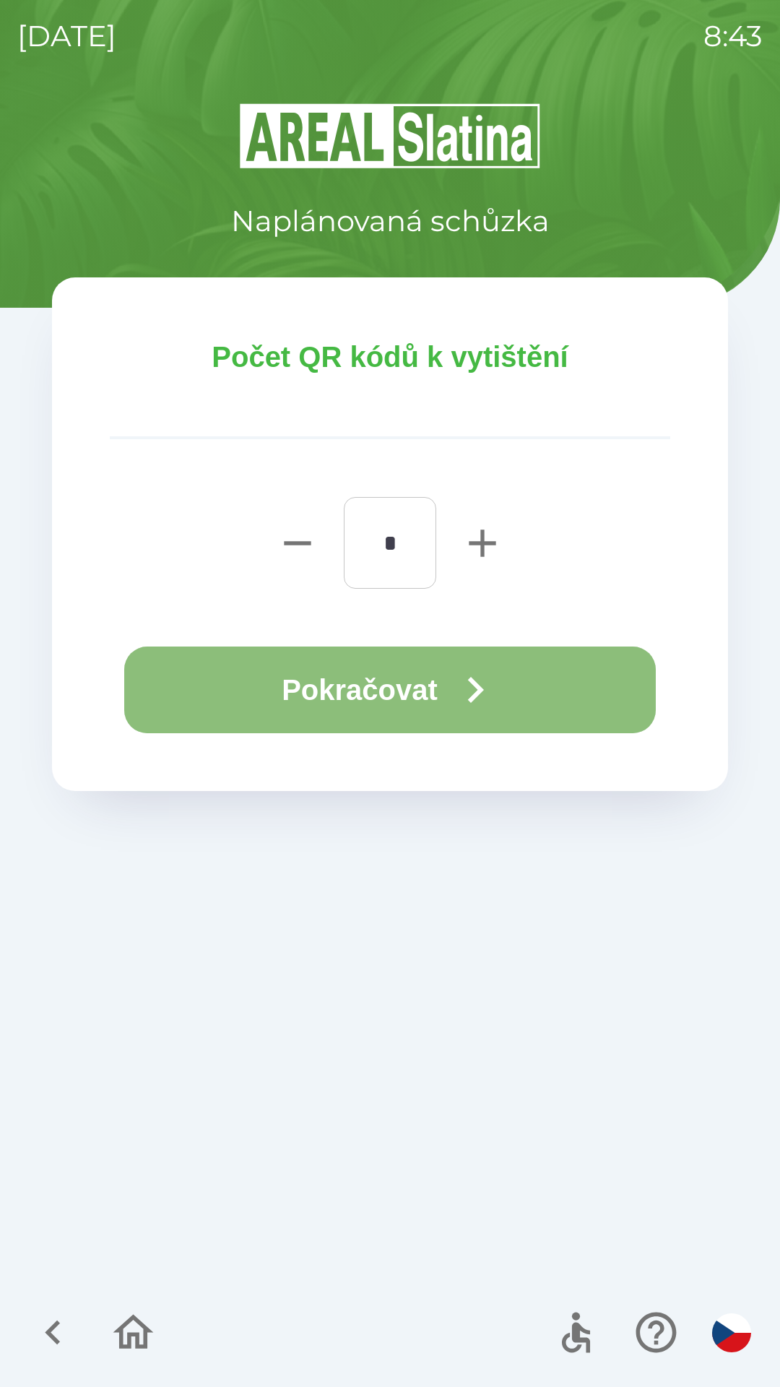
click at [479, 690] on icon "button" at bounding box center [475, 690] width 52 height 52
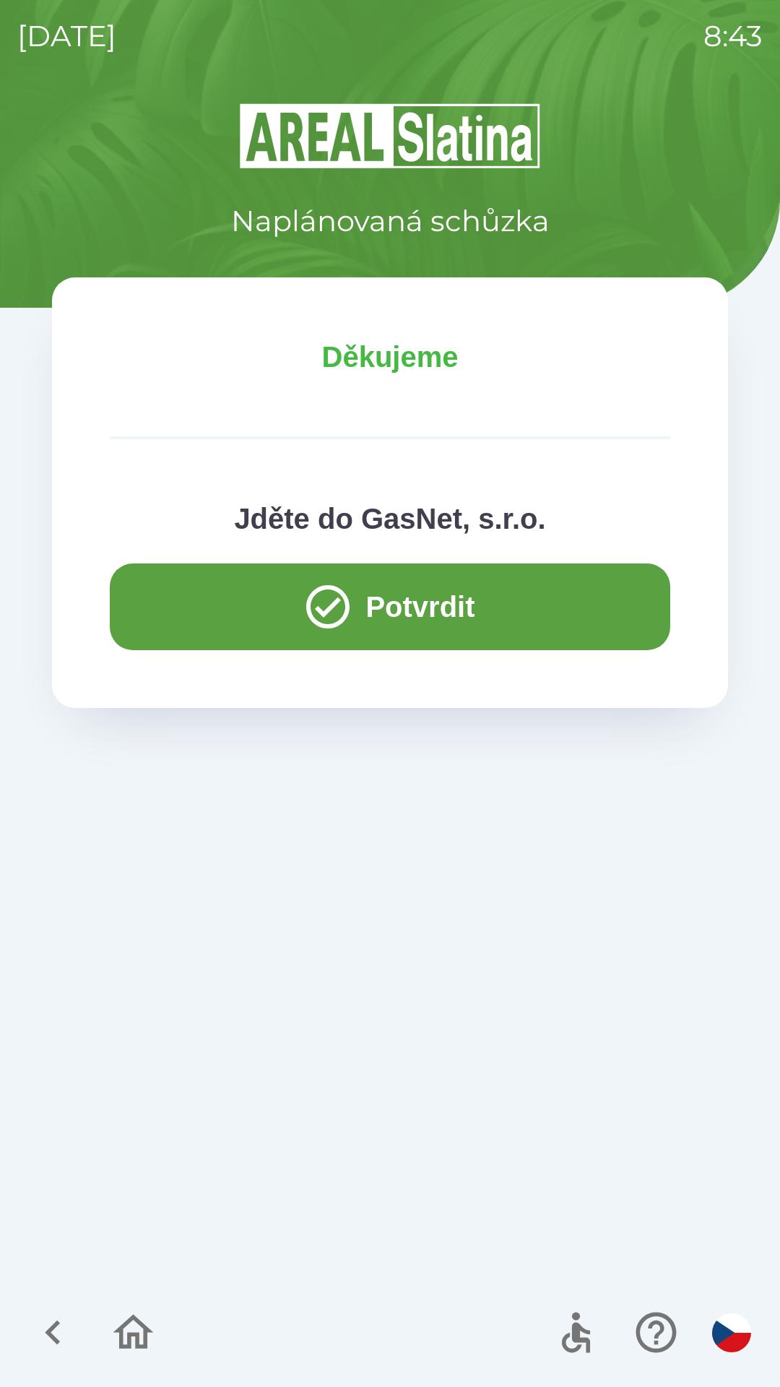
click at [142, 1316] on icon "button" at bounding box center [133, 1333] width 48 height 48
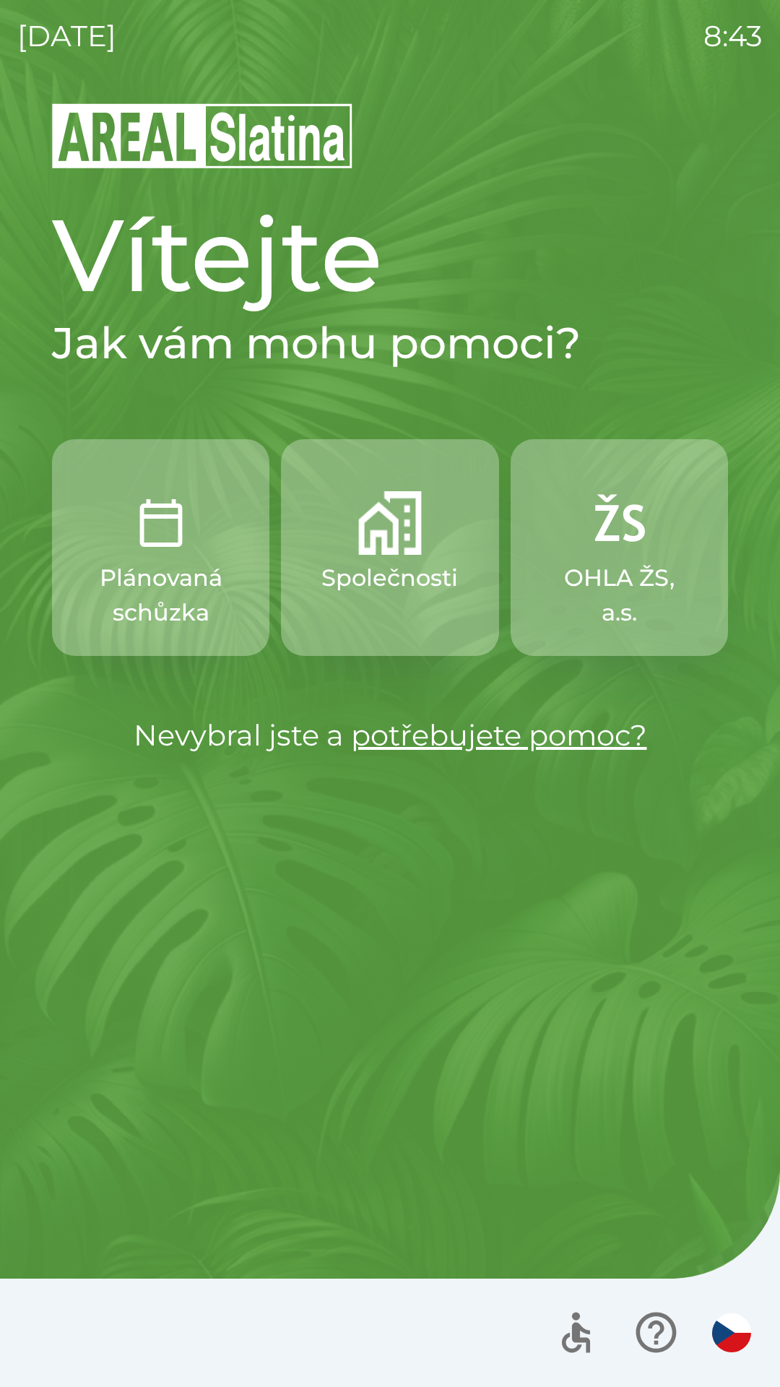
click at [396, 577] on p "Společnosti" at bounding box center [390, 578] width 137 height 35
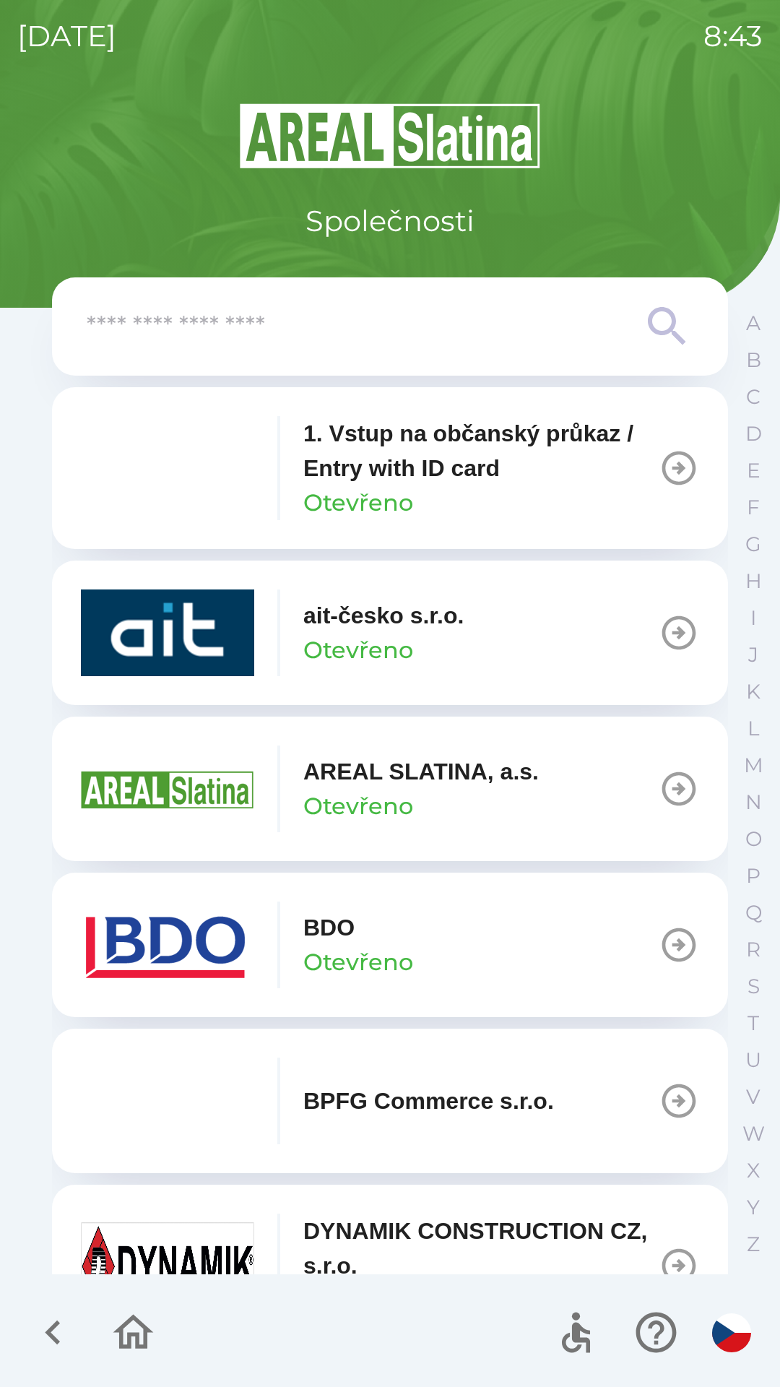
click at [481, 808] on div "AREAL SLATINA, a.s. Otevřeno" at bounding box center [421, 788] width 236 height 69
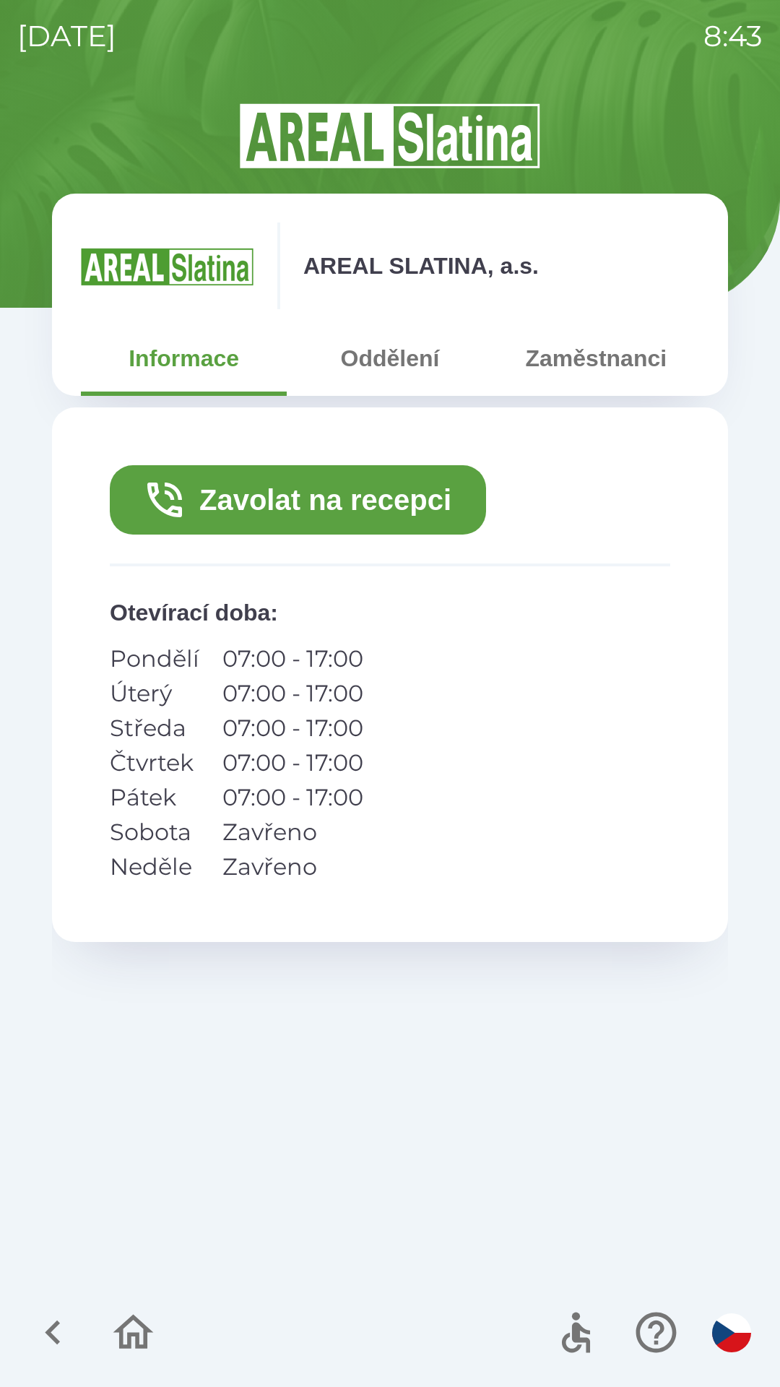
click at [602, 343] on button "Zaměstnanci" at bounding box center [597, 358] width 206 height 52
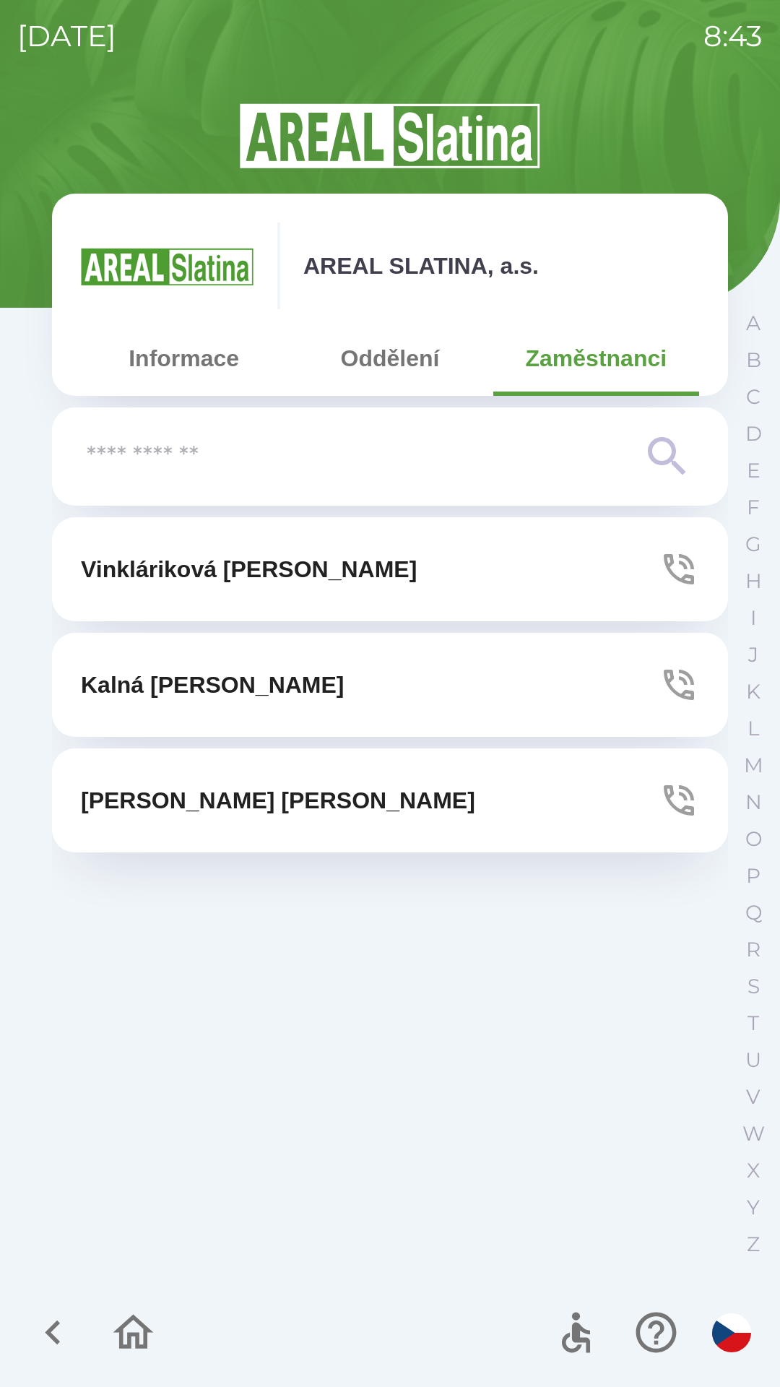
click at [513, 564] on button "Vinkláriková [PERSON_NAME]" at bounding box center [390, 569] width 676 height 104
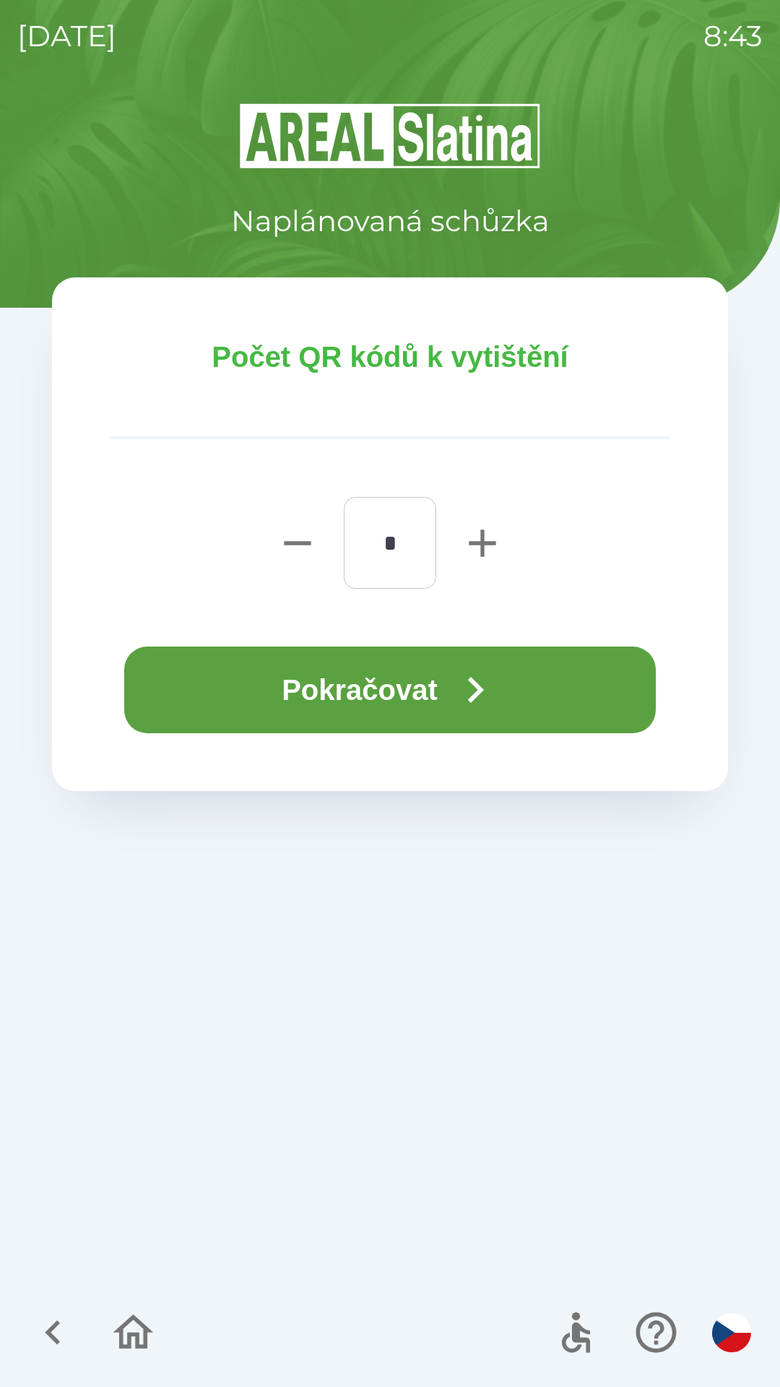
click at [278, 682] on button "Pokračovat" at bounding box center [390, 690] width 532 height 87
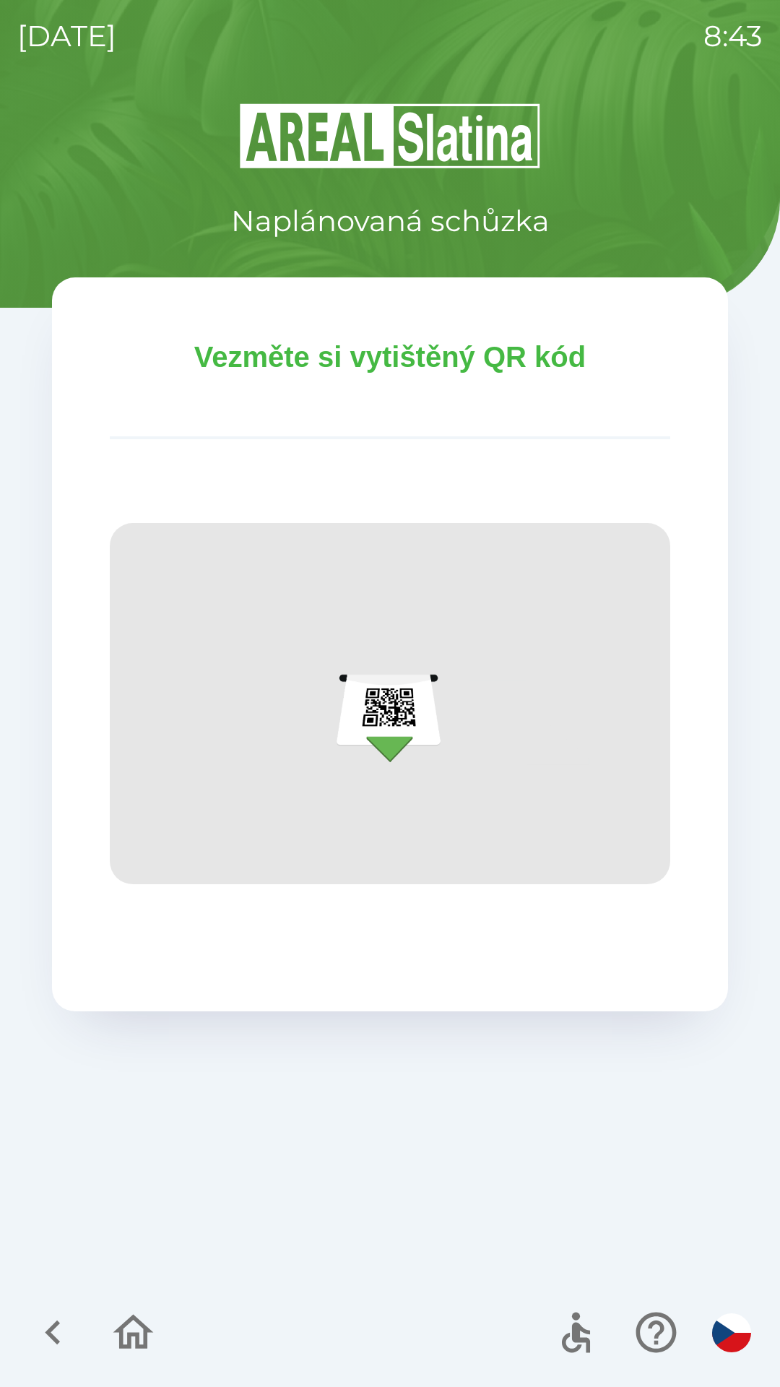
click at [332, 1184] on div "Naplánovaná schůzka Vezměte si vytištěný QR kód" at bounding box center [390, 744] width 746 height 1286
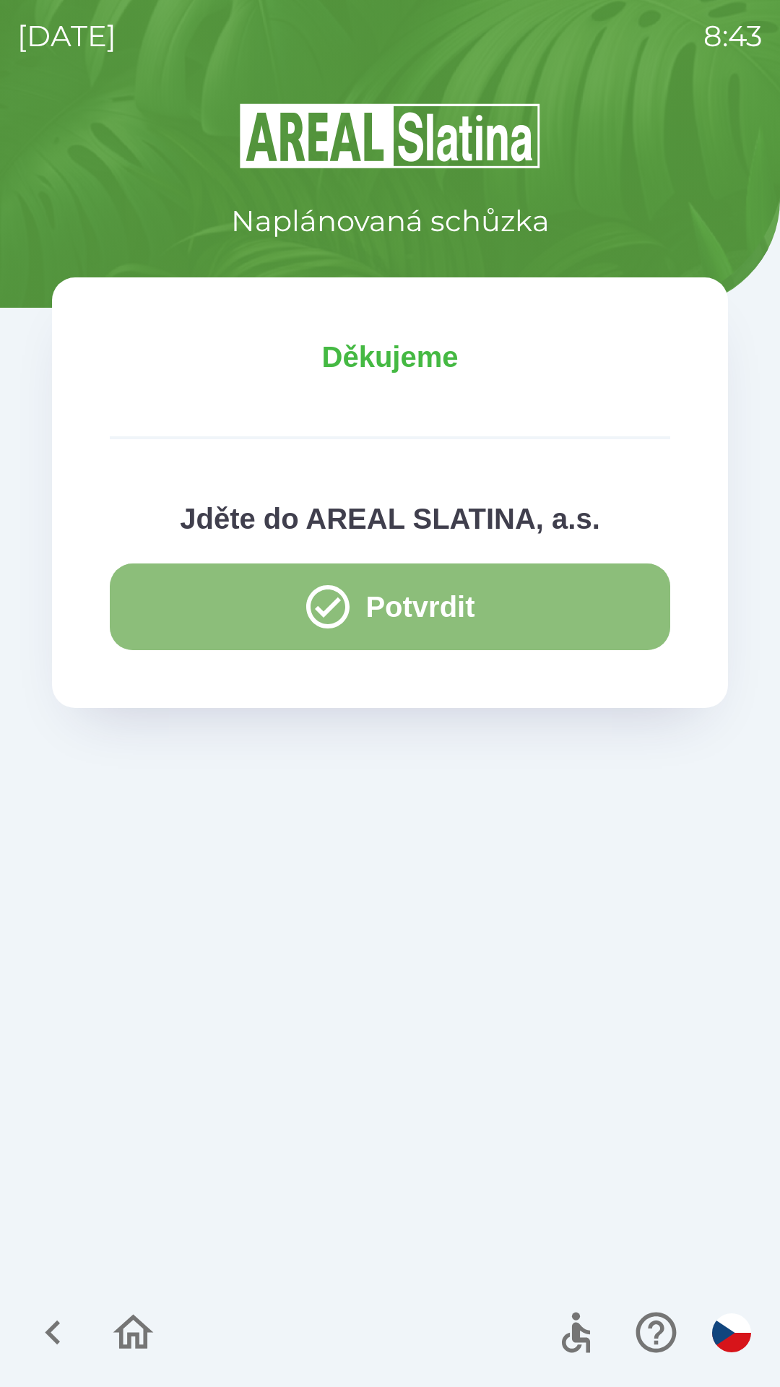
click at [366, 604] on button "Potvrdit" at bounding box center [390, 607] width 561 height 87
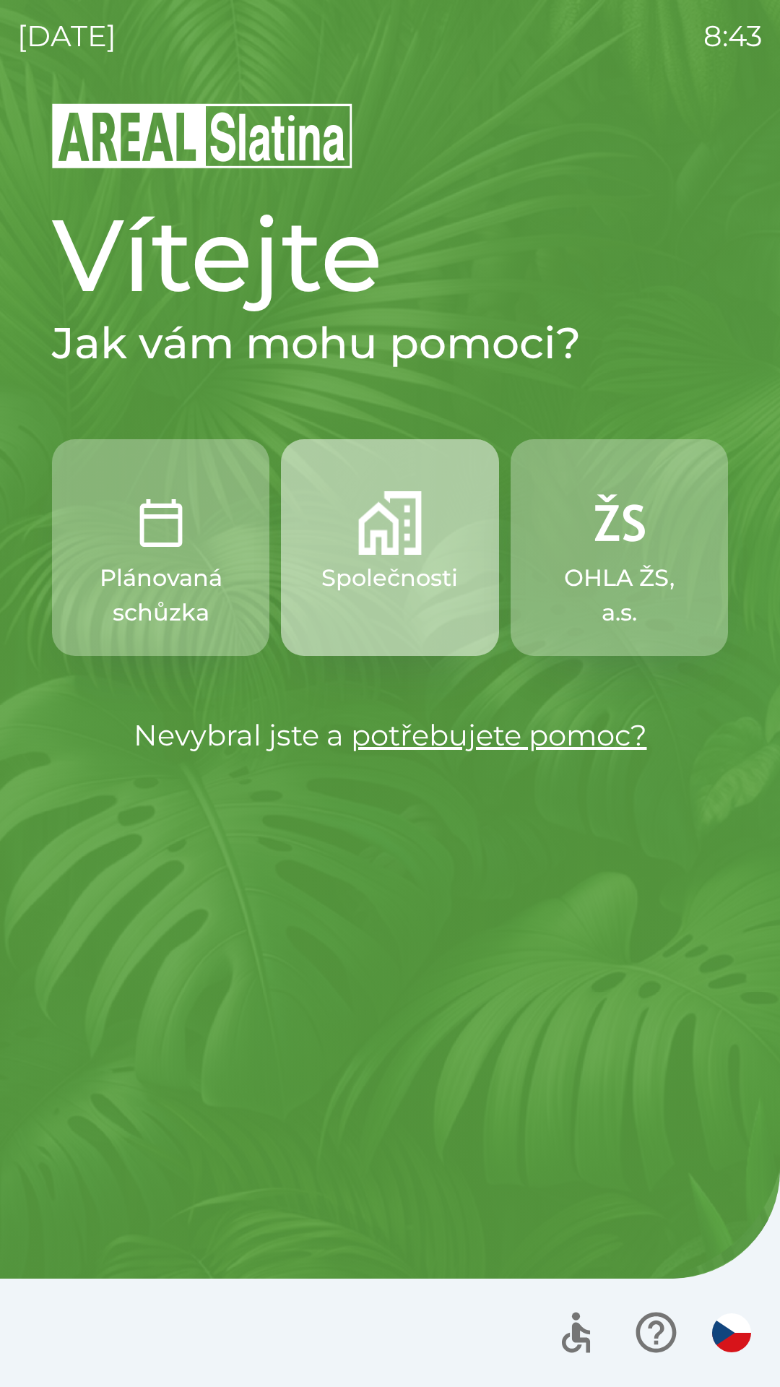
click at [381, 563] on p "Společnosti" at bounding box center [390, 578] width 137 height 35
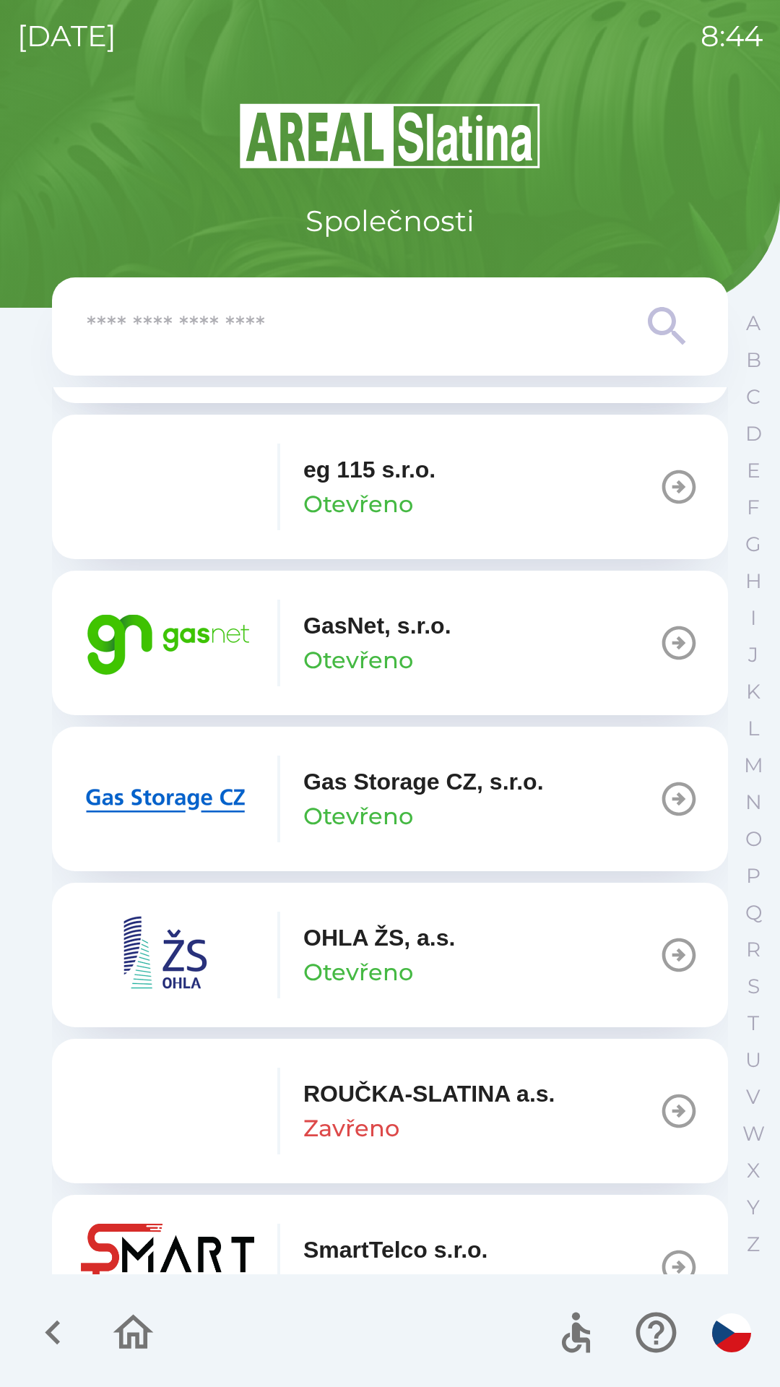
scroll to position [968, 0]
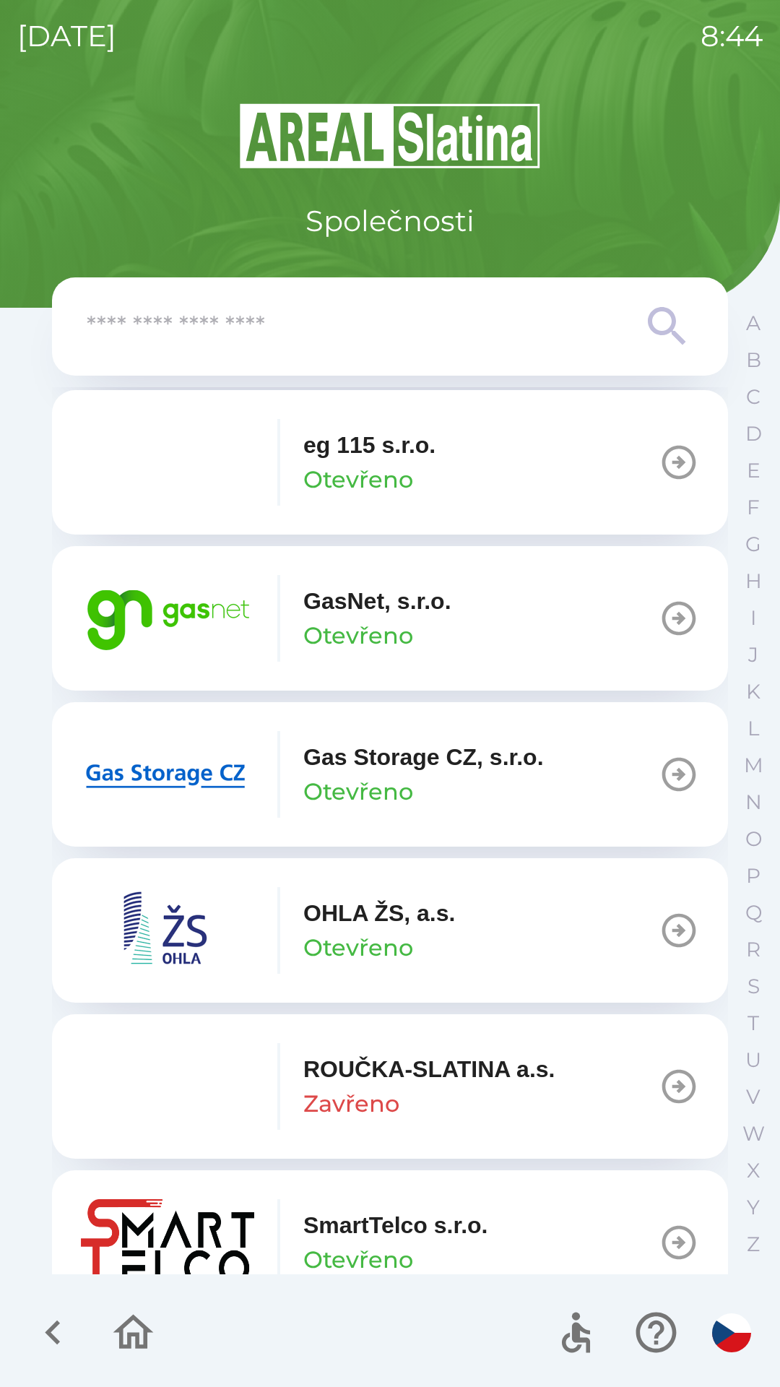
click at [164, 603] on img "button" at bounding box center [167, 618] width 173 height 87
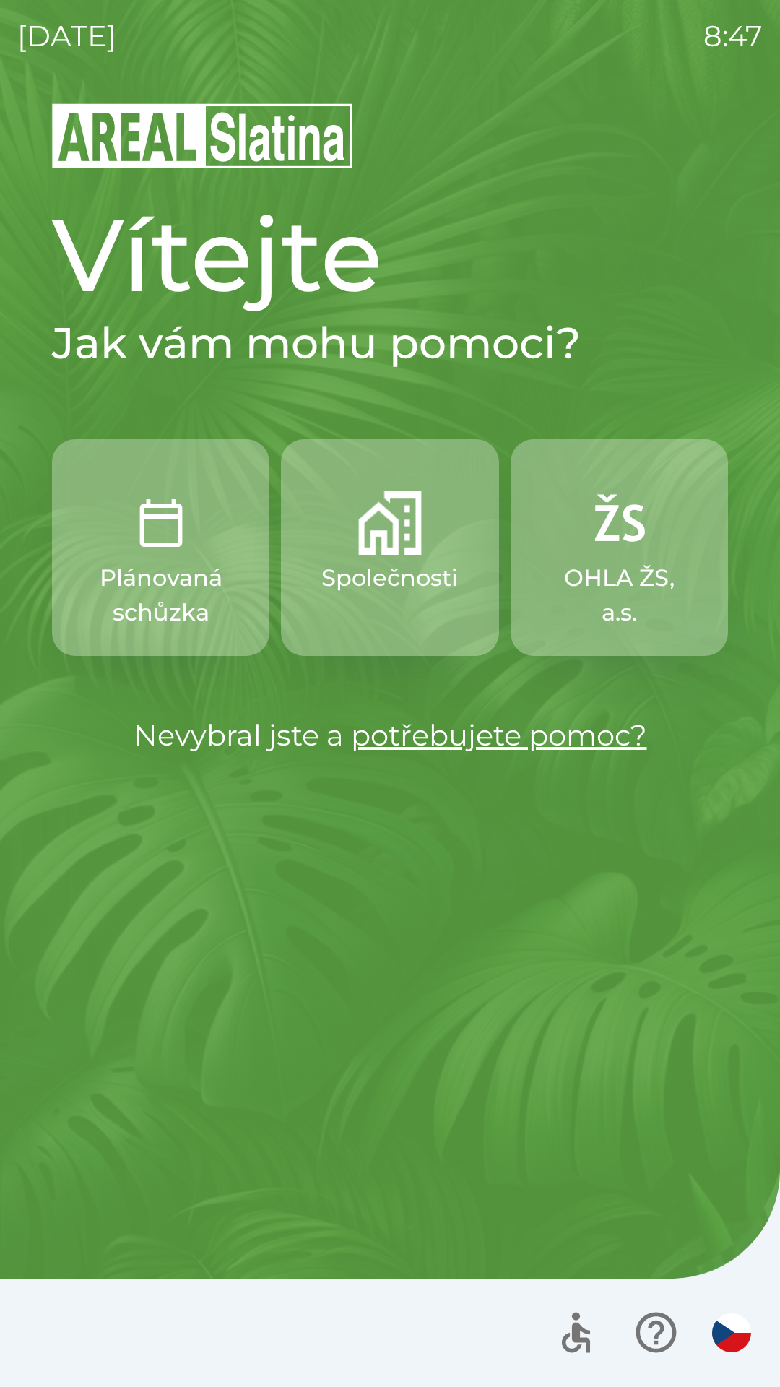
click at [149, 555] on button "Plánovaná schůzka" at bounding box center [160, 547] width 217 height 217
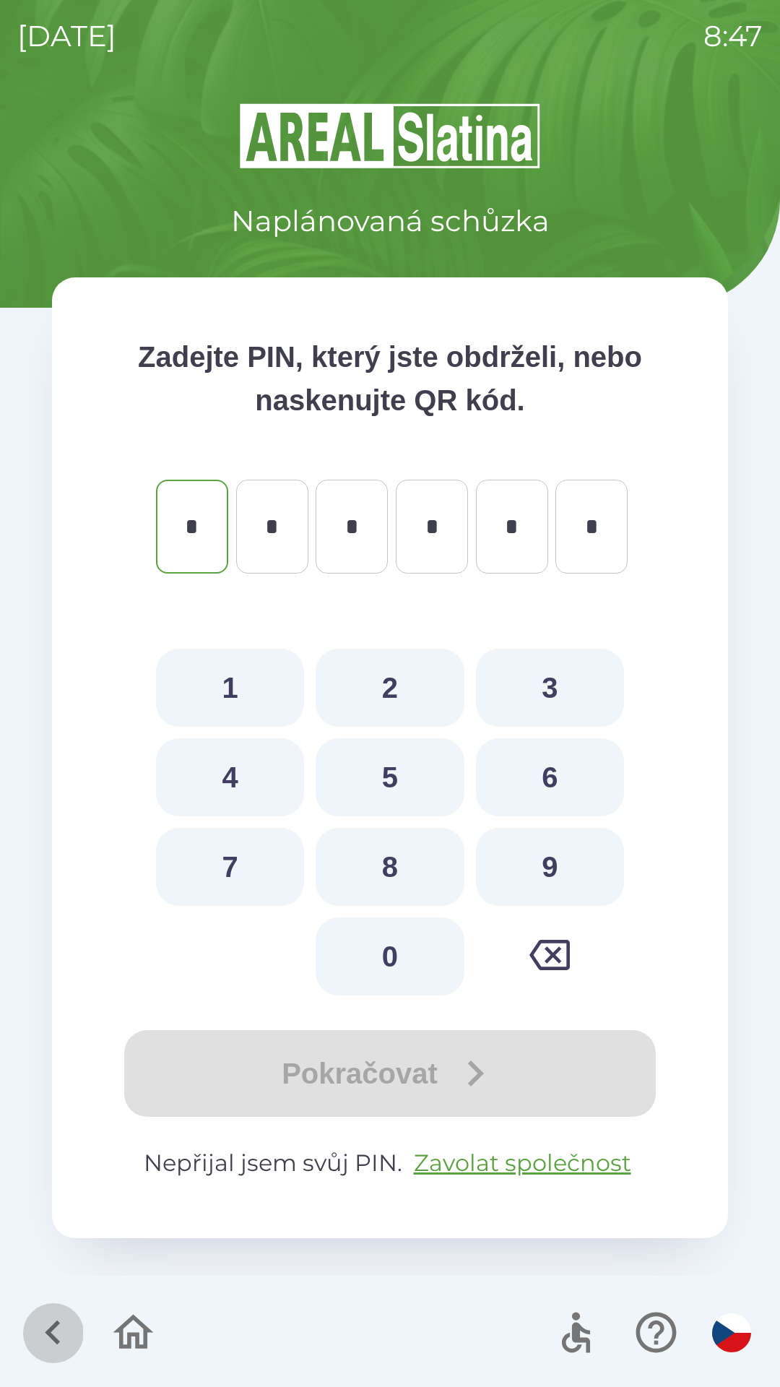
click at [71, 1340] on icon "button" at bounding box center [53, 1333] width 48 height 48
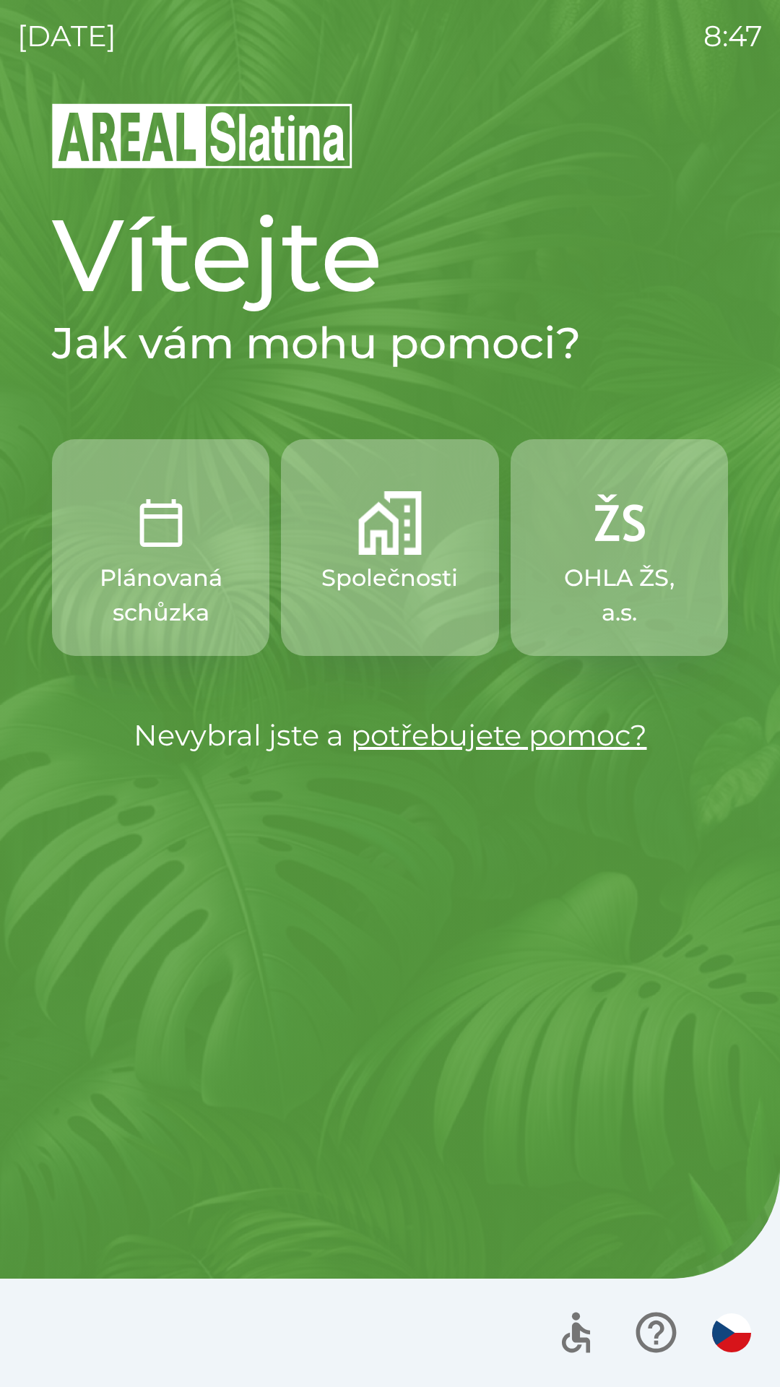
click at [395, 572] on p "Společnosti" at bounding box center [390, 578] width 137 height 35
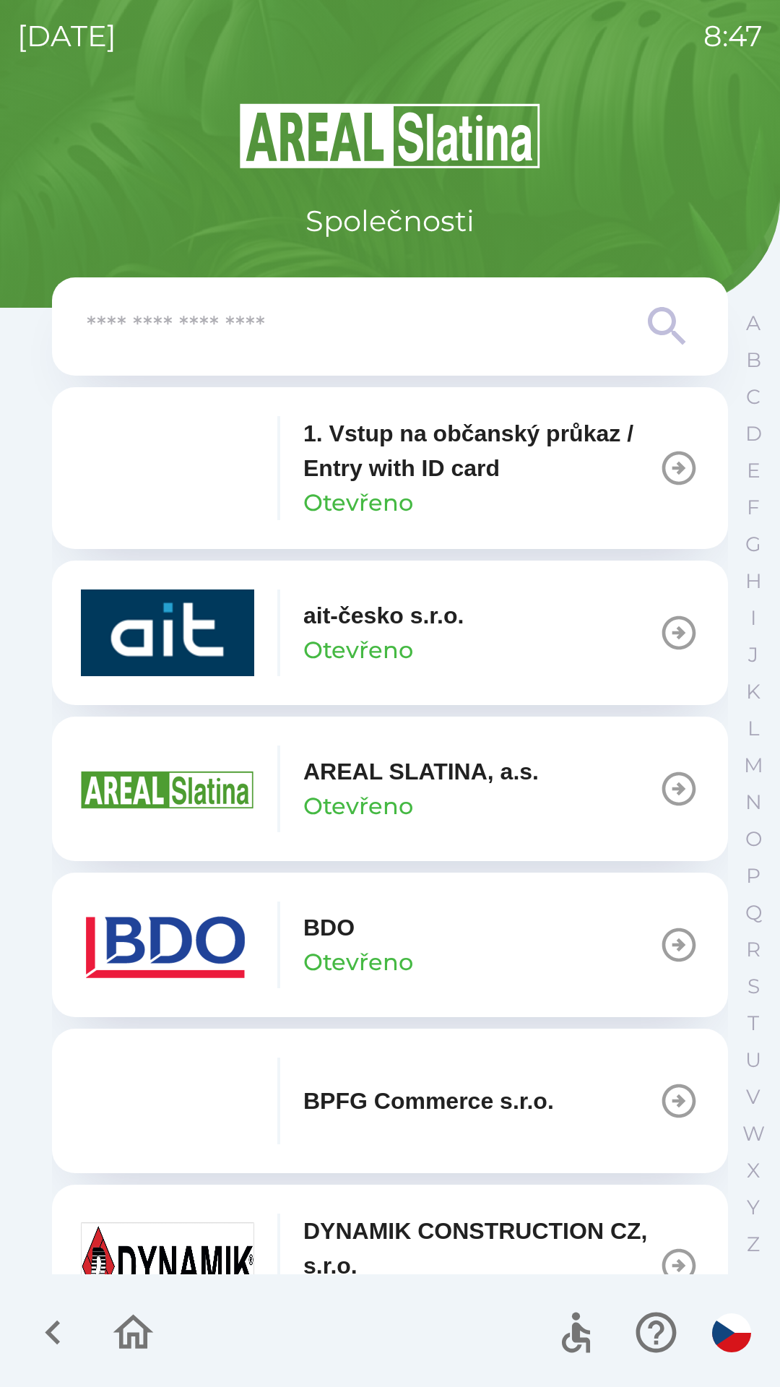
click at [466, 878] on button "BDO Otevřeno" at bounding box center [390, 945] width 676 height 145
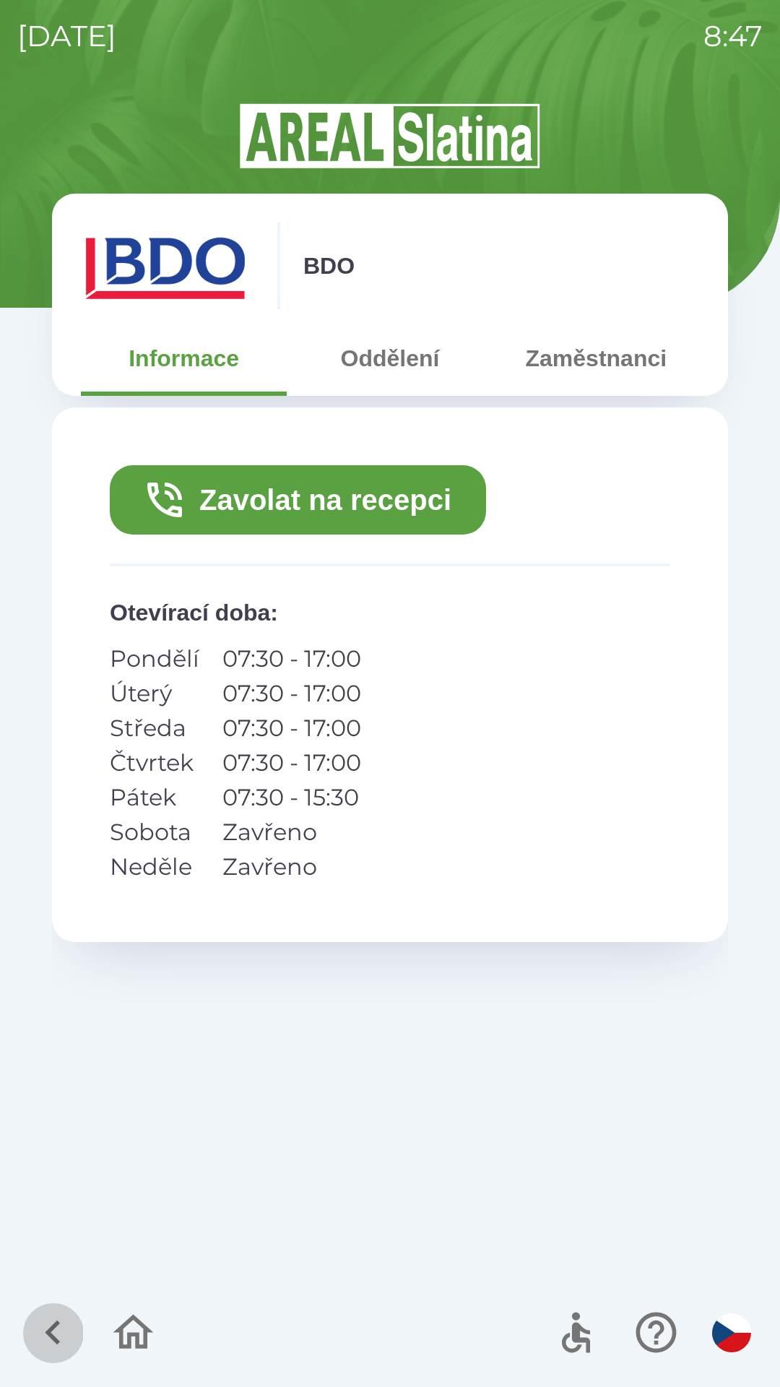
click at [60, 1323] on icon "button" at bounding box center [53, 1333] width 48 height 48
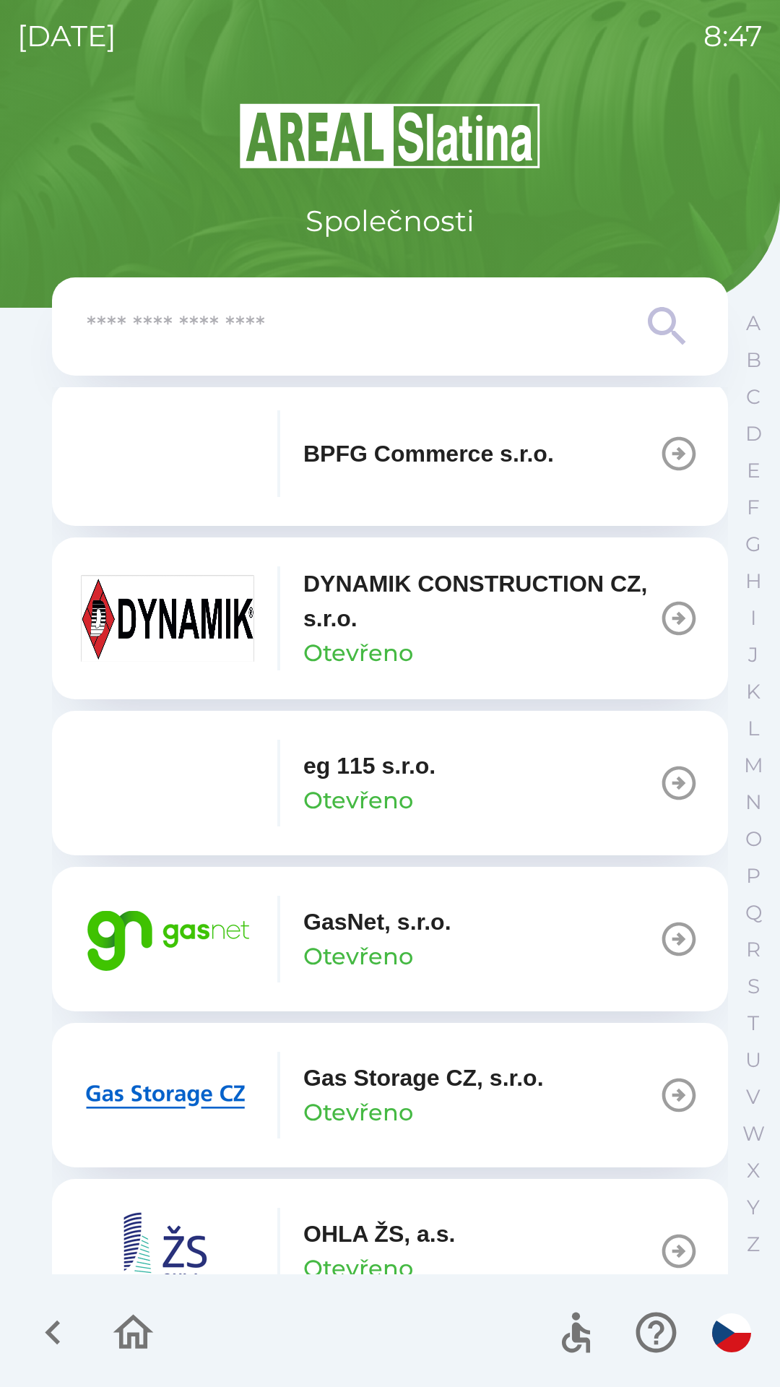
scroll to position [656, 0]
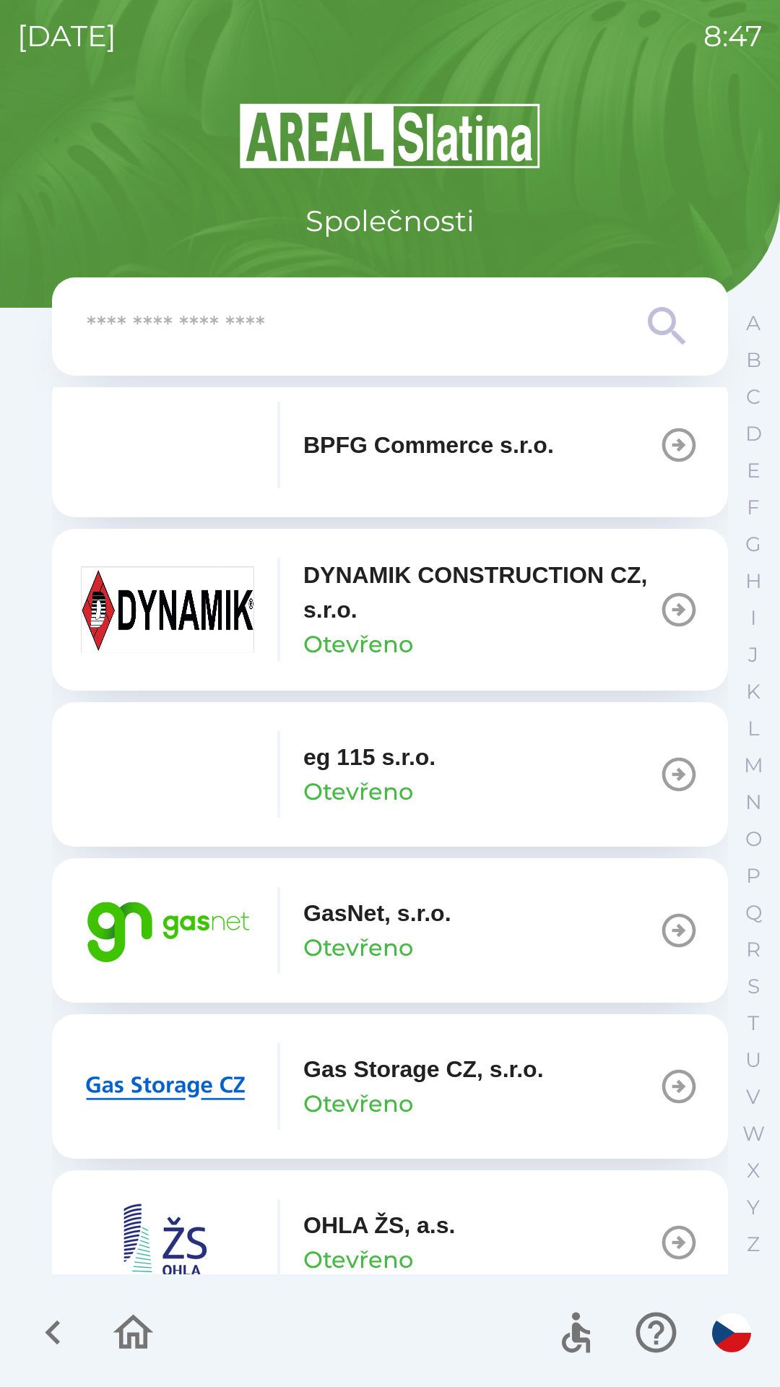
click at [369, 918] on p "GasNet, s.r.o." at bounding box center [377, 913] width 148 height 35
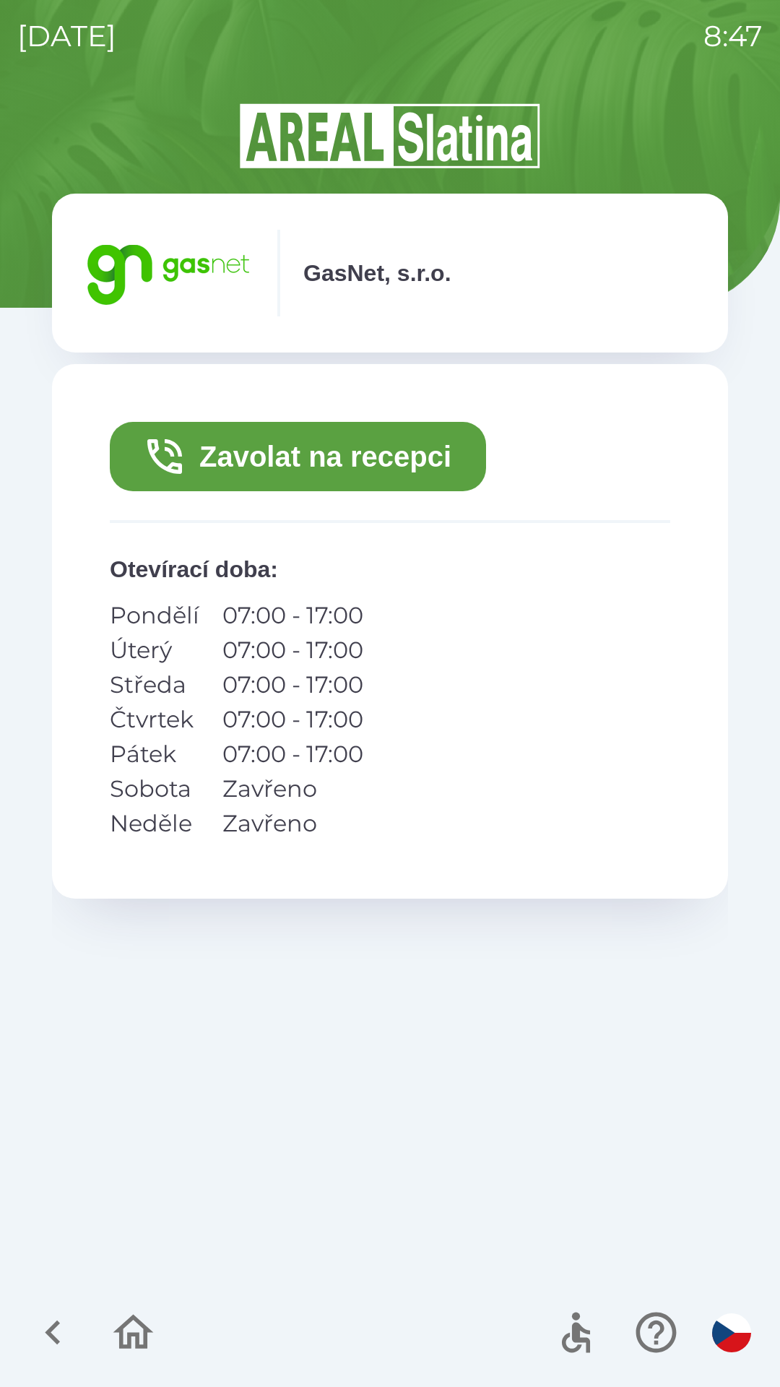
click at [362, 457] on button "Zavolat na recepci" at bounding box center [298, 456] width 376 height 69
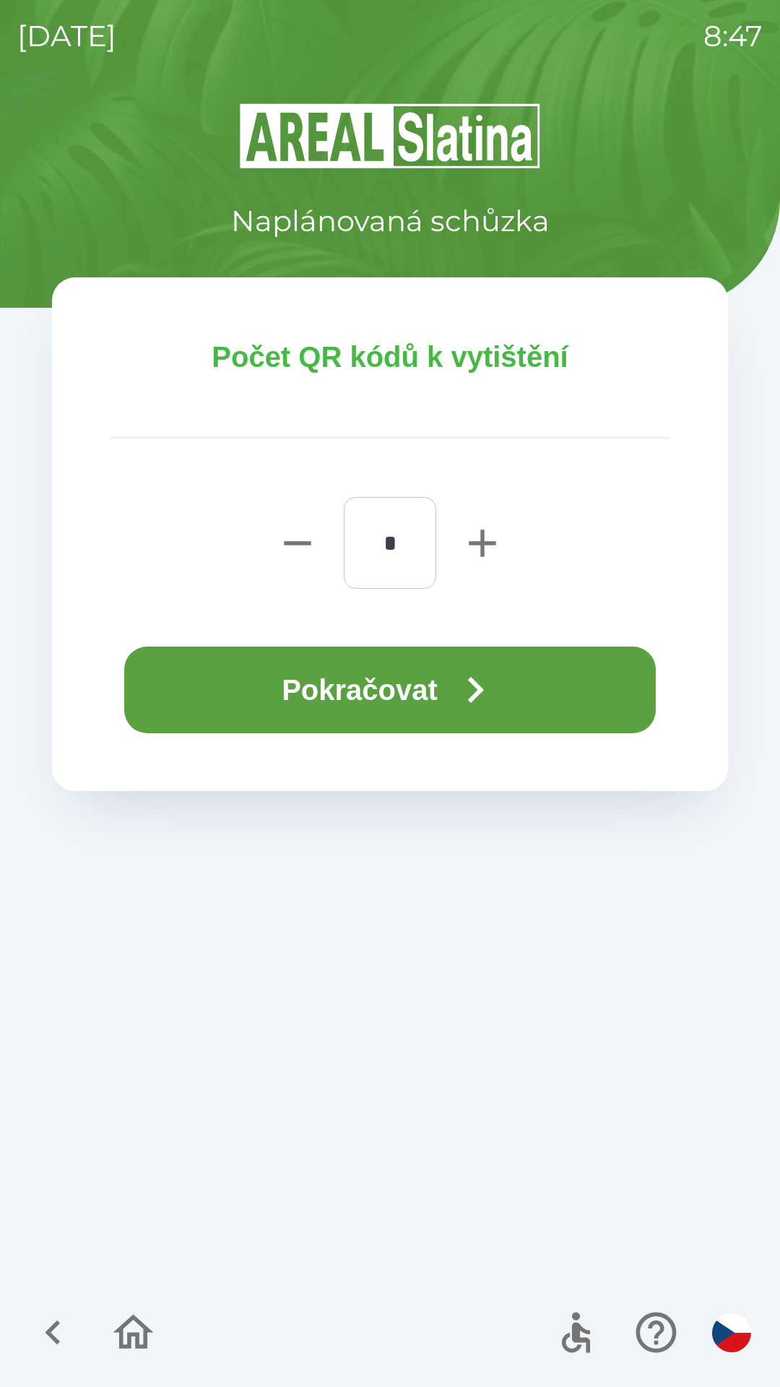
click at [471, 705] on icon "button" at bounding box center [475, 690] width 52 height 52
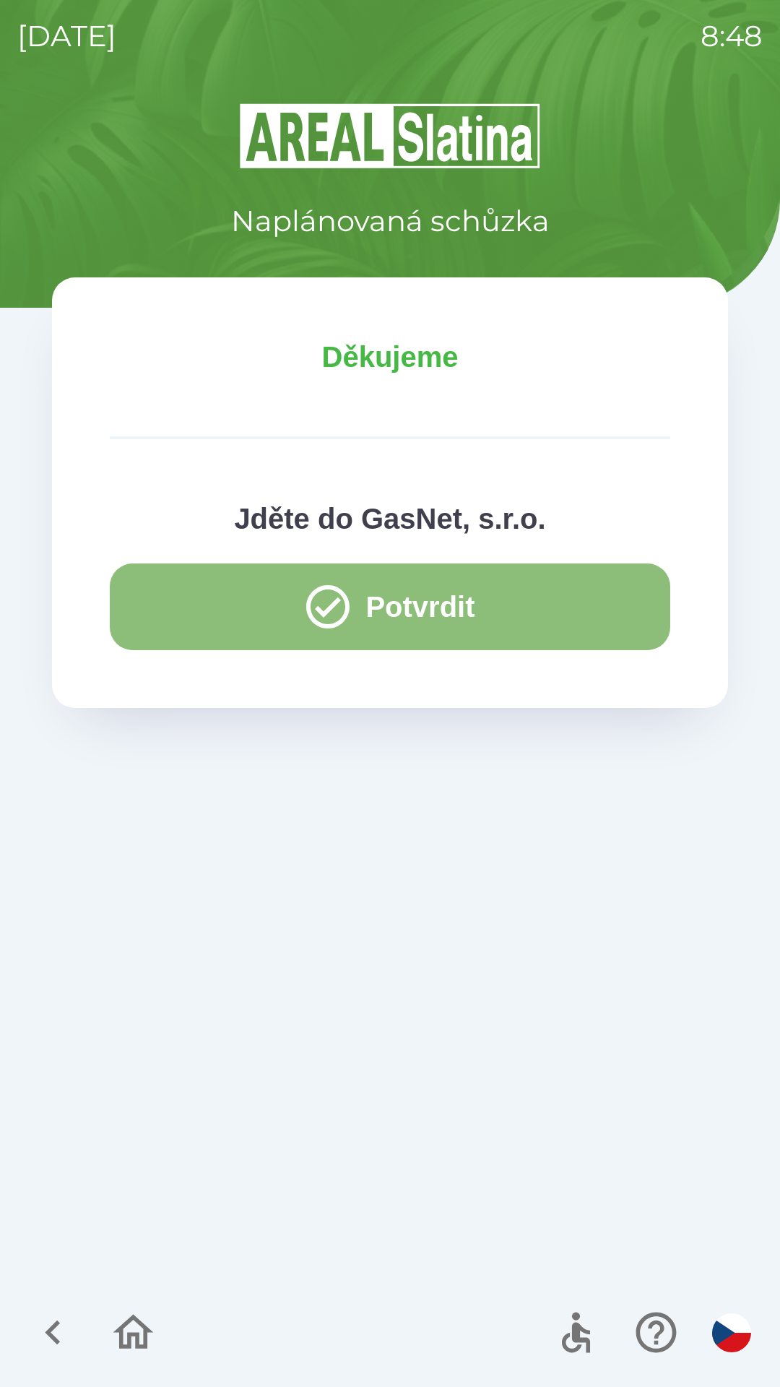
click at [449, 602] on button "Potvrdit" at bounding box center [390, 607] width 561 height 87
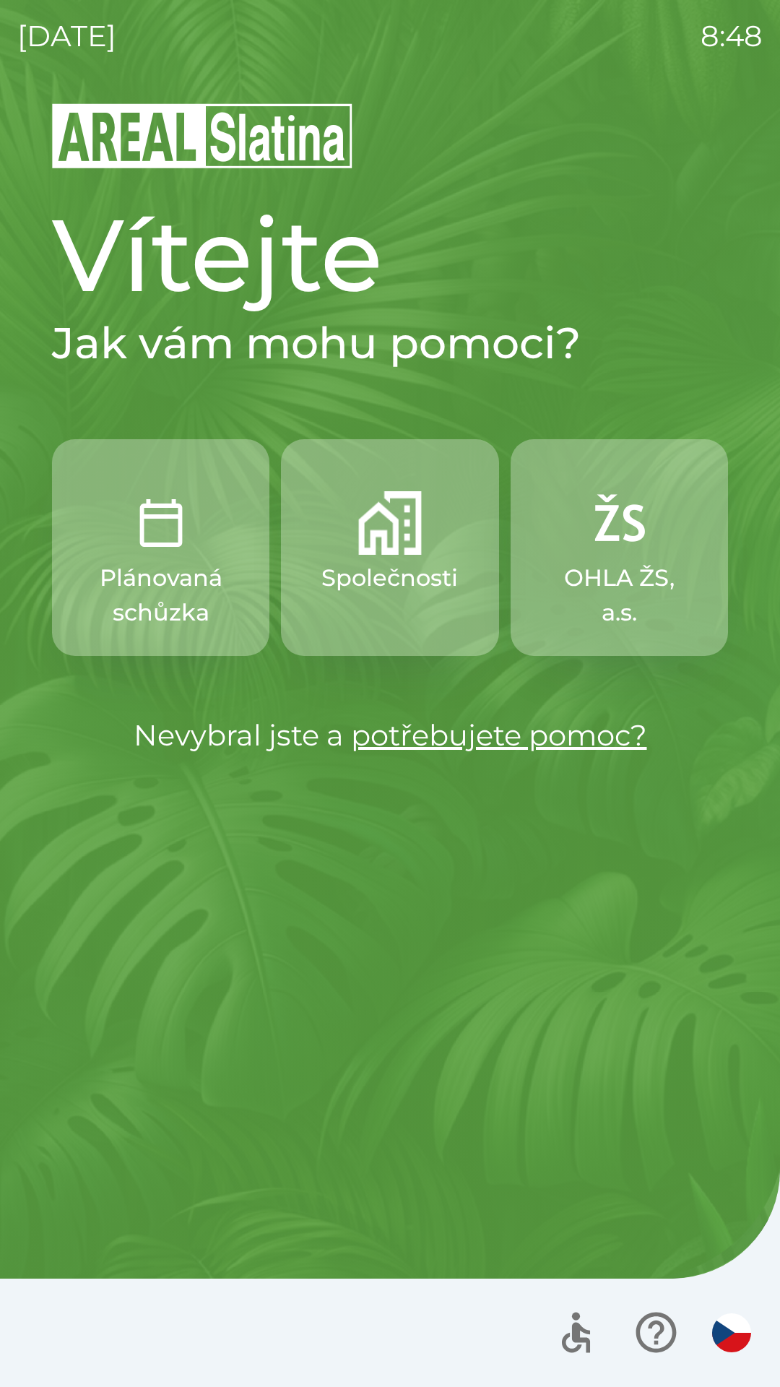
click at [399, 562] on p "Společnosti" at bounding box center [390, 578] width 137 height 35
click at [143, 542] on img "button" at bounding box center [161, 523] width 64 height 64
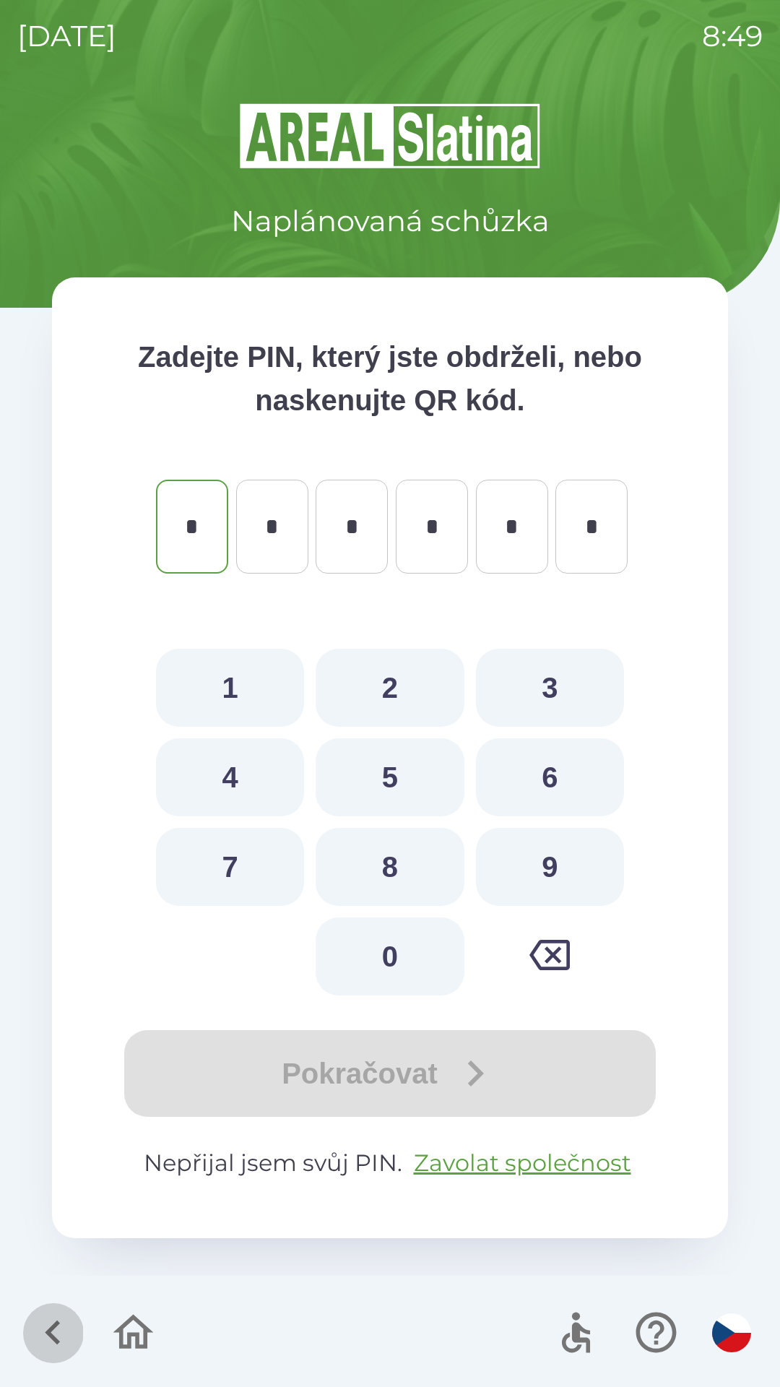
click at [71, 1357] on icon "button" at bounding box center [53, 1333] width 48 height 48
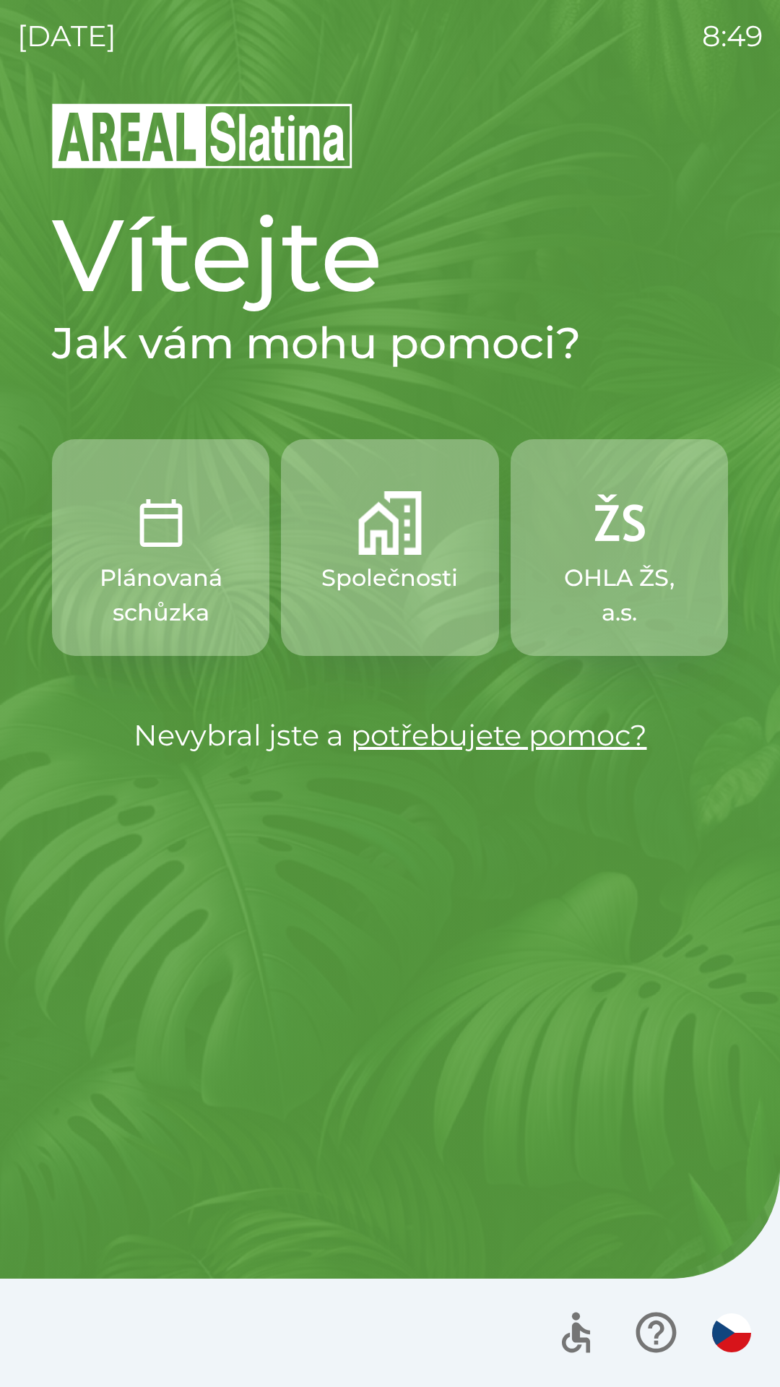
click at [46, 1332] on div at bounding box center [390, 1333] width 780 height 108
click at [349, 585] on p "Společnosti" at bounding box center [390, 578] width 137 height 35
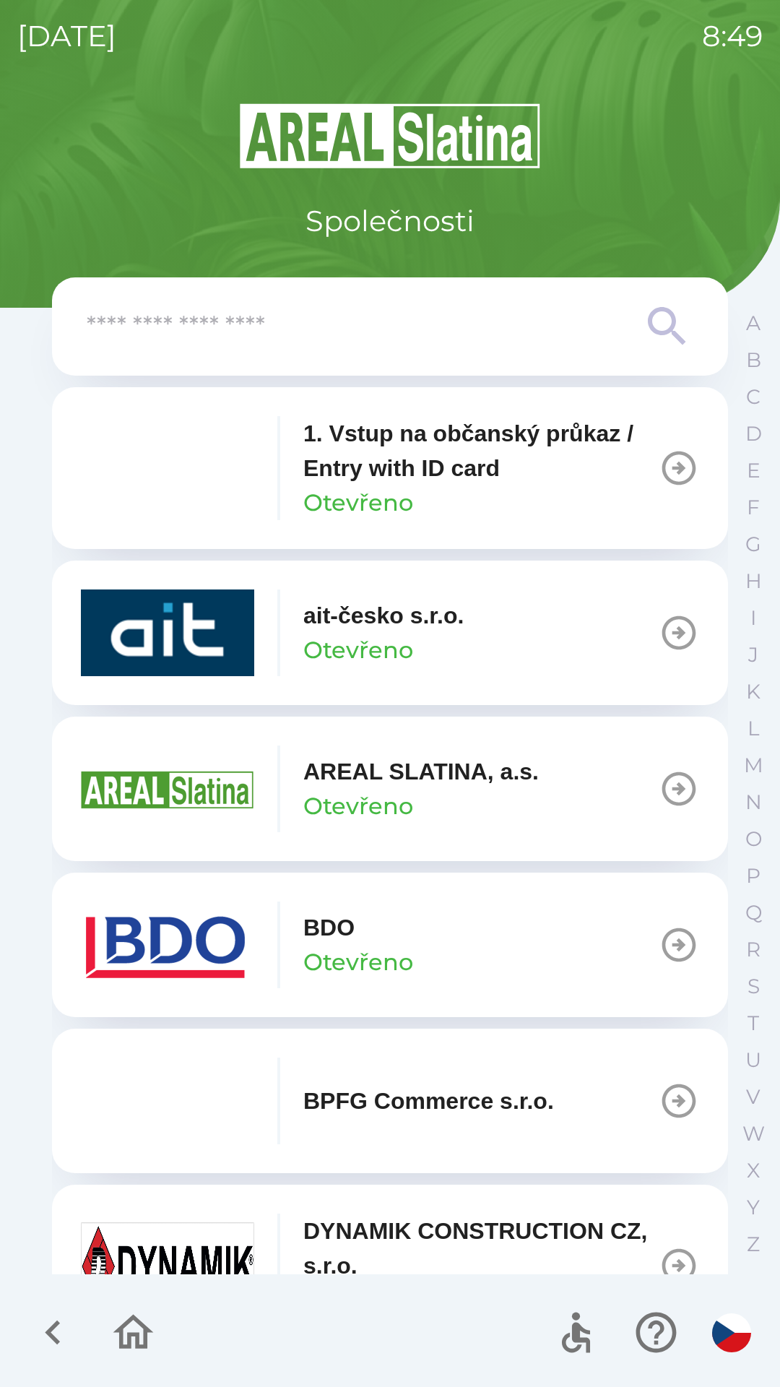
click at [598, 648] on button "ait-česko s.r.o. Otevřeno" at bounding box center [390, 633] width 676 height 145
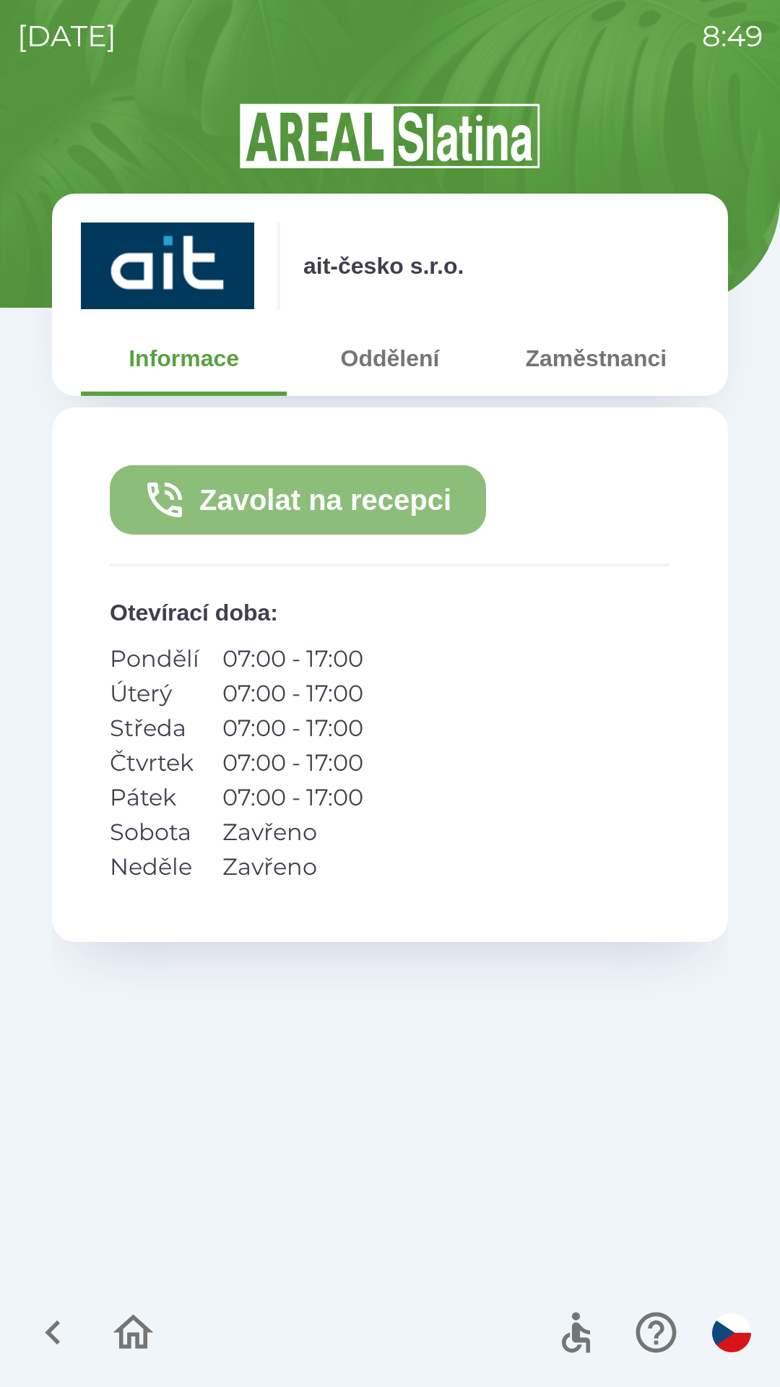
click at [207, 503] on button "Zavolat na recepci" at bounding box center [298, 499] width 376 height 69
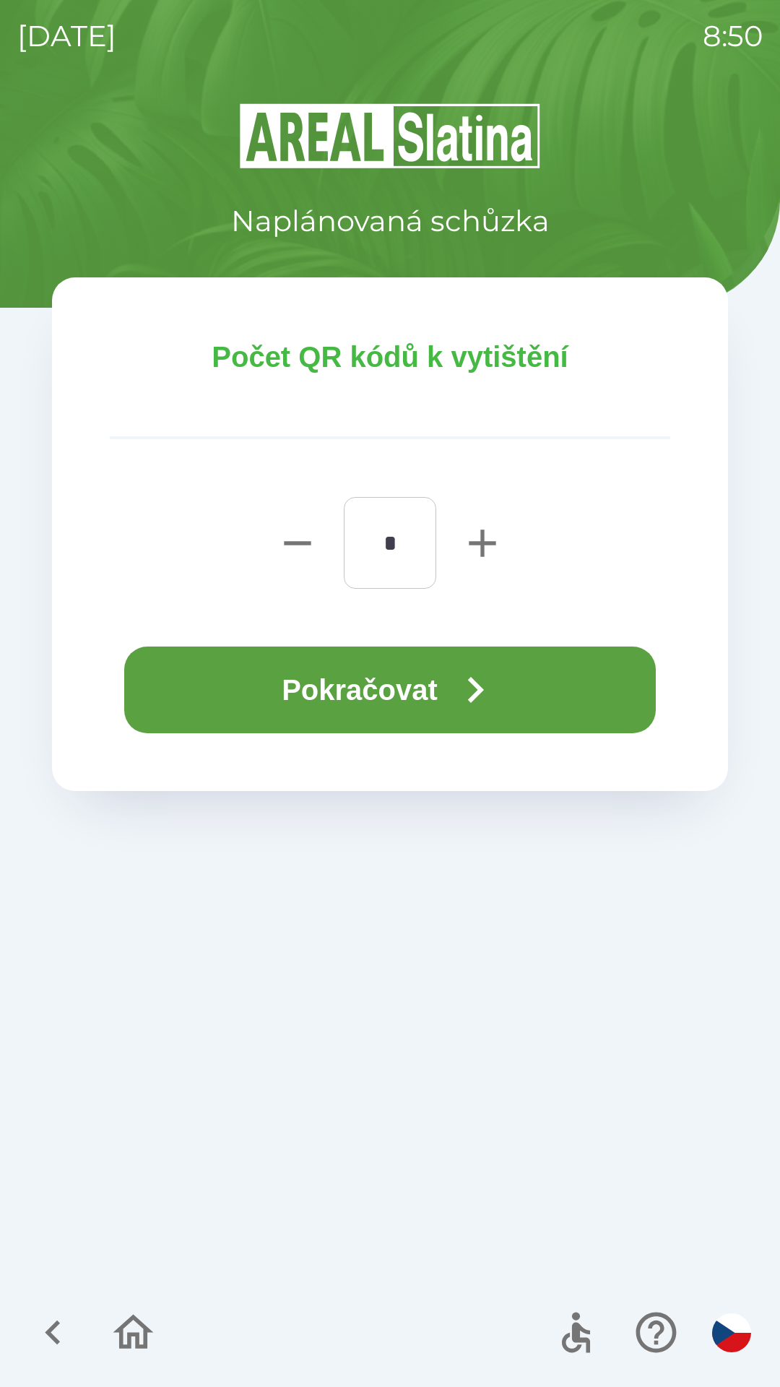
click at [474, 543] on icon "button" at bounding box center [482, 543] width 27 height 27
click at [483, 547] on icon "button" at bounding box center [482, 543] width 27 height 27
type input "*"
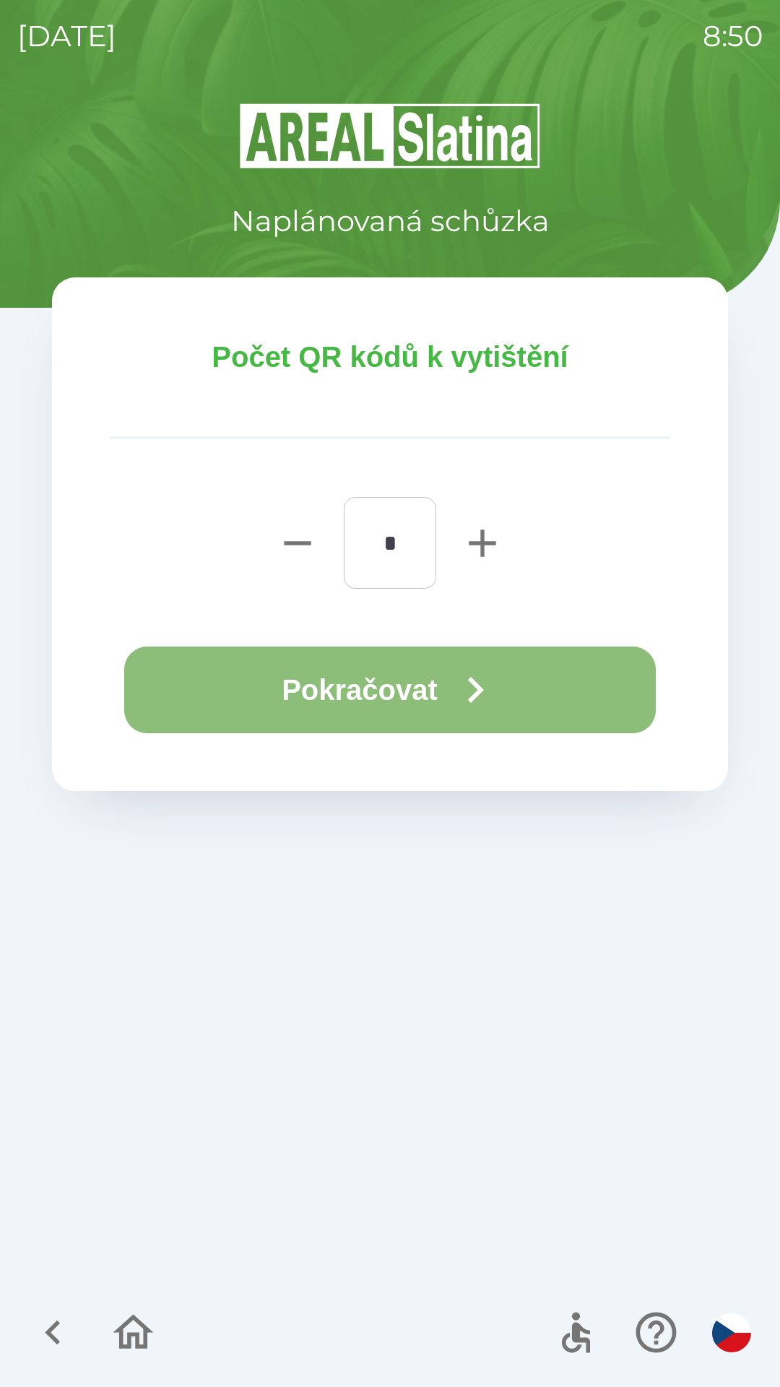
click at [392, 689] on button "Pokračovat" at bounding box center [390, 690] width 532 height 87
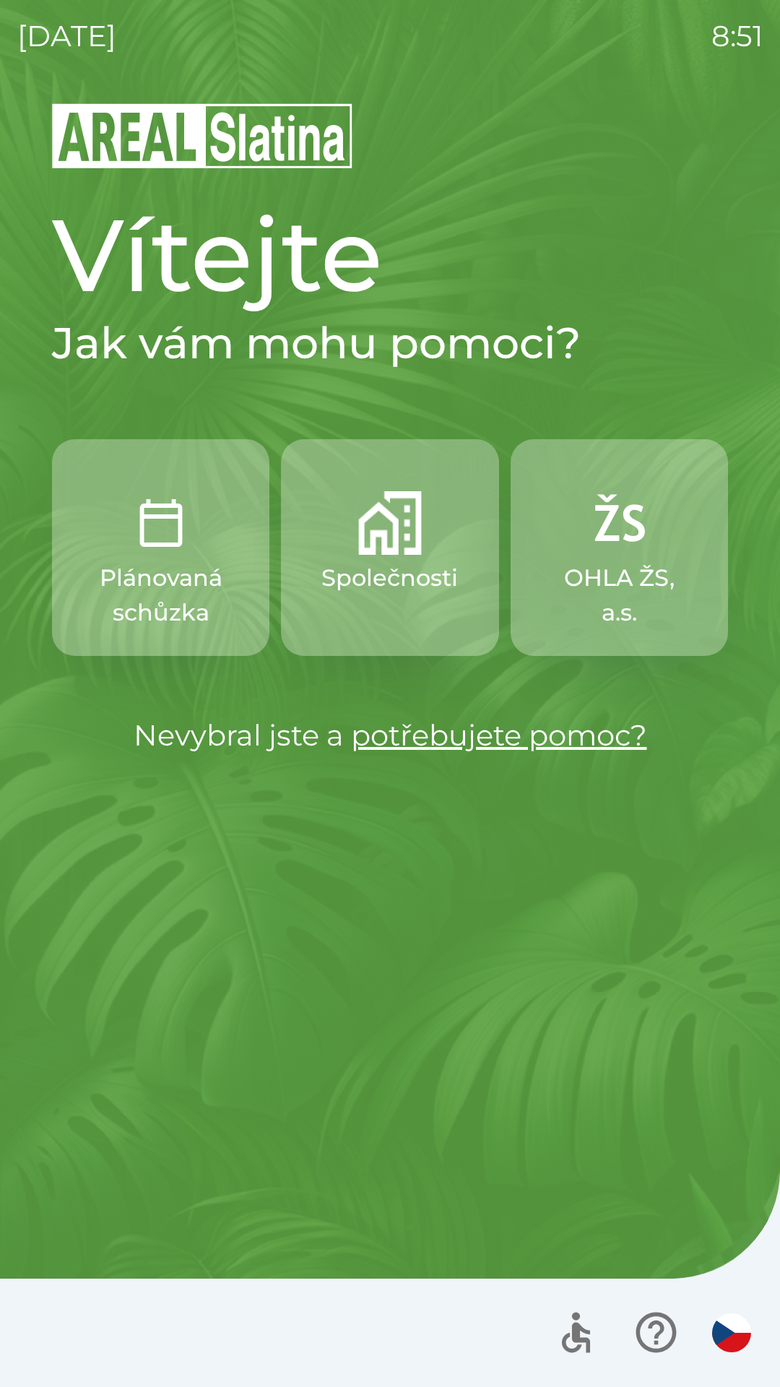
click at [408, 577] on p "Společnosti" at bounding box center [390, 578] width 137 height 35
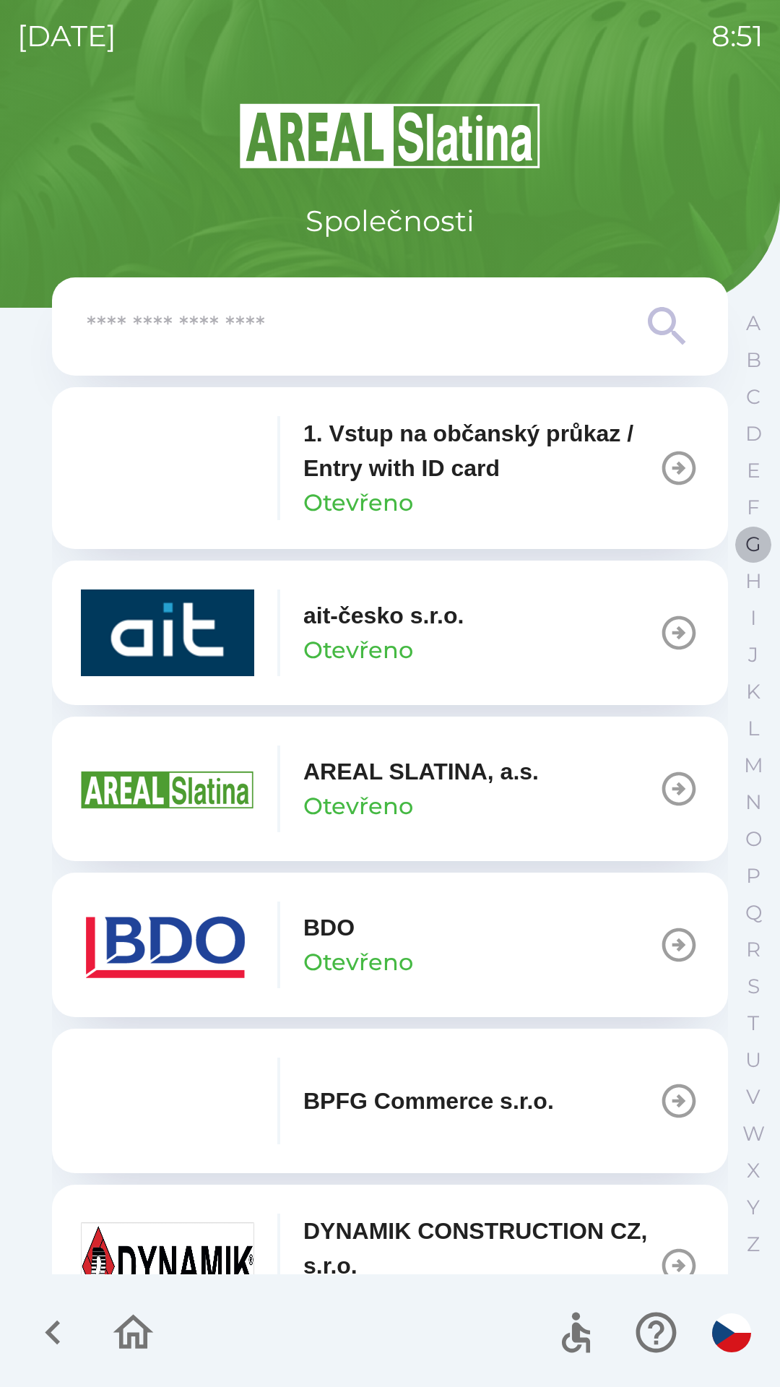
click at [751, 545] on p "G" at bounding box center [754, 544] width 16 height 25
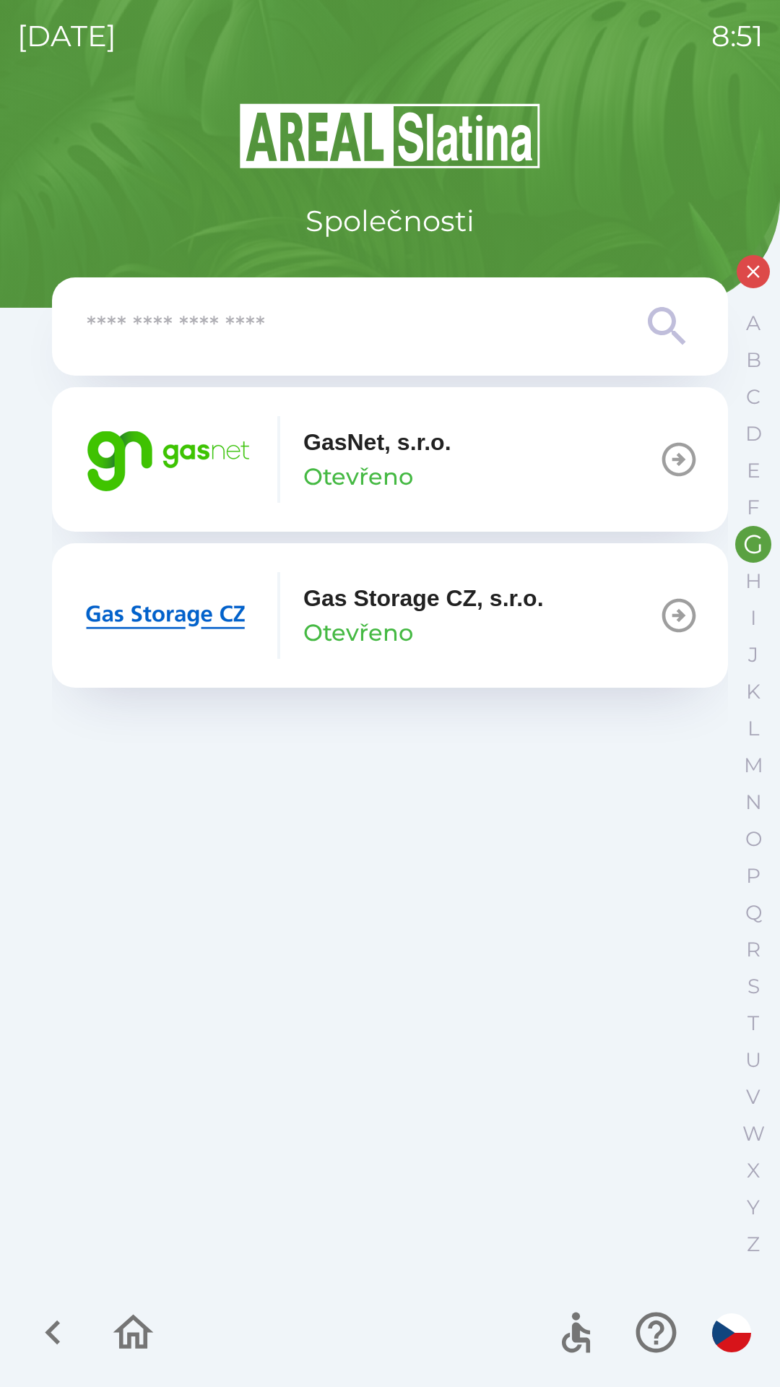
click at [377, 461] on p "Otevřeno" at bounding box center [358, 477] width 110 height 35
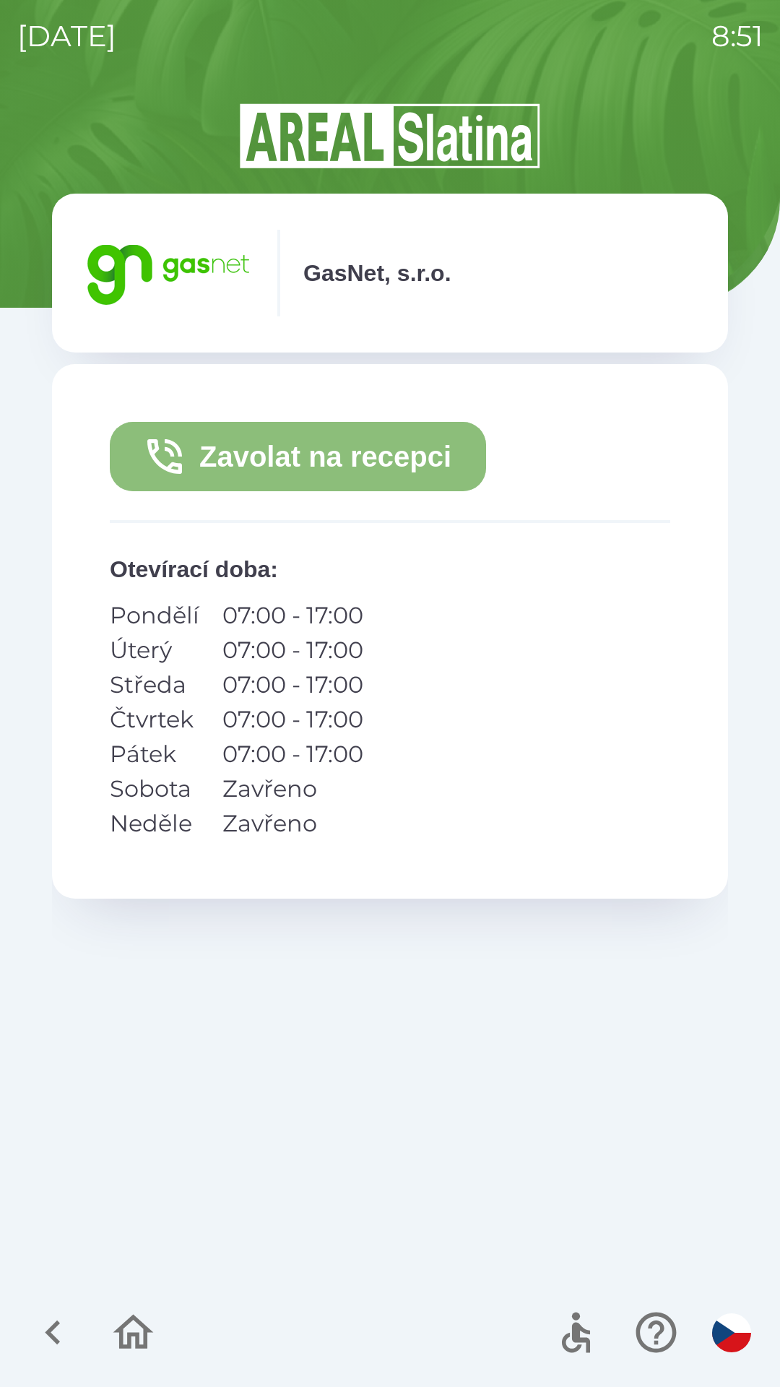
click at [310, 459] on button "Zavolat na recepci" at bounding box center [298, 456] width 376 height 69
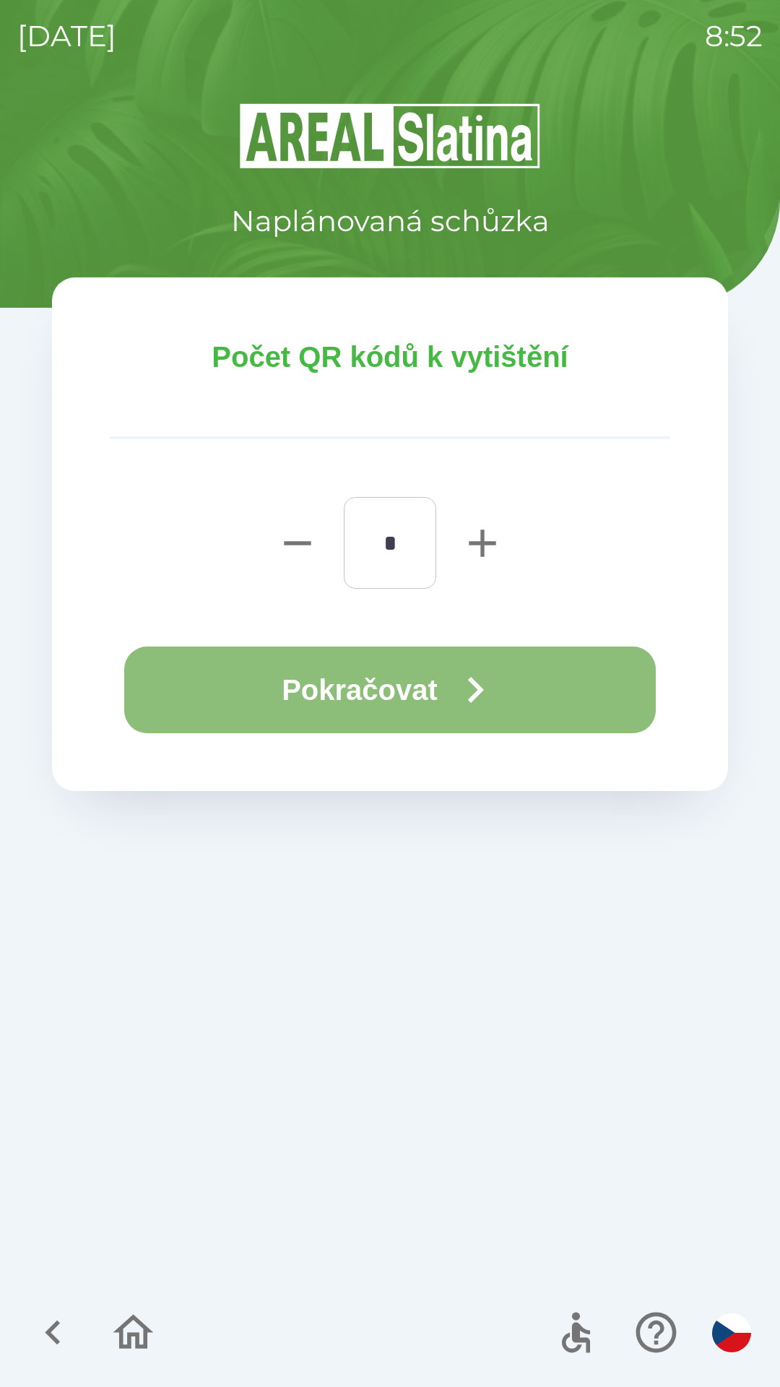
click at [365, 687] on button "Pokračovat" at bounding box center [390, 690] width 532 height 87
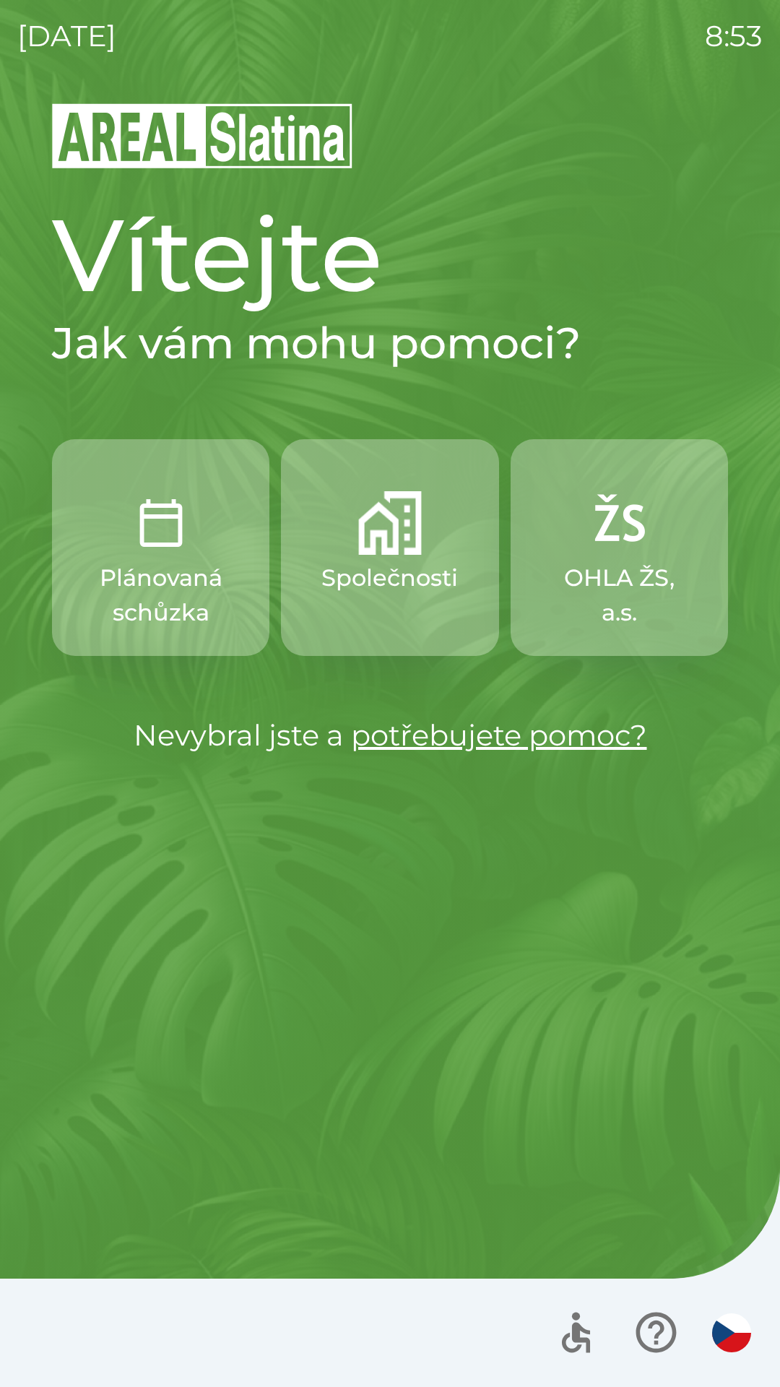
click at [379, 570] on p "Společnosti" at bounding box center [390, 578] width 137 height 35
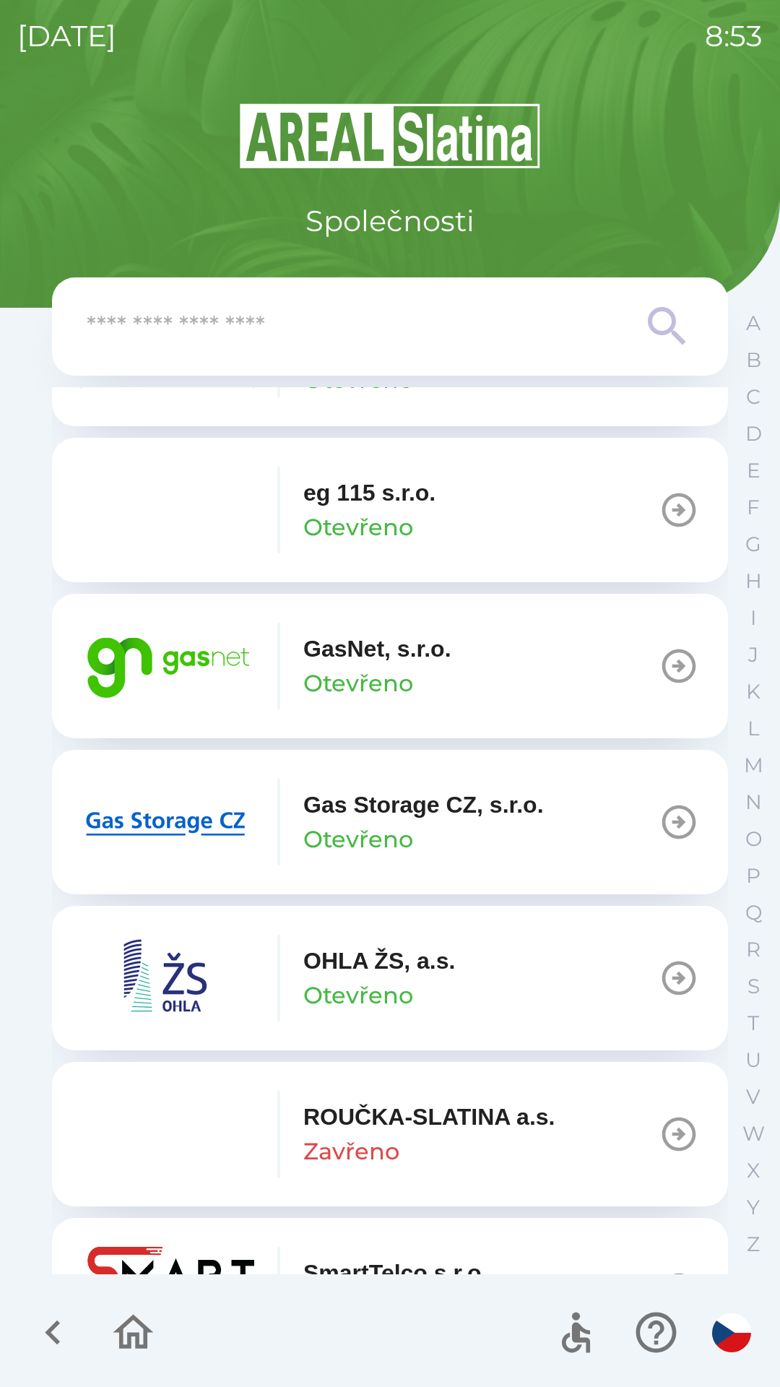
scroll to position [920, 0]
click at [203, 650] on img "button" at bounding box center [167, 667] width 173 height 87
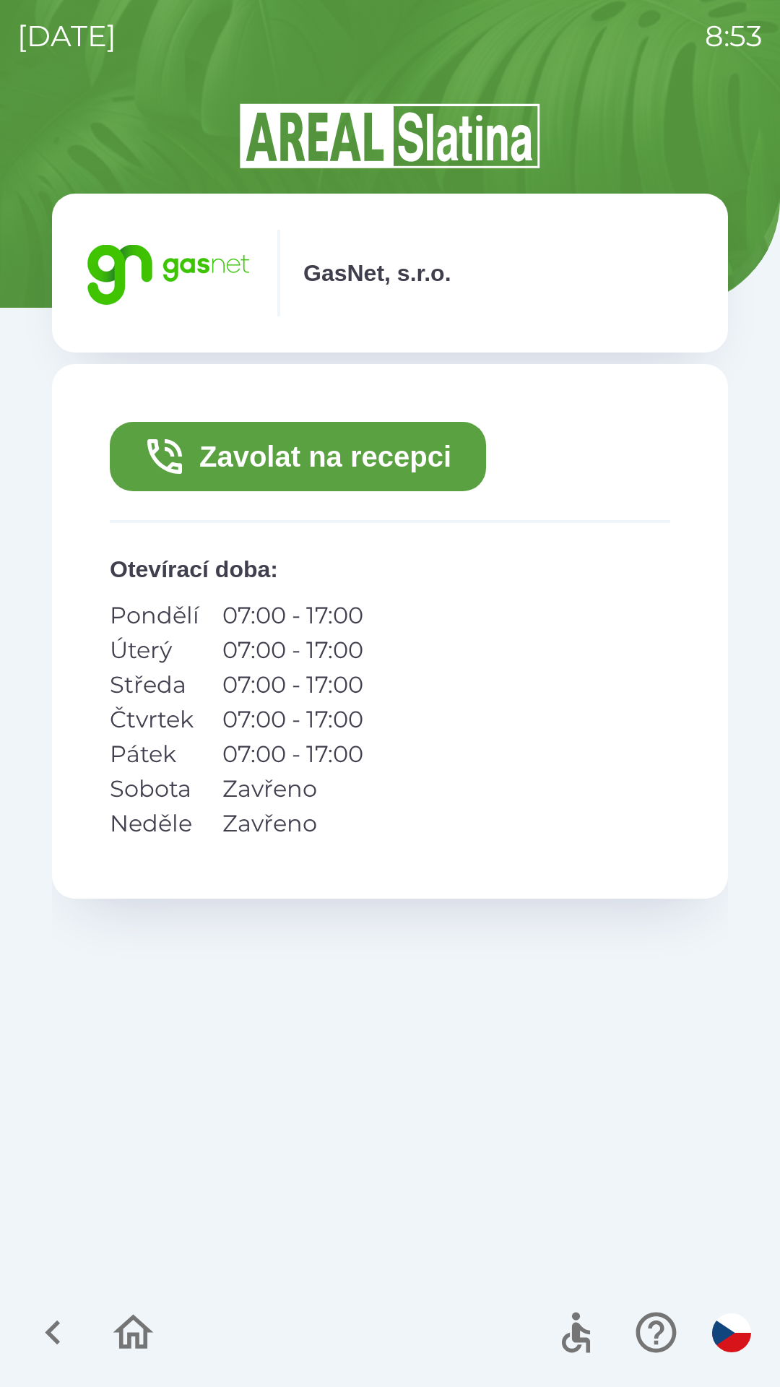
click at [277, 457] on button "Zavolat na recepci" at bounding box center [298, 456] width 376 height 69
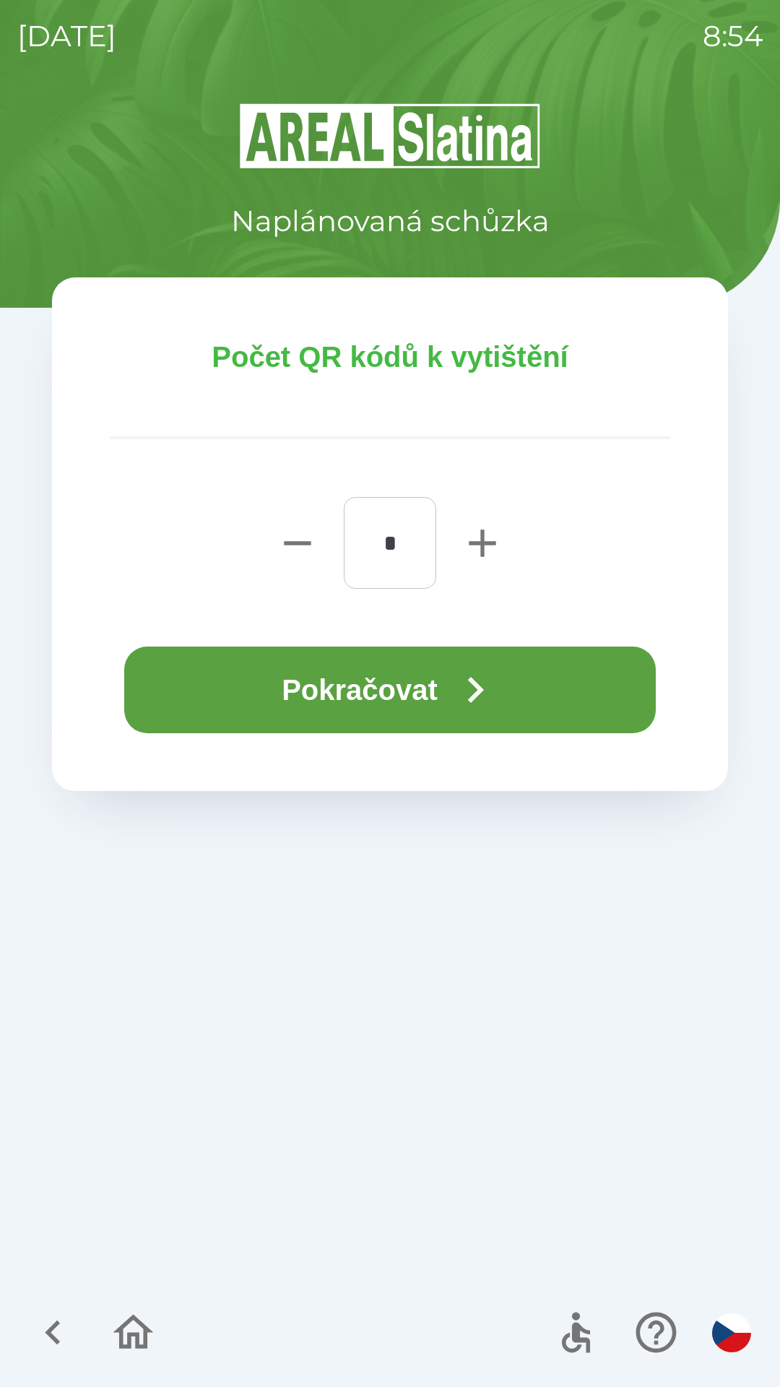
click at [337, 678] on button "Pokračovat" at bounding box center [390, 690] width 532 height 87
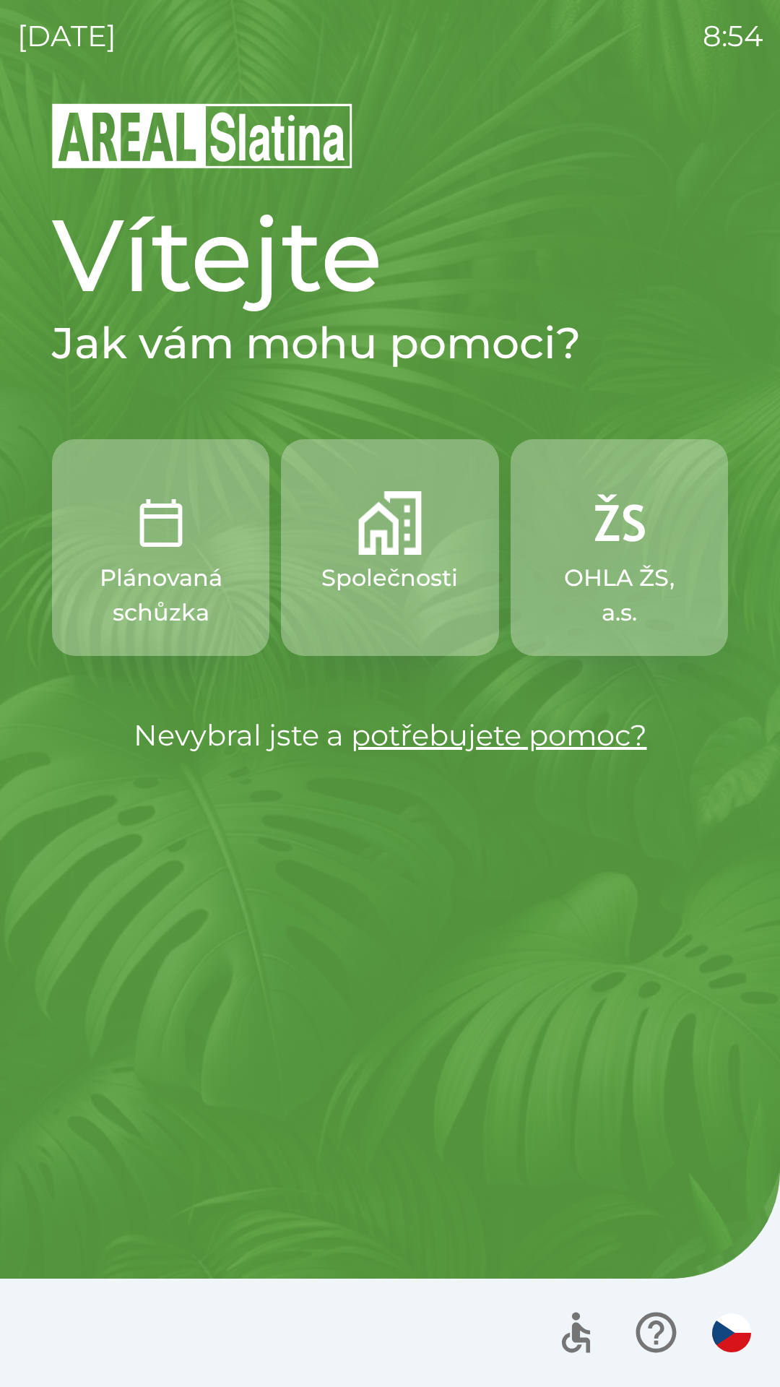
click at [647, 519] on img "button" at bounding box center [619, 523] width 64 height 64
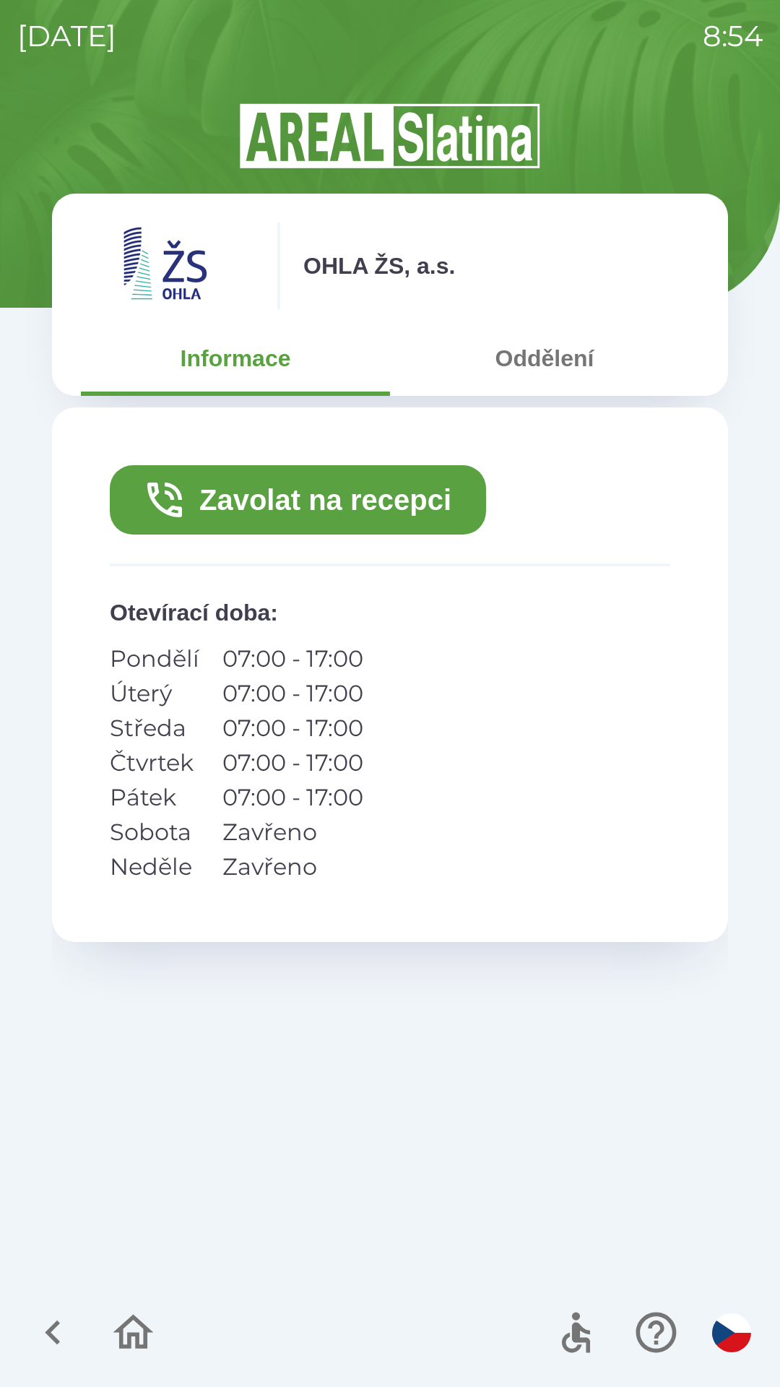
click at [61, 1324] on icon "button" at bounding box center [53, 1333] width 48 height 48
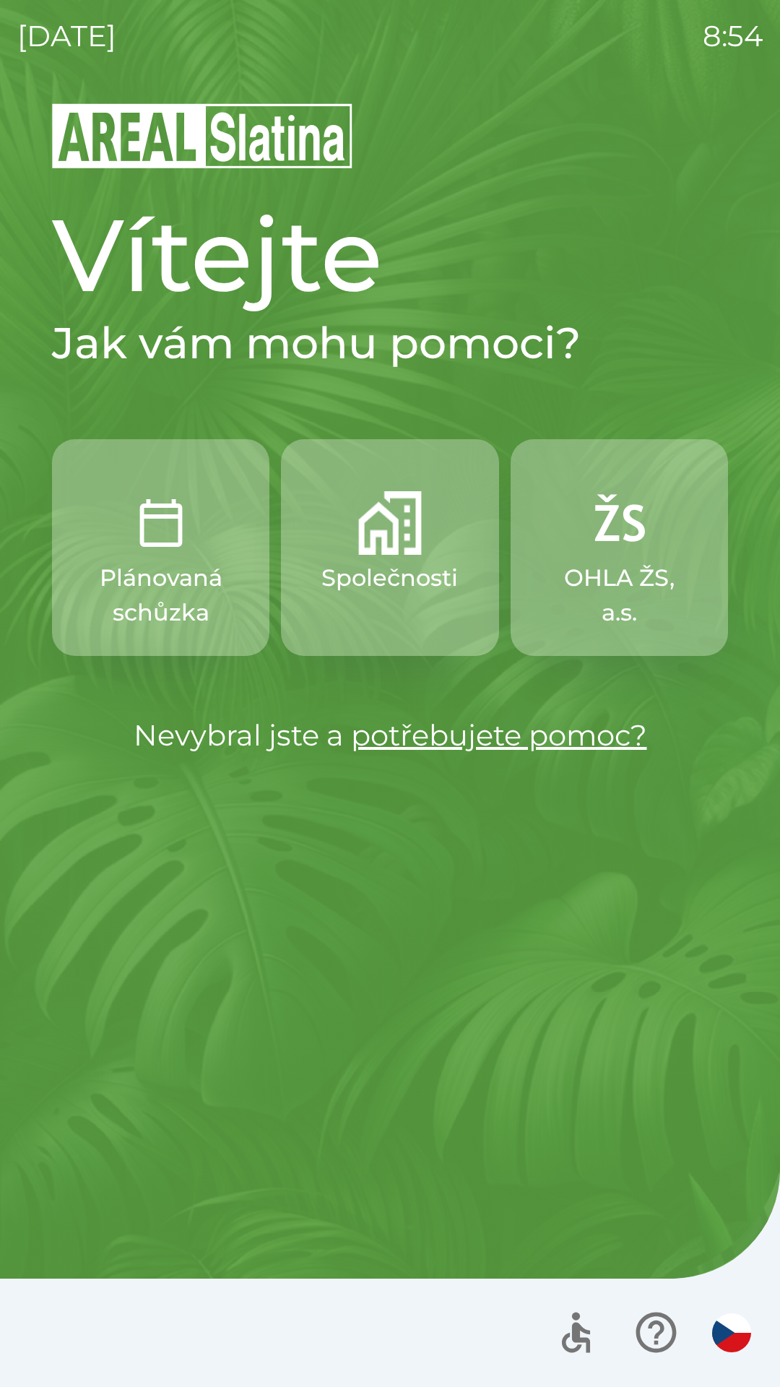
click at [413, 556] on button "Společnosti" at bounding box center [389, 547] width 217 height 217
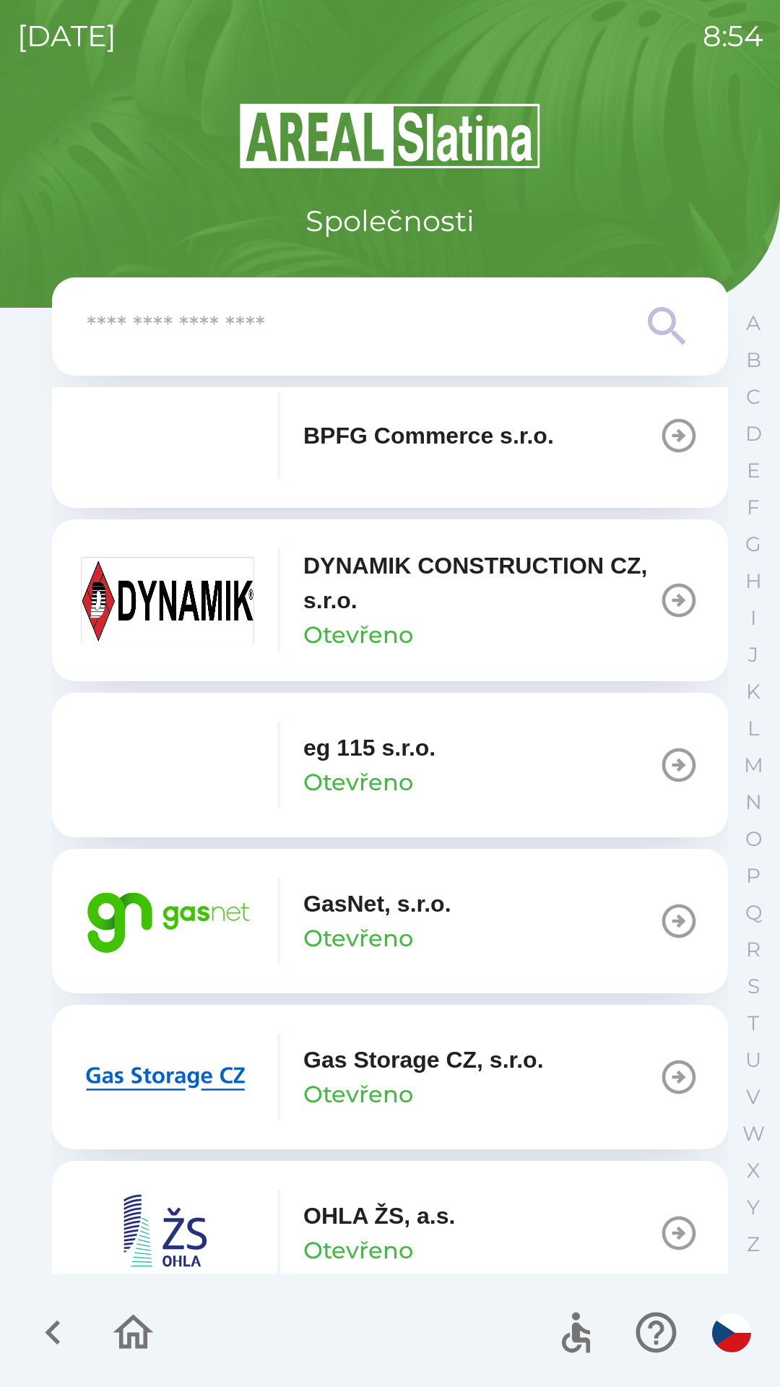
scroll to position [666, 0]
click at [364, 916] on p "GasNet, s.r.o." at bounding box center [377, 903] width 148 height 35
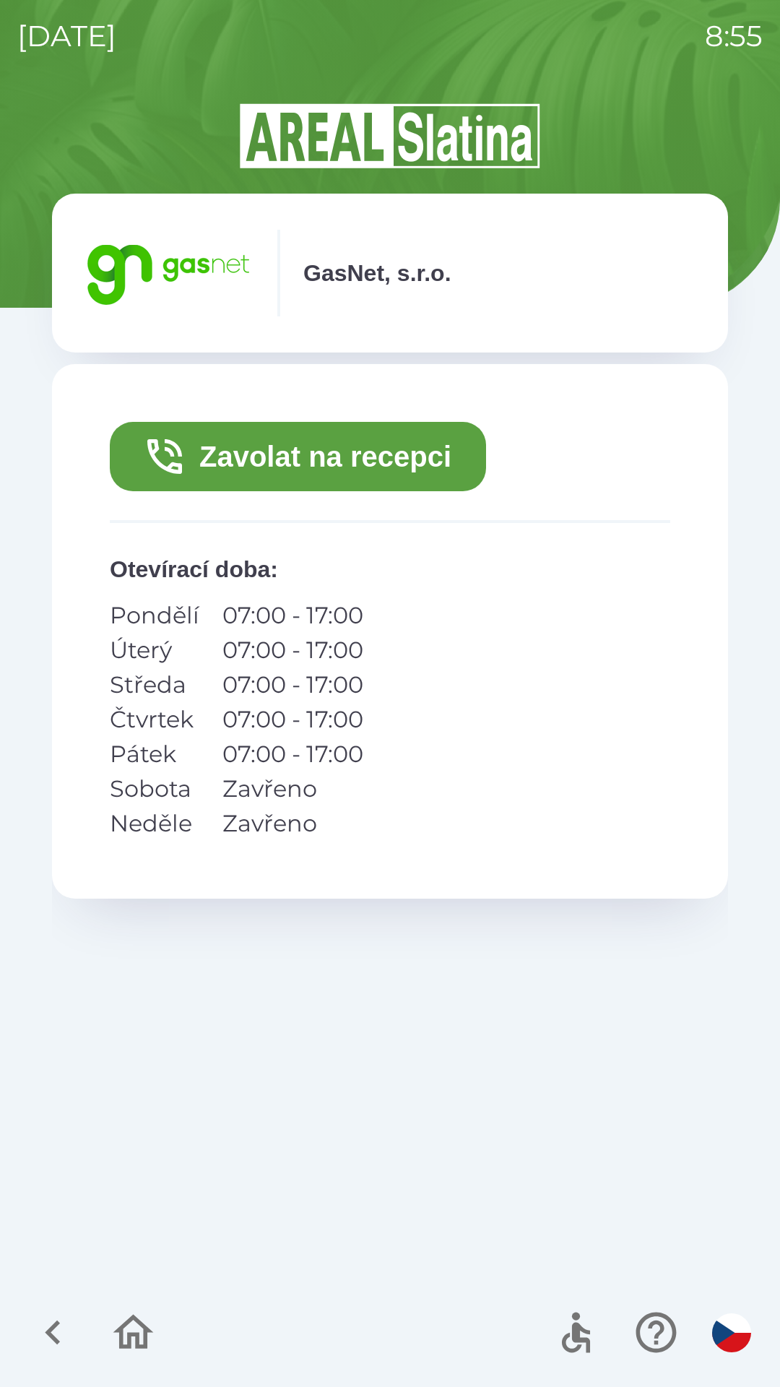
click at [354, 467] on button "Zavolat na recepci" at bounding box center [298, 456] width 376 height 69
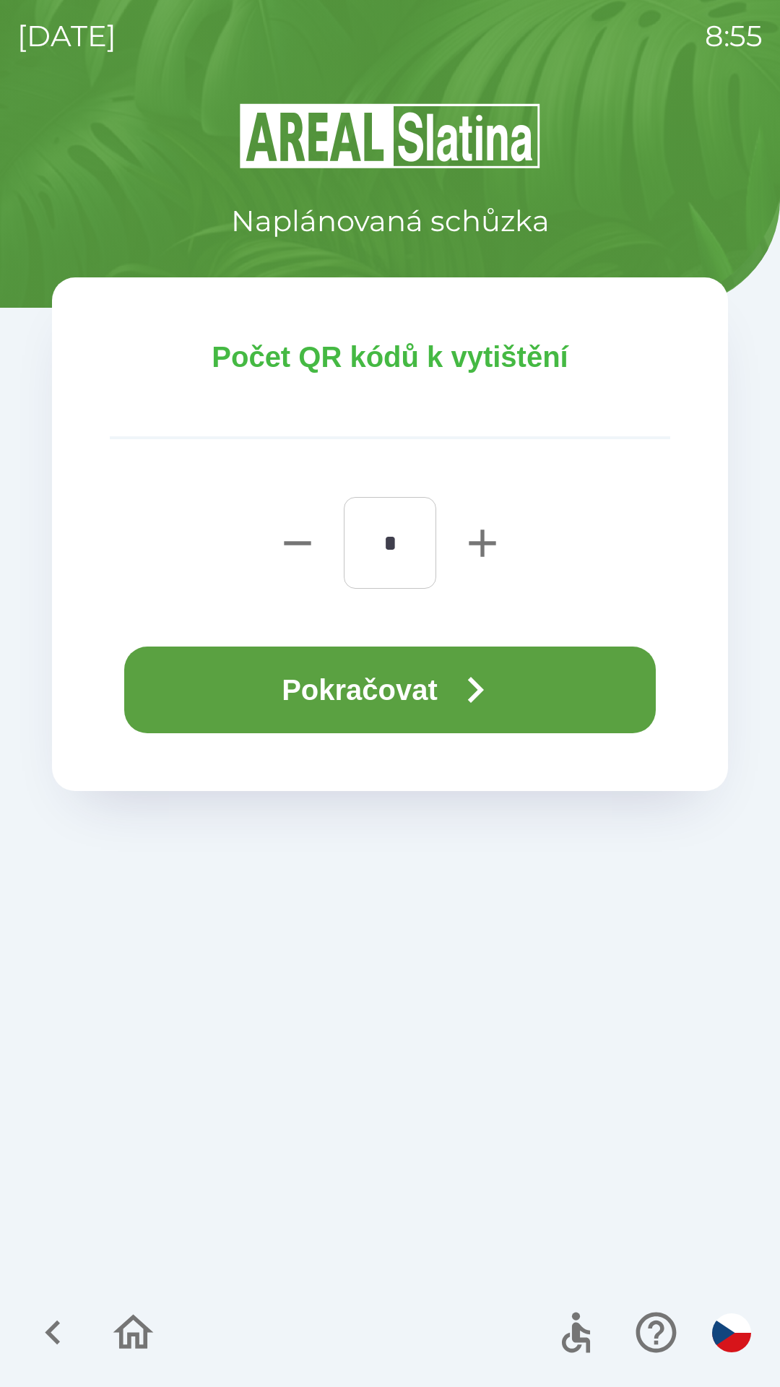
click at [407, 691] on button "Pokračovat" at bounding box center [390, 690] width 532 height 87
